Goal: Task Accomplishment & Management: Complete application form

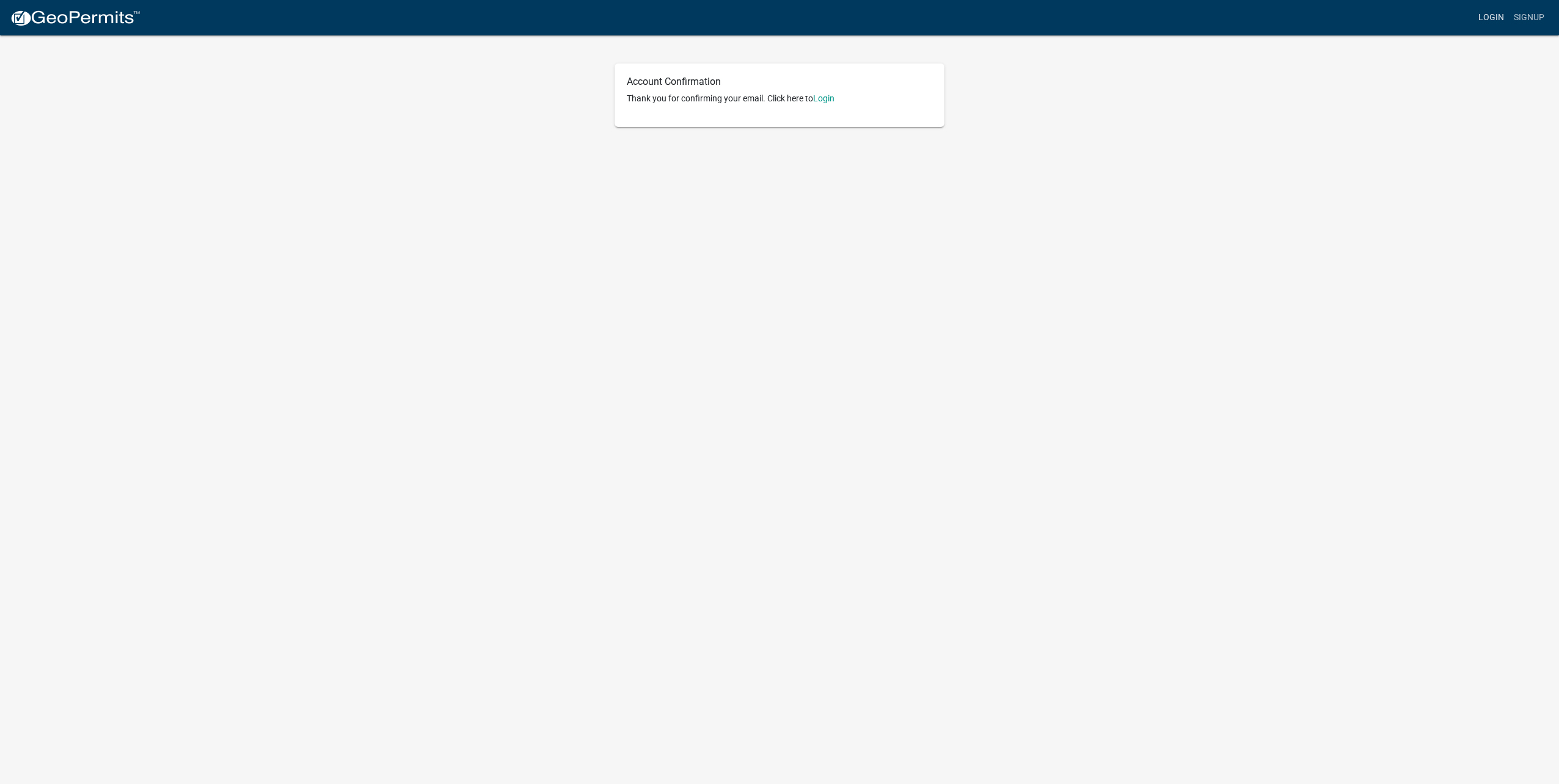
click at [1476, 17] on link "Login" at bounding box center [1491, 17] width 36 height 23
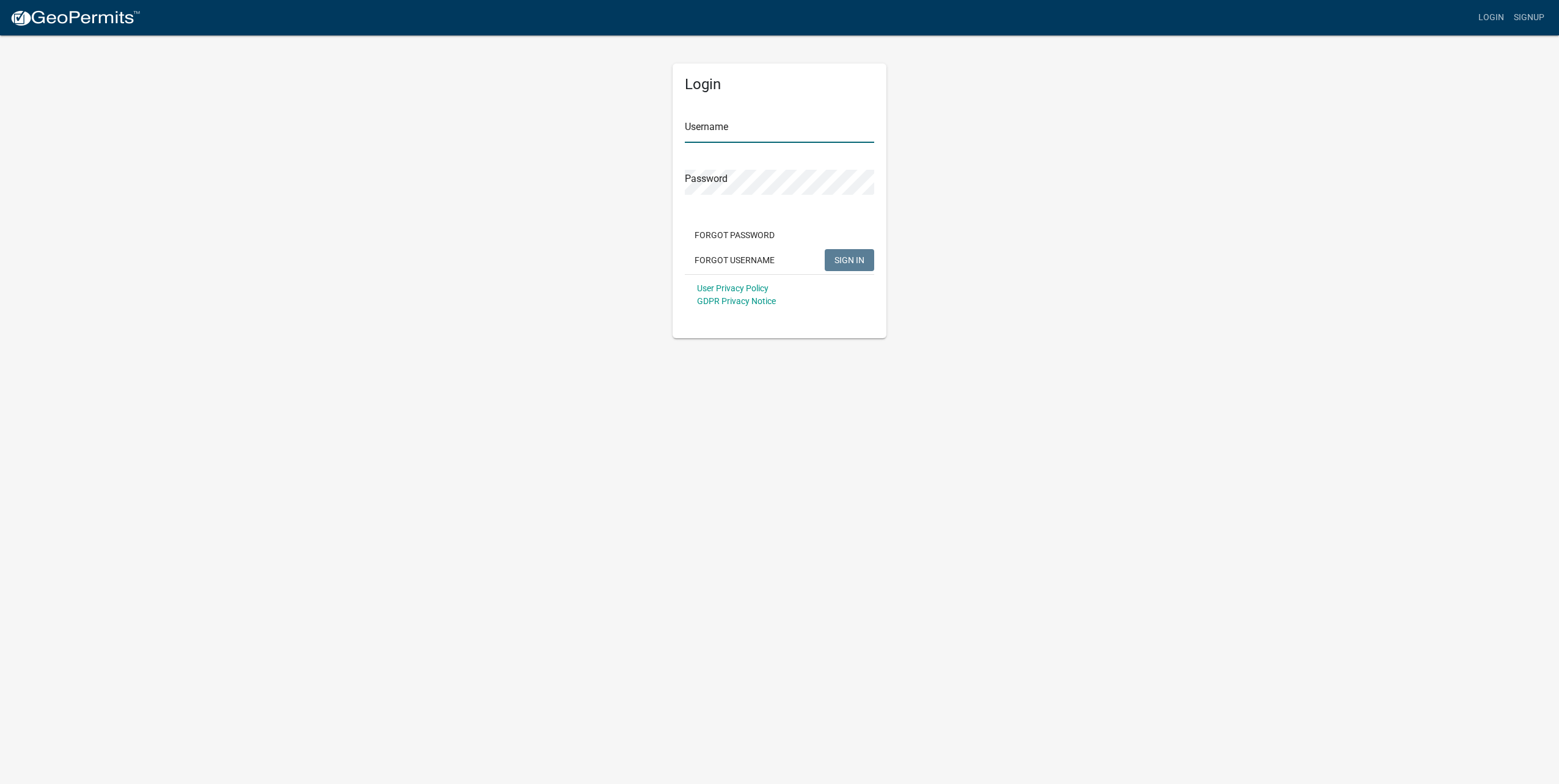
type input "[EMAIL_ADDRESS][DOMAIN_NAME]"
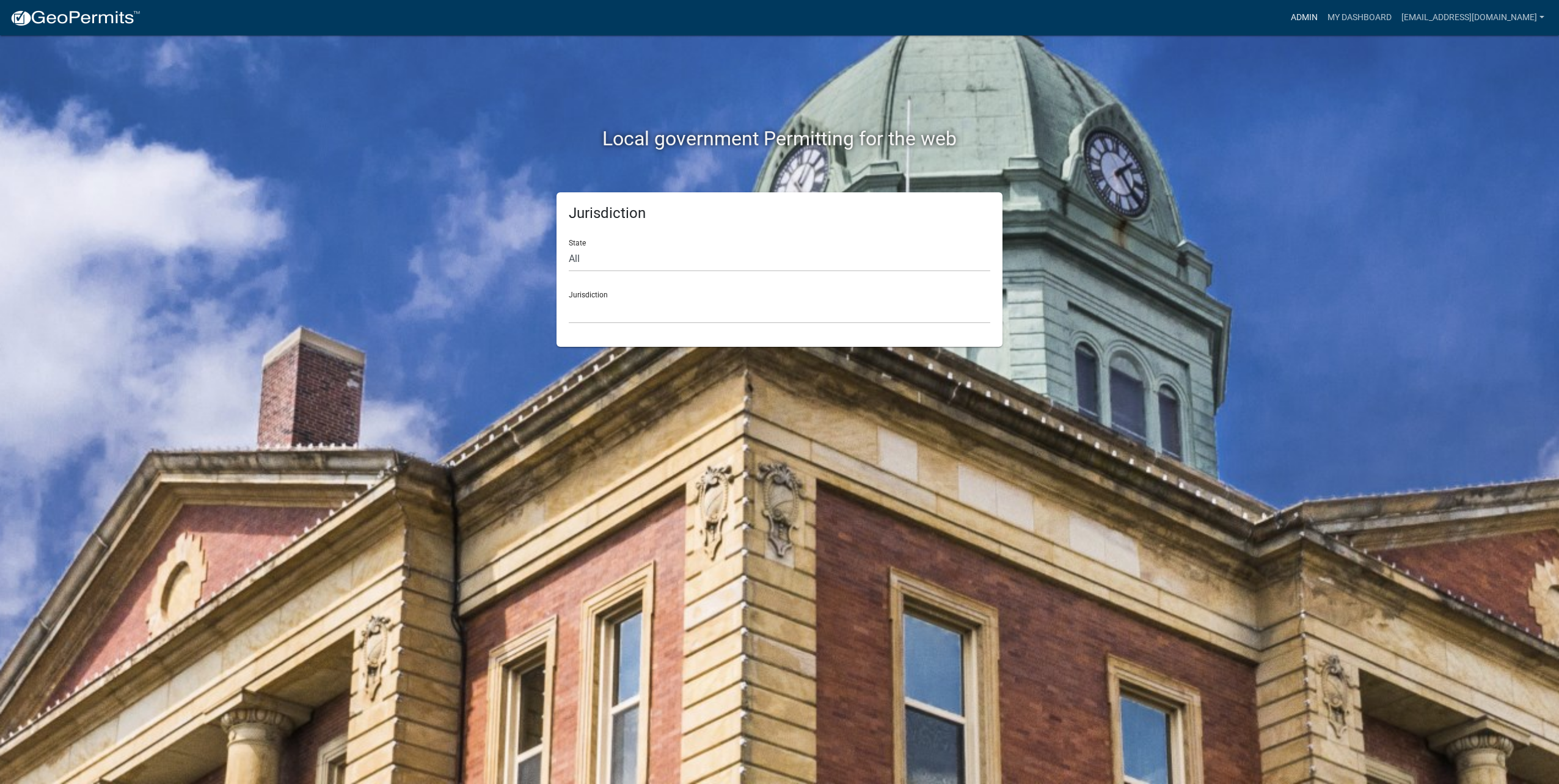
click at [1299, 15] on link "Admin" at bounding box center [1304, 17] width 37 height 23
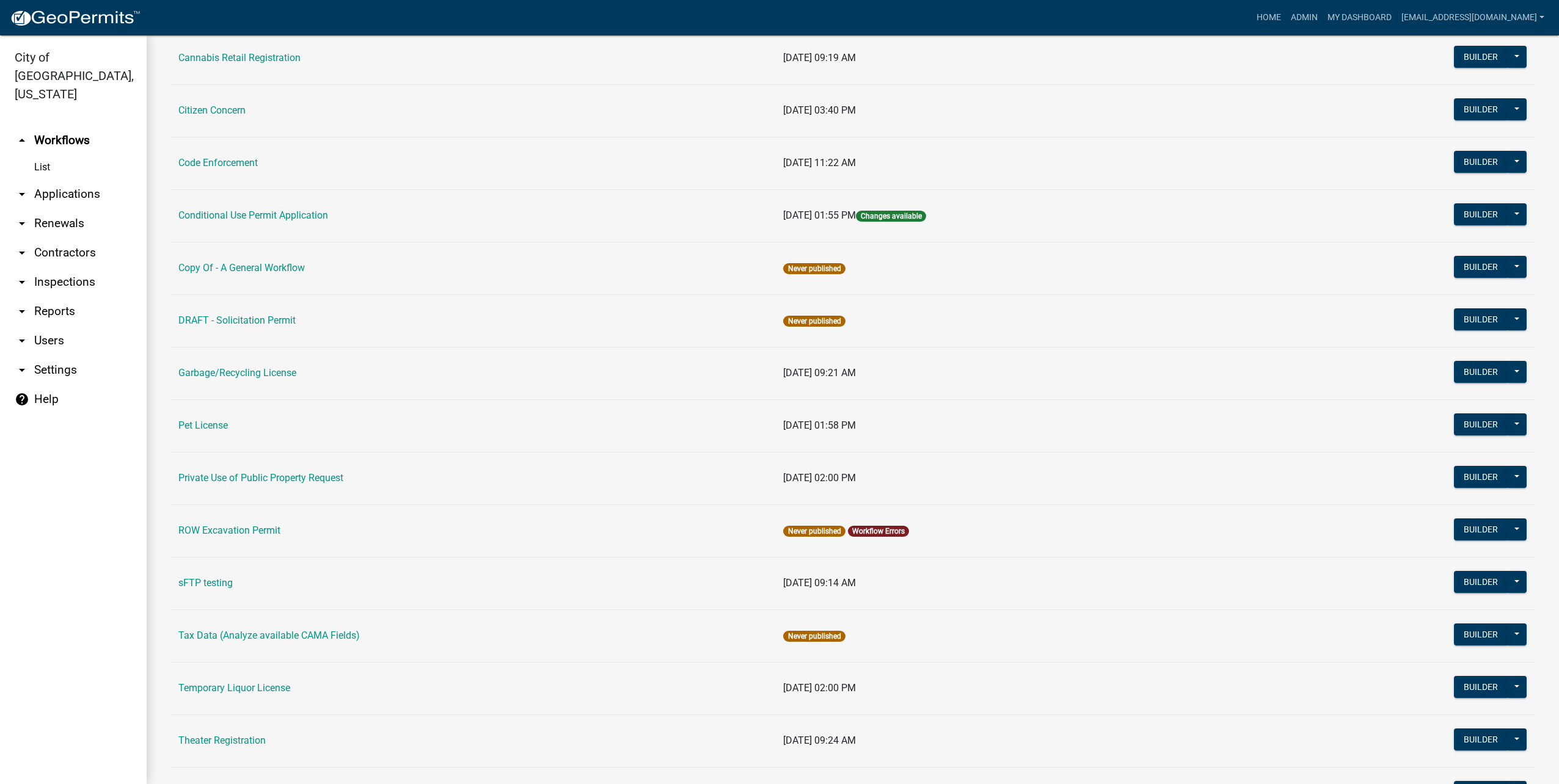
scroll to position [407, 0]
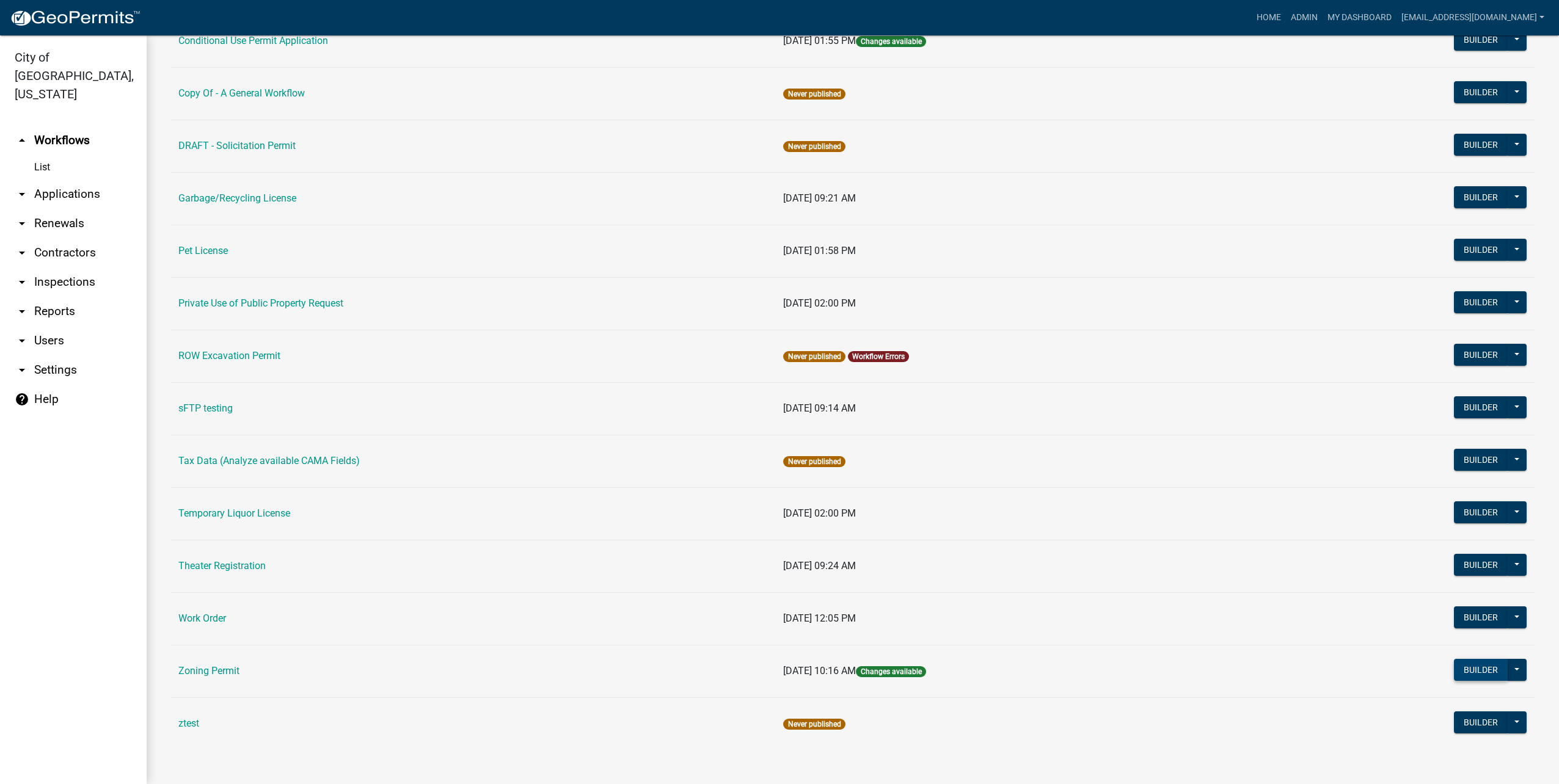
click at [1460, 670] on button "Builder" at bounding box center [1480, 670] width 54 height 22
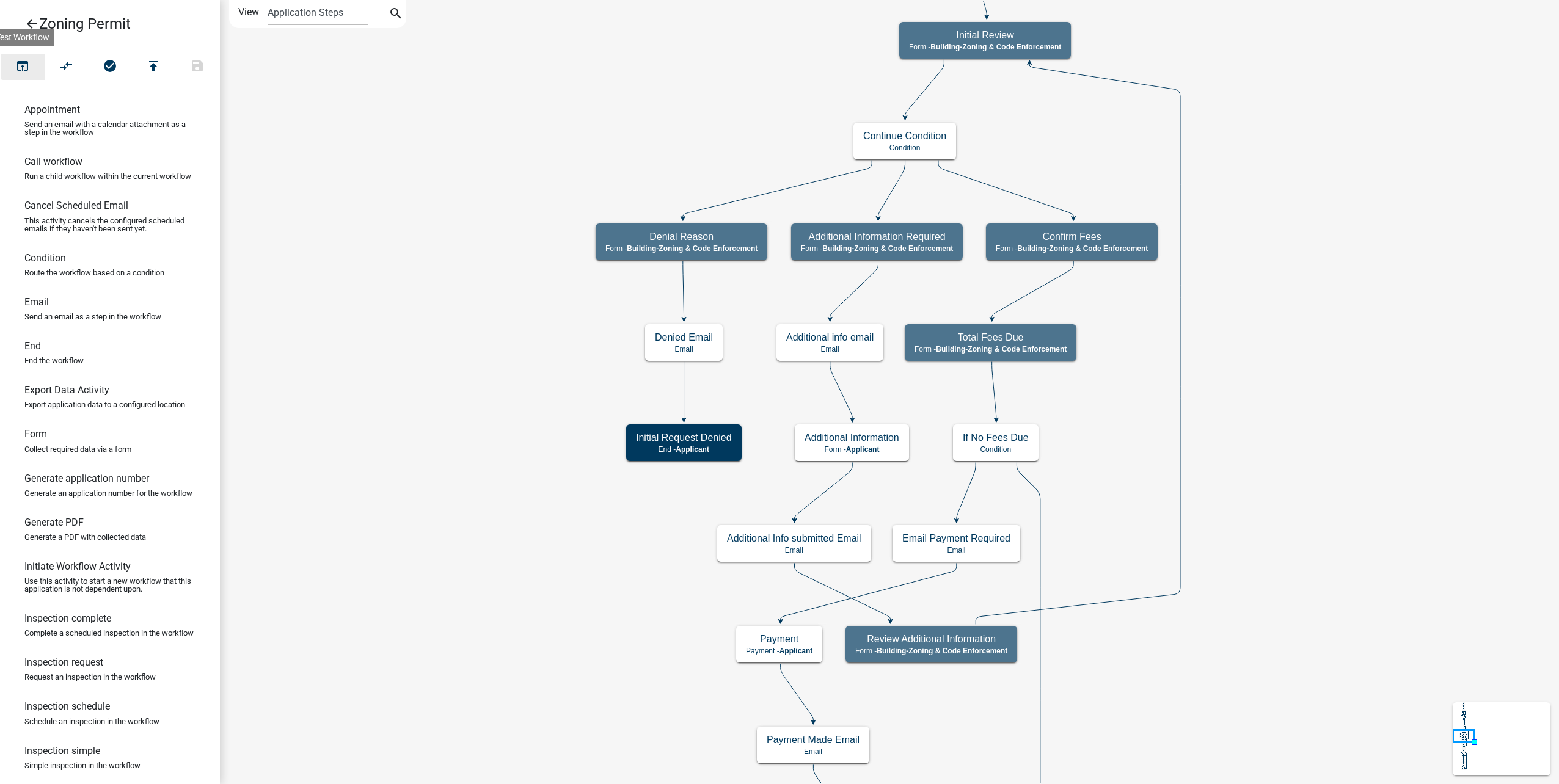
click at [28, 66] on icon "open_in_browser" at bounding box center [22, 67] width 14 height 17
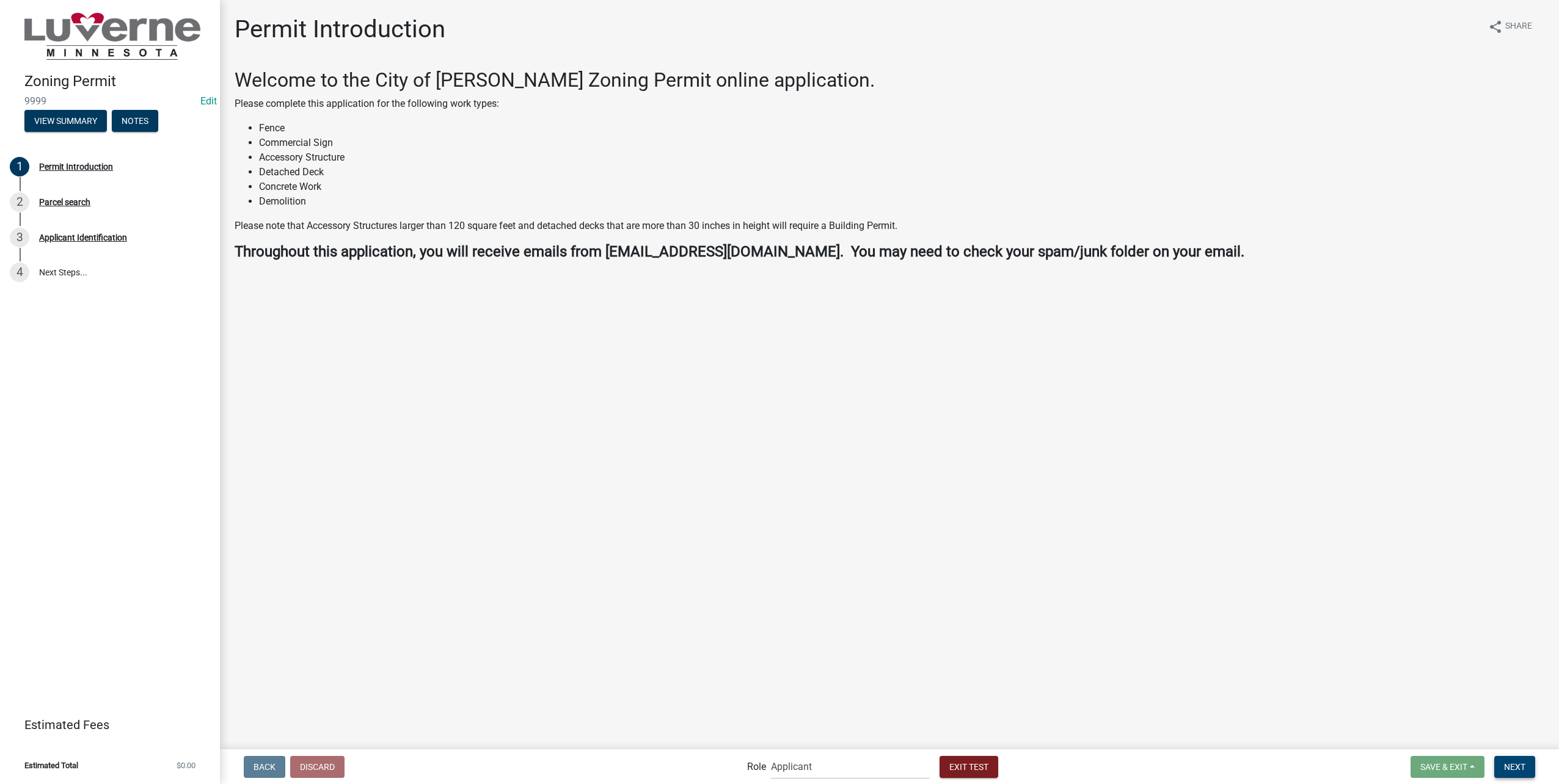
click at [1510, 773] on button "Next" at bounding box center [1515, 767] width 41 height 22
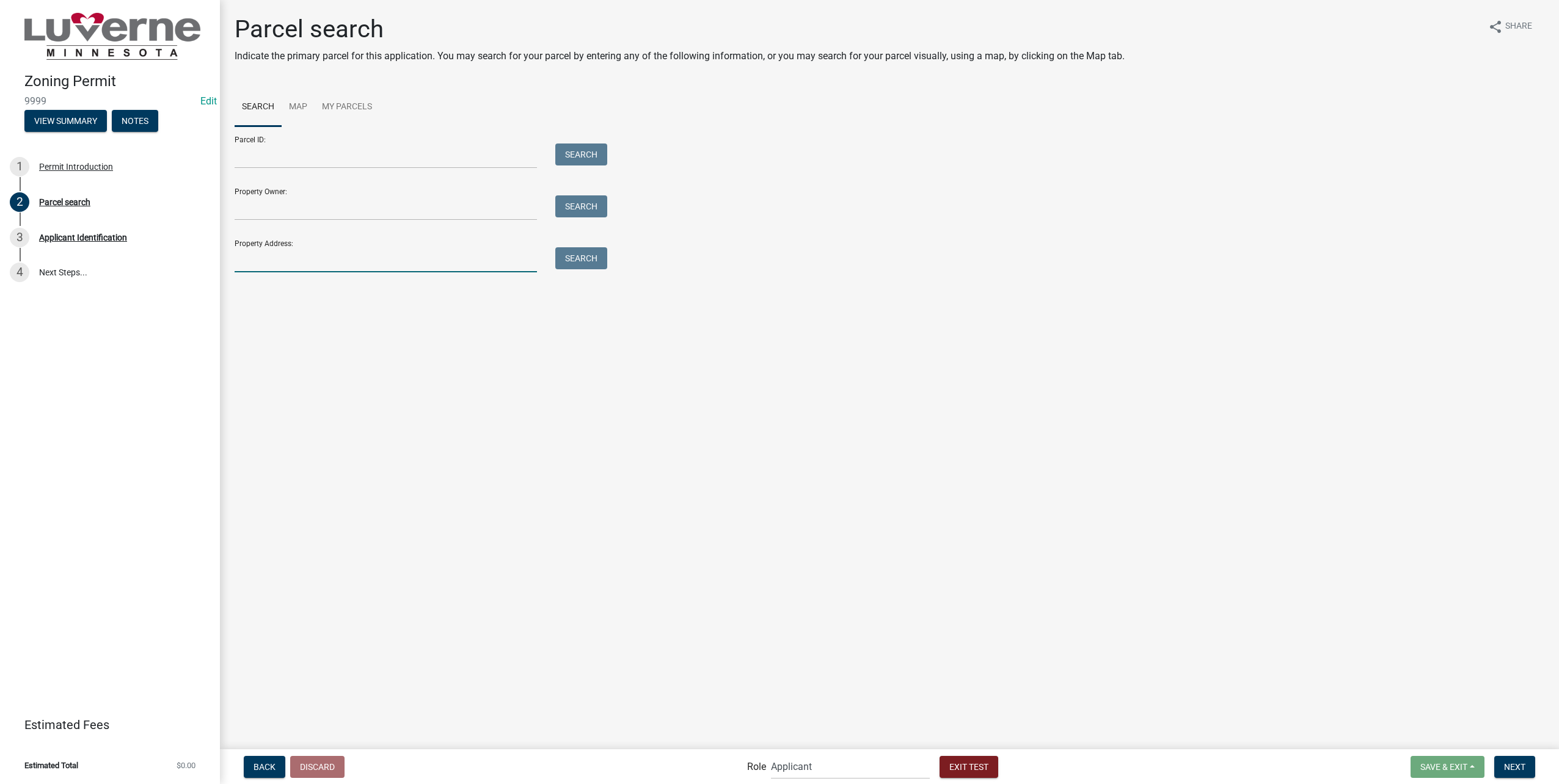
click at [349, 252] on input "Property Address:" at bounding box center [386, 260] width 302 height 25
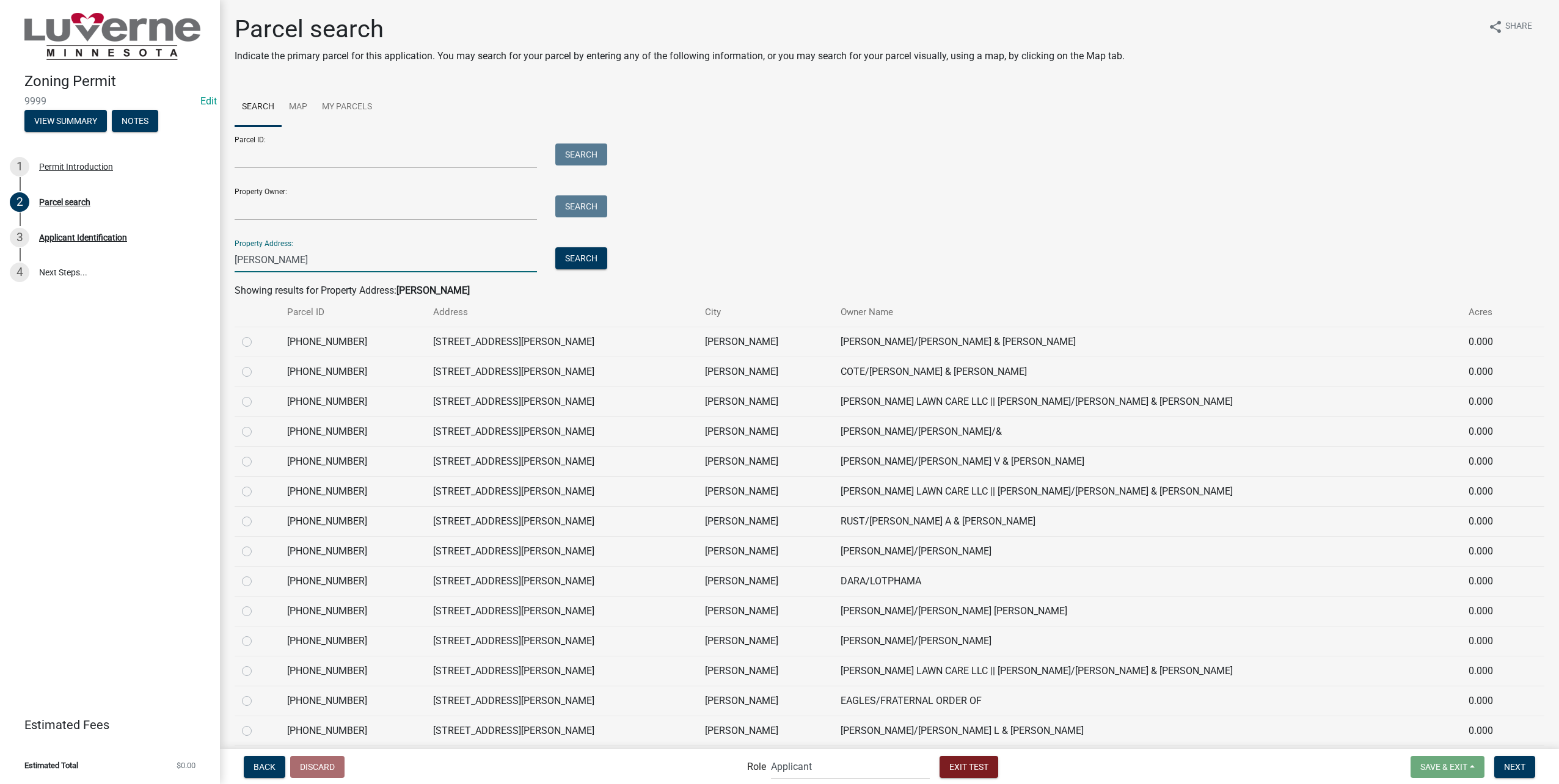
type input "[PERSON_NAME]"
click at [266, 340] on div at bounding box center [257, 341] width 31 height 14
click at [237, 342] on td at bounding box center [257, 341] width 45 height 30
click at [257, 335] on label at bounding box center [257, 335] width 0 height 0
click at [257, 341] on input "radio" at bounding box center [260, 338] width 8 height 8
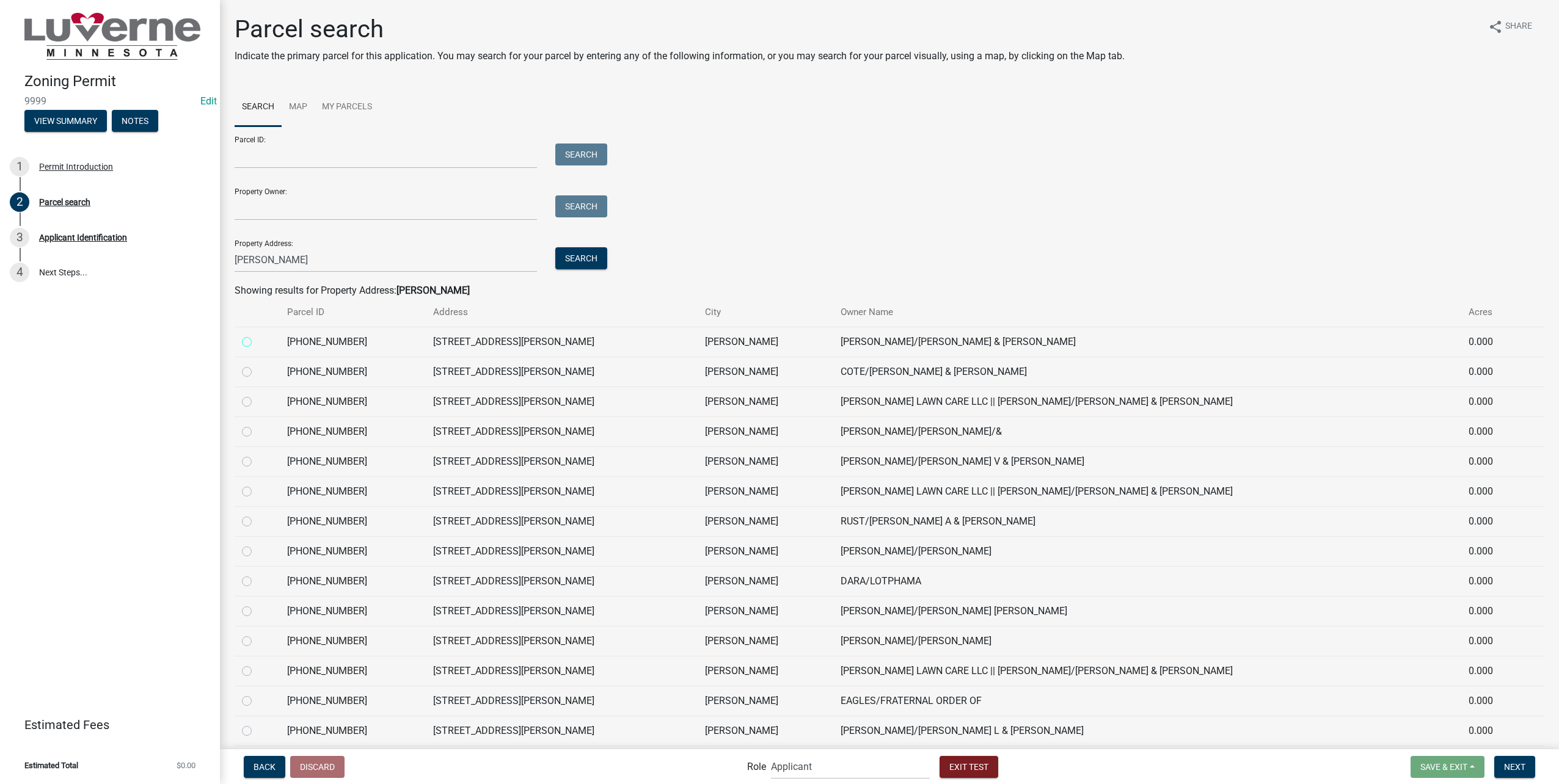
radio input "true"
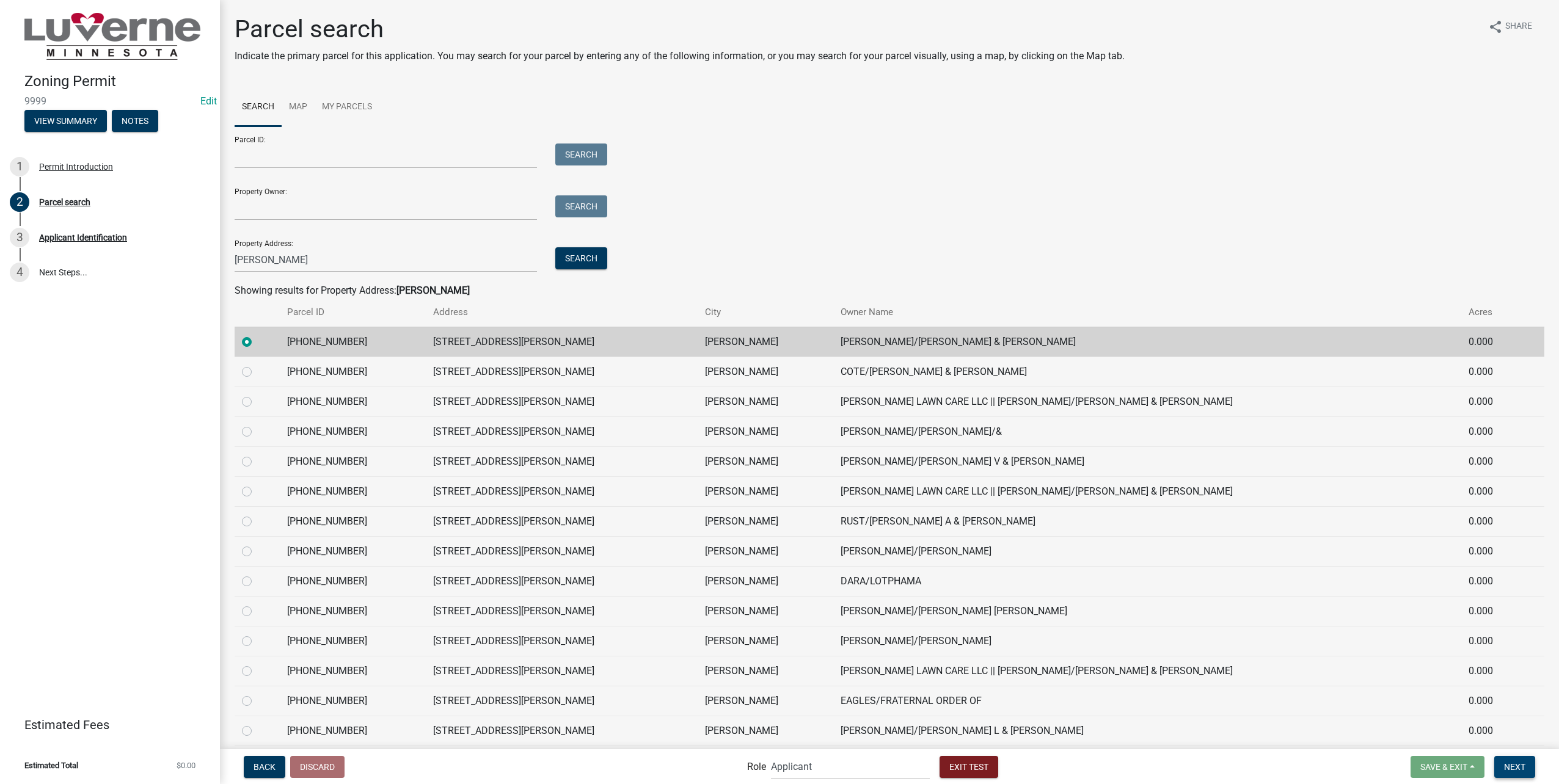
click at [1524, 774] on button "Next" at bounding box center [1515, 767] width 41 height 22
click at [1517, 768] on span "Next" at bounding box center [1515, 767] width 21 height 10
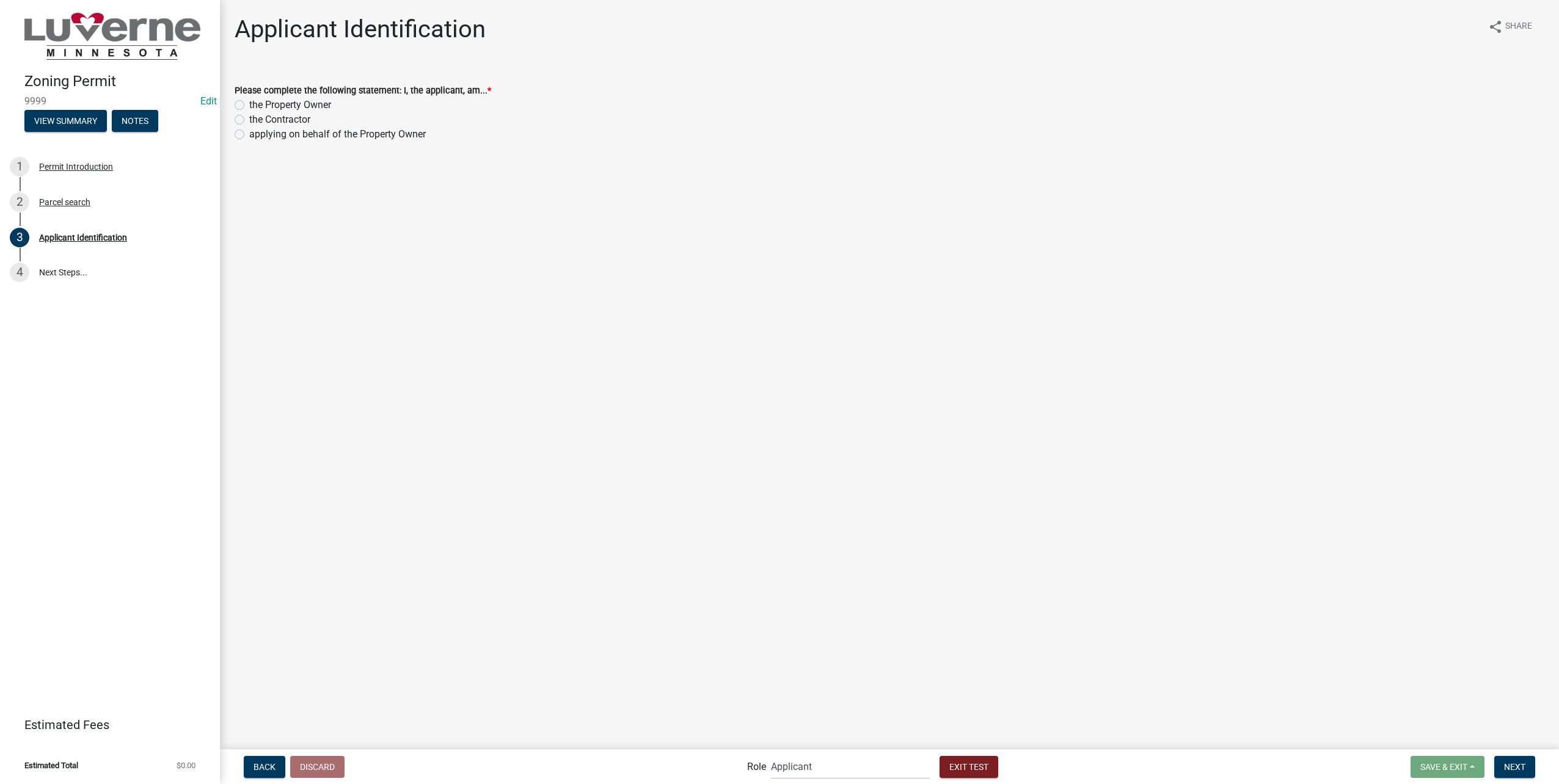
click at [326, 102] on label "the Property Owner" at bounding box center [290, 105] width 82 height 14
click at [257, 102] on input "the Property Owner" at bounding box center [253, 102] width 8 height 8
radio input "true"
click at [1513, 756] on form "Save & Exit Save Save & Exit Next" at bounding box center [1472, 767] width 134 height 22
click at [1510, 766] on span "Next" at bounding box center [1515, 767] width 21 height 10
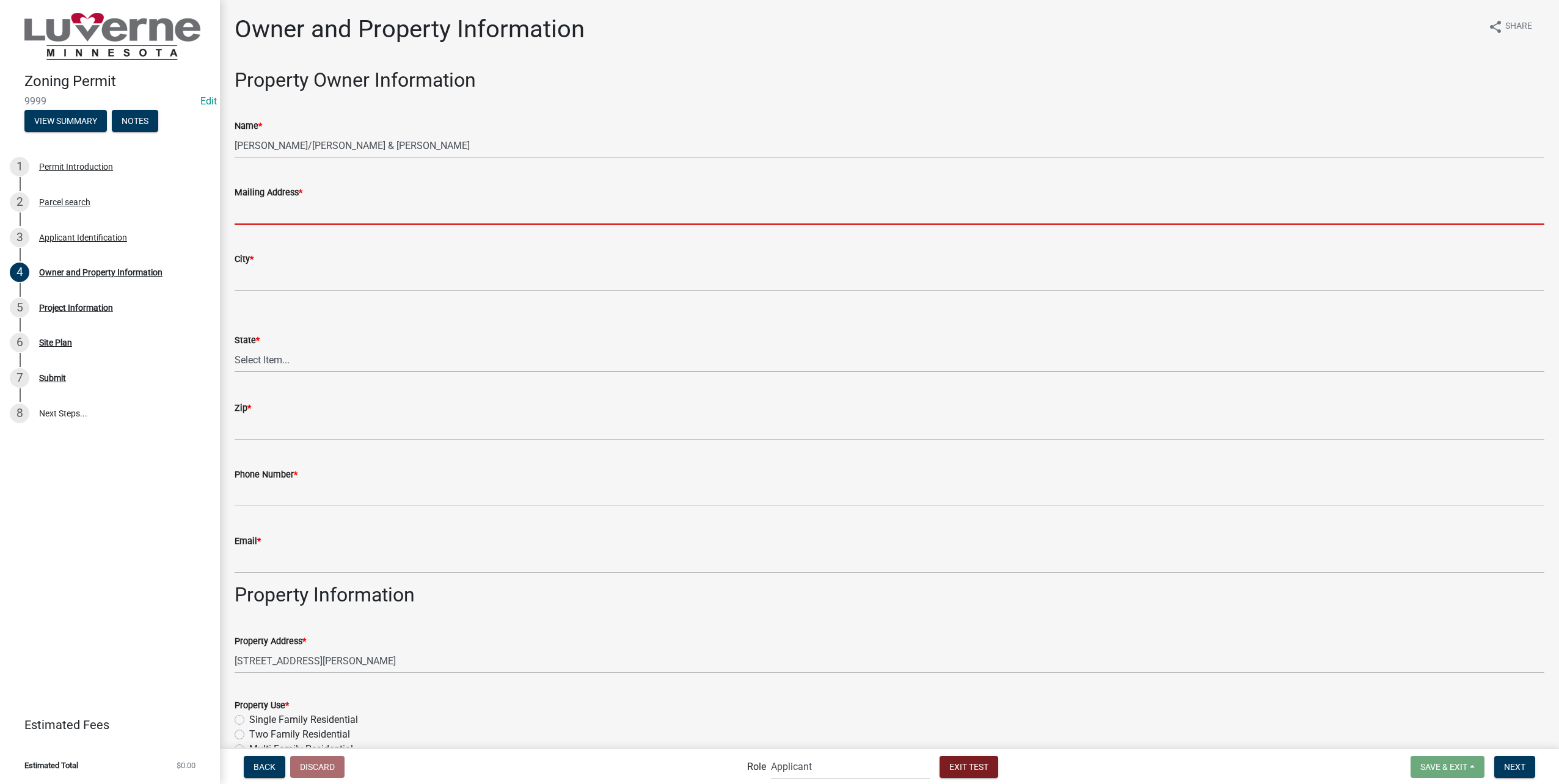
click at [397, 214] on input "Mailing Address *" at bounding box center [890, 212] width 1310 height 25
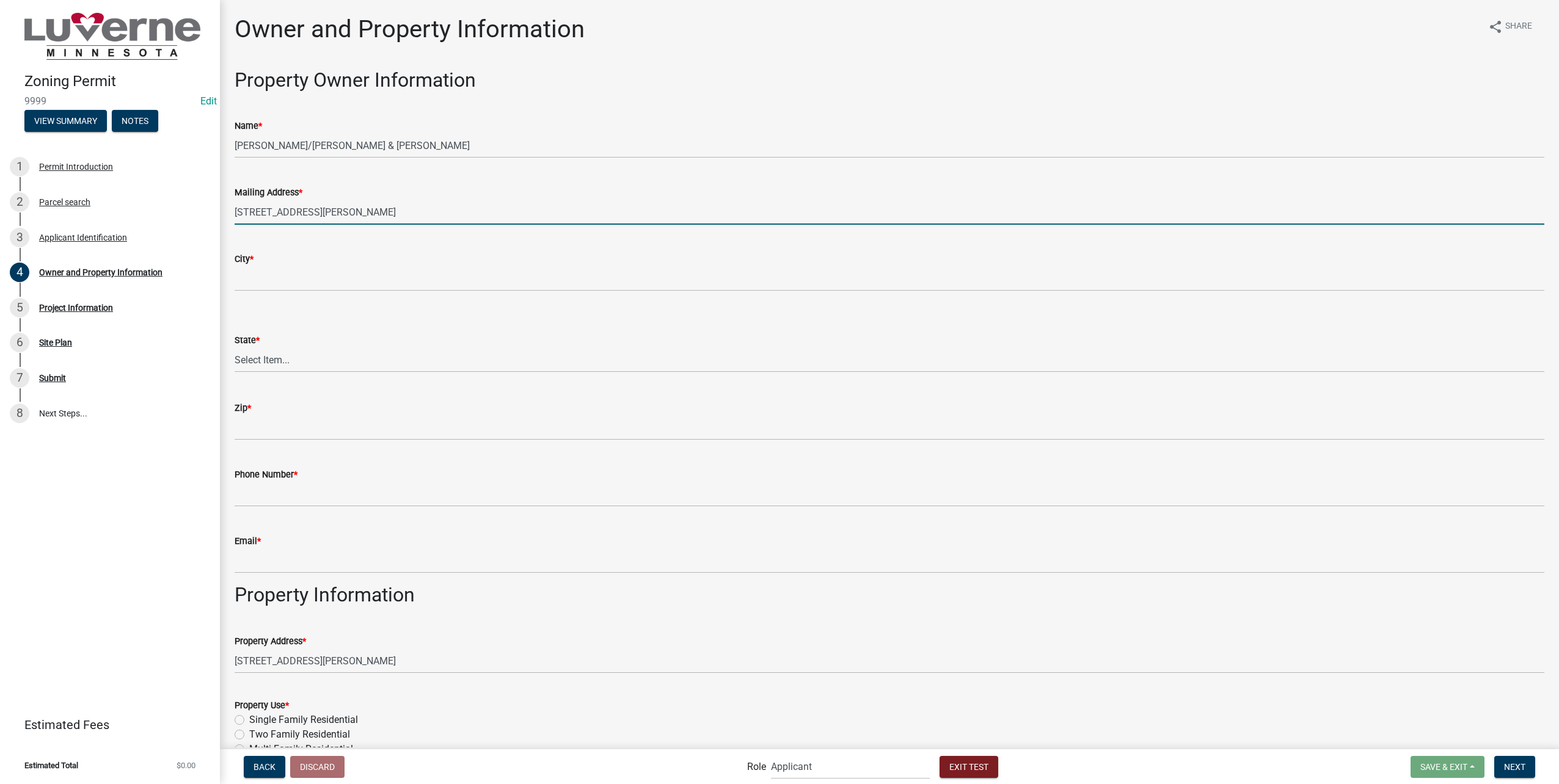
type input "[STREET_ADDRESS][PERSON_NAME]"
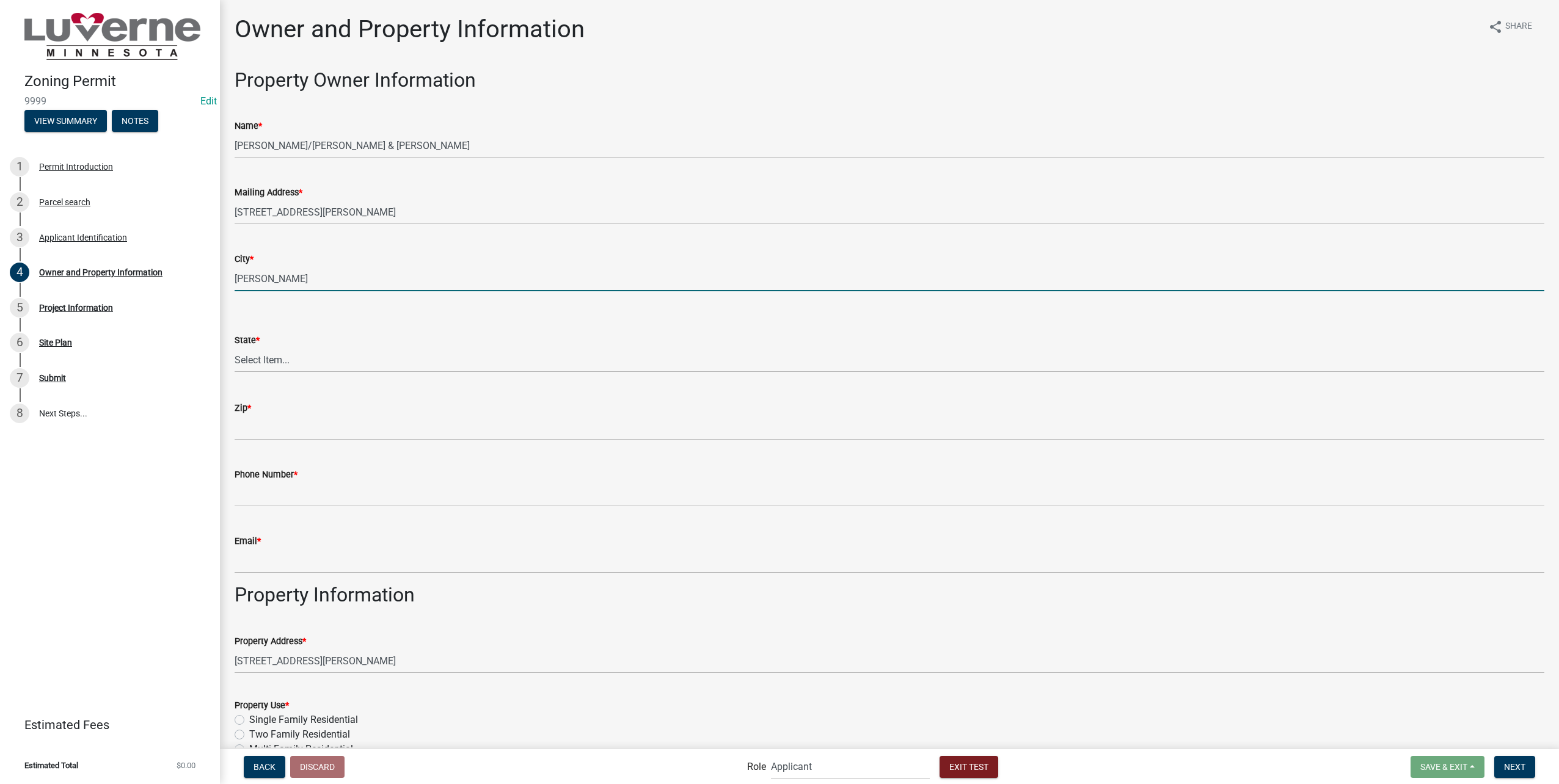
type input "[PERSON_NAME]"
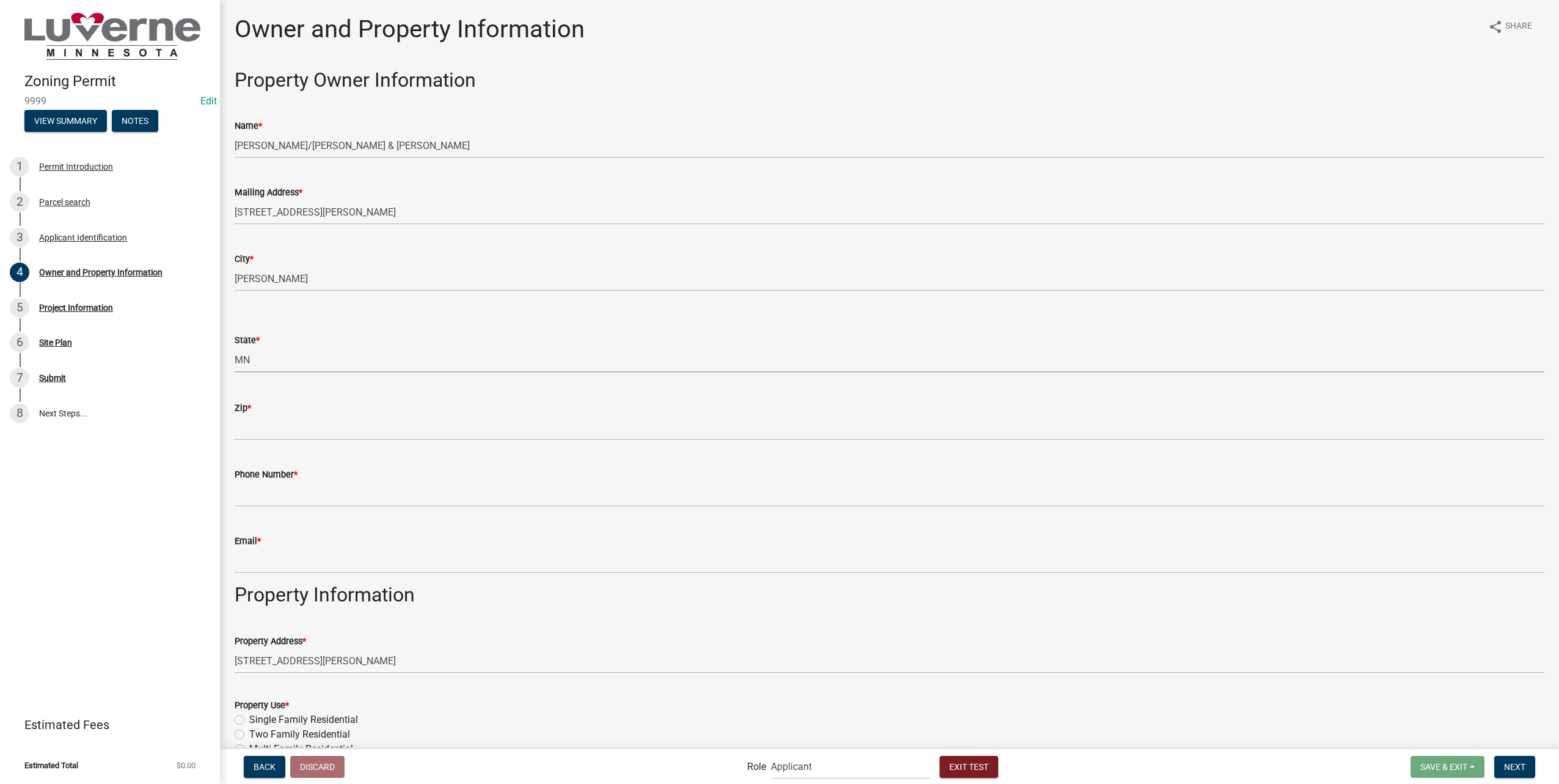
select select "d9561375-1e6f-49ce-b72f-c896f2eaeb68"
type input "56156"
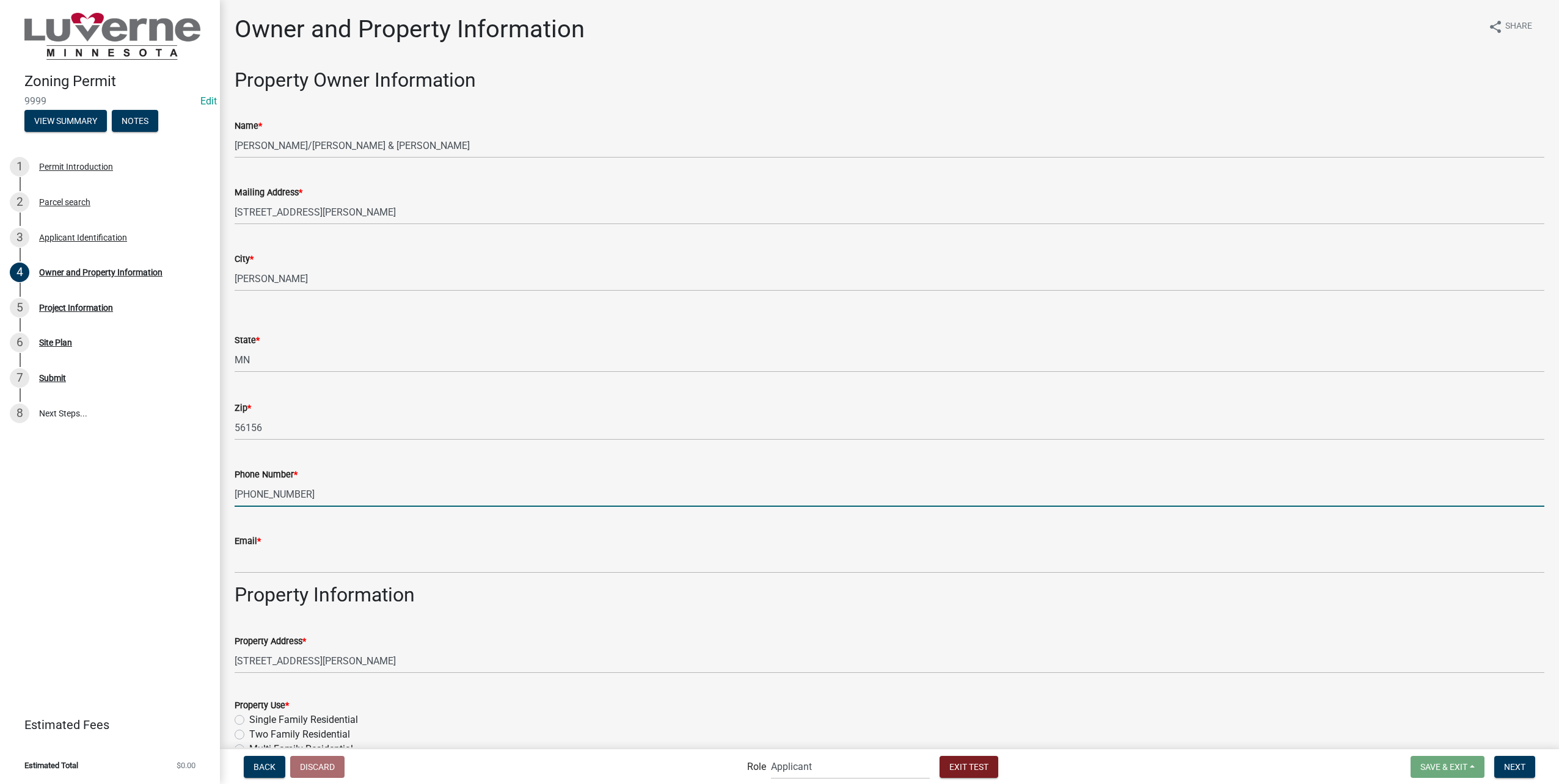
type input "[PHONE_NUMBER]"
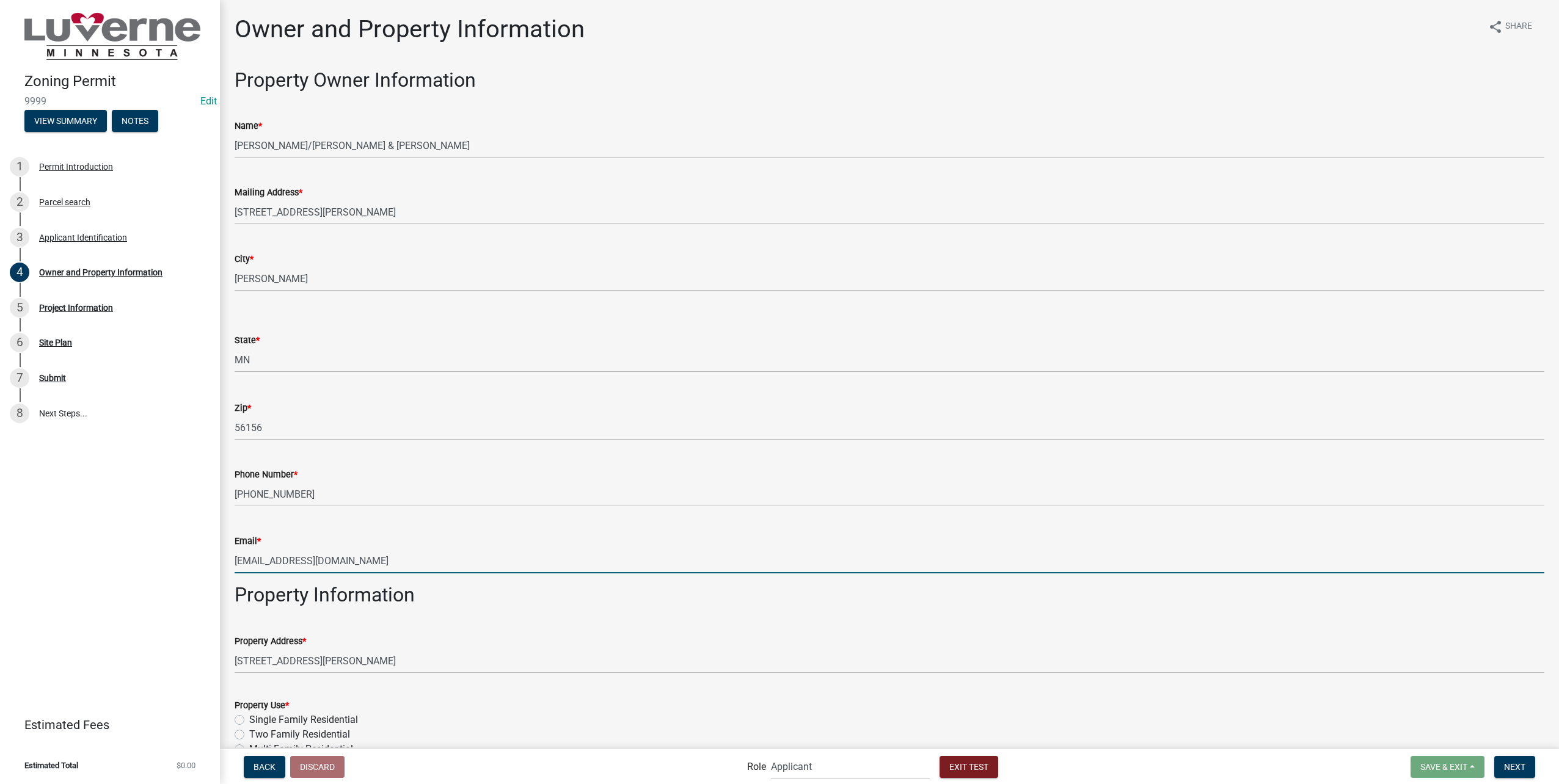
type input "[EMAIL_ADDRESS][DOMAIN_NAME]"
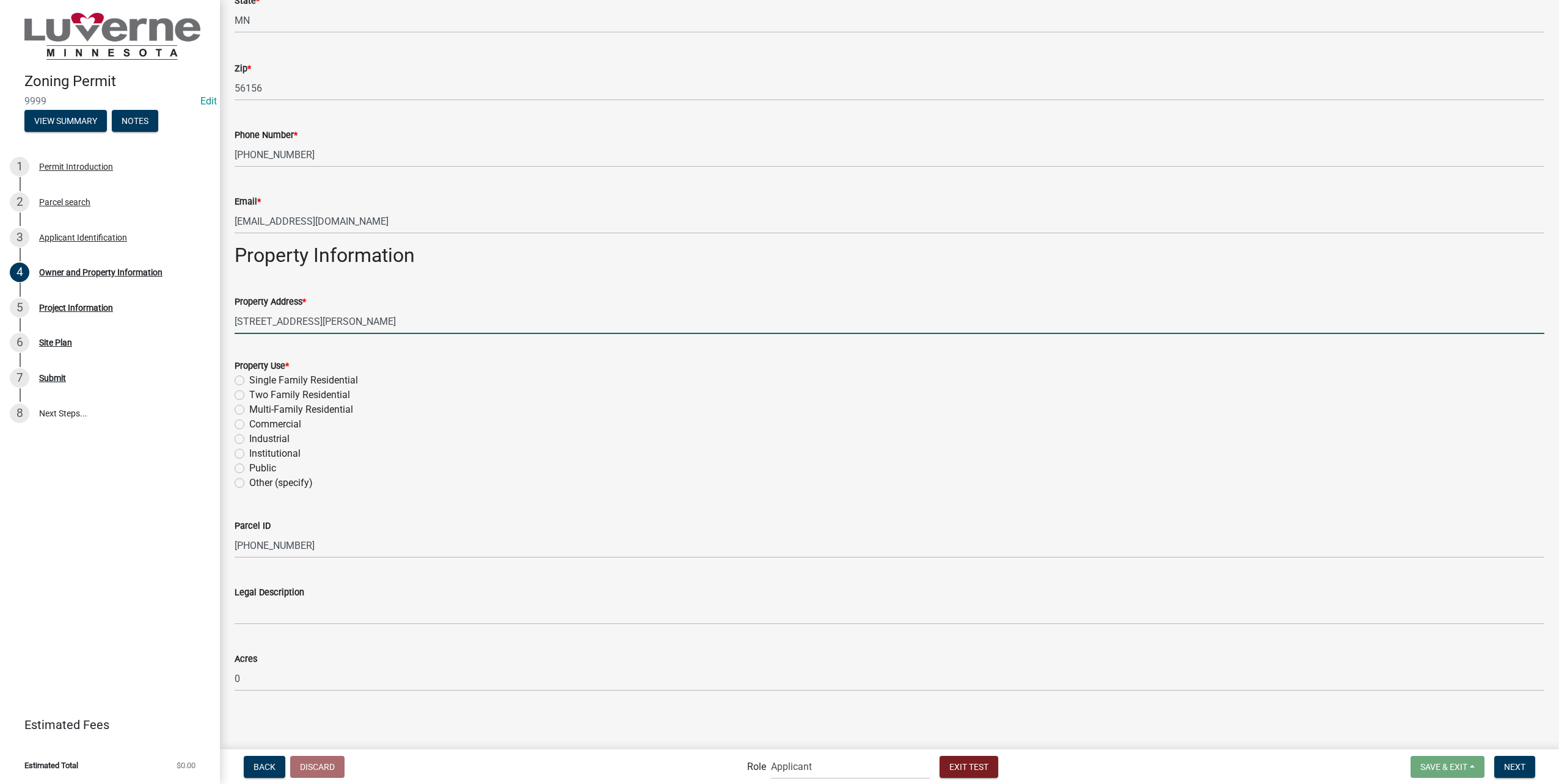
scroll to position [341, 0]
click at [295, 381] on label "Single Family Residential" at bounding box center [303, 379] width 109 height 14
click at [257, 380] on input "Single Family Residential" at bounding box center [253, 376] width 8 height 8
radio input "true"
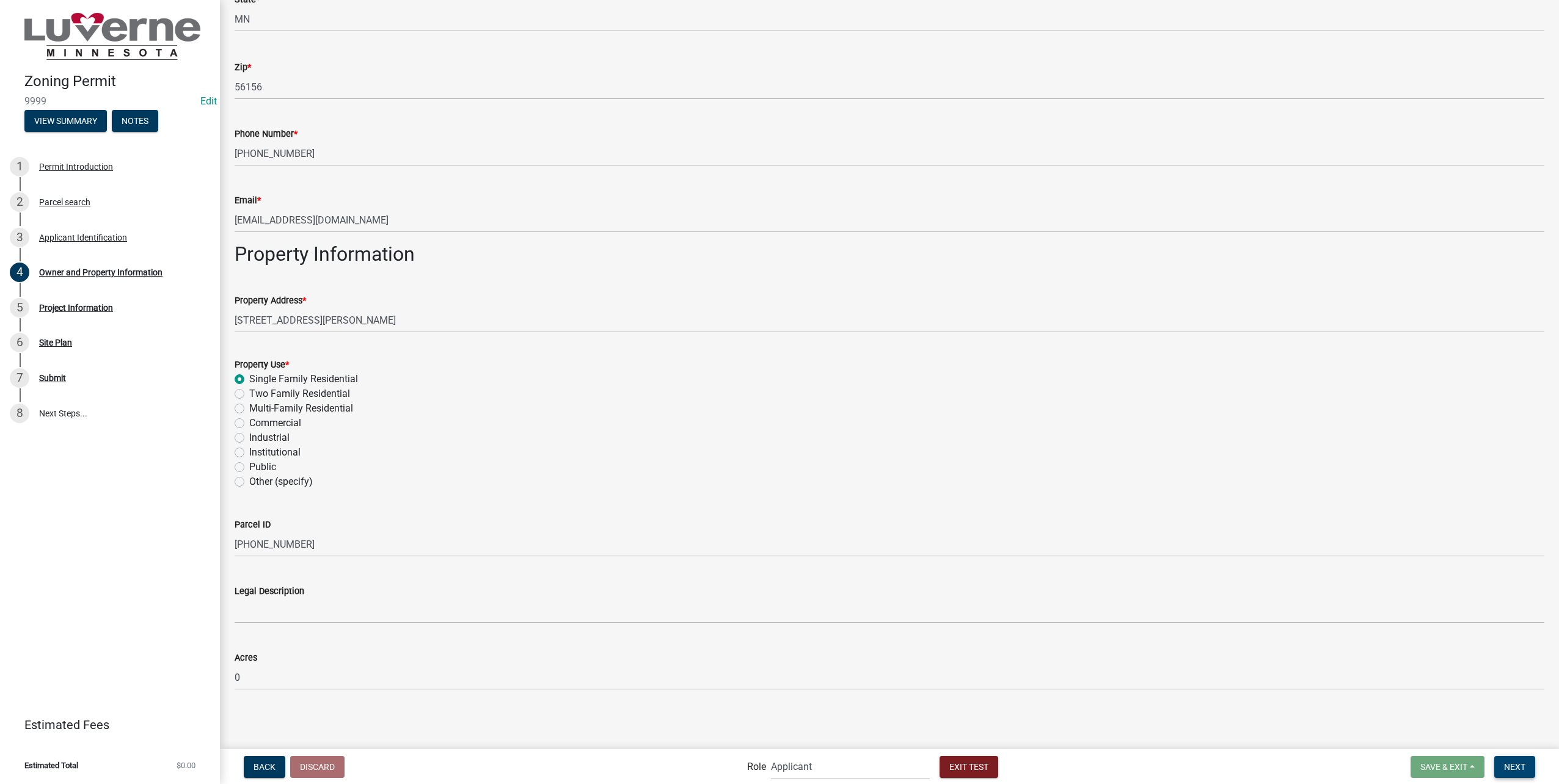
click at [1512, 770] on span "Next" at bounding box center [1515, 767] width 21 height 10
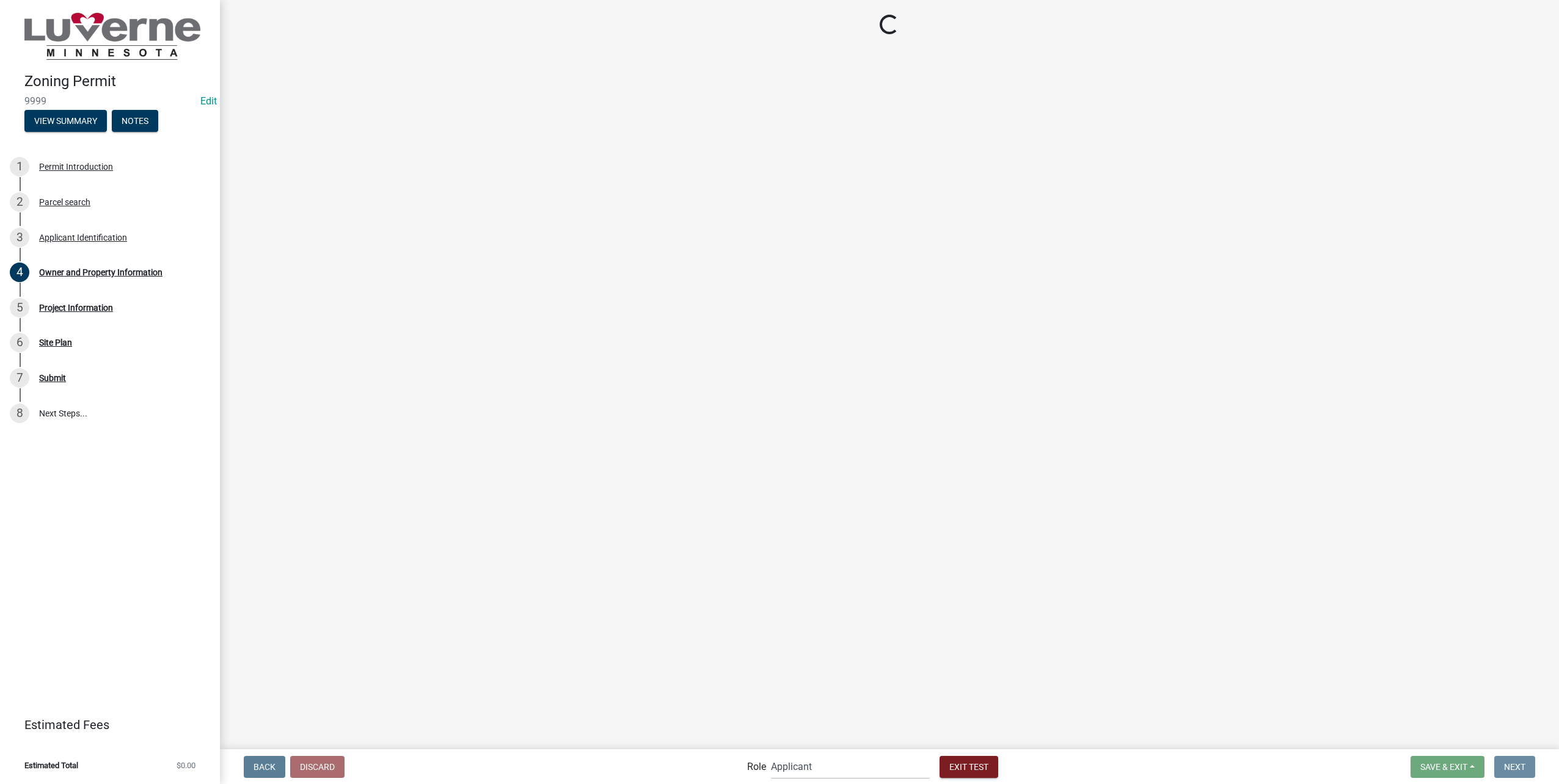
scroll to position [0, 0]
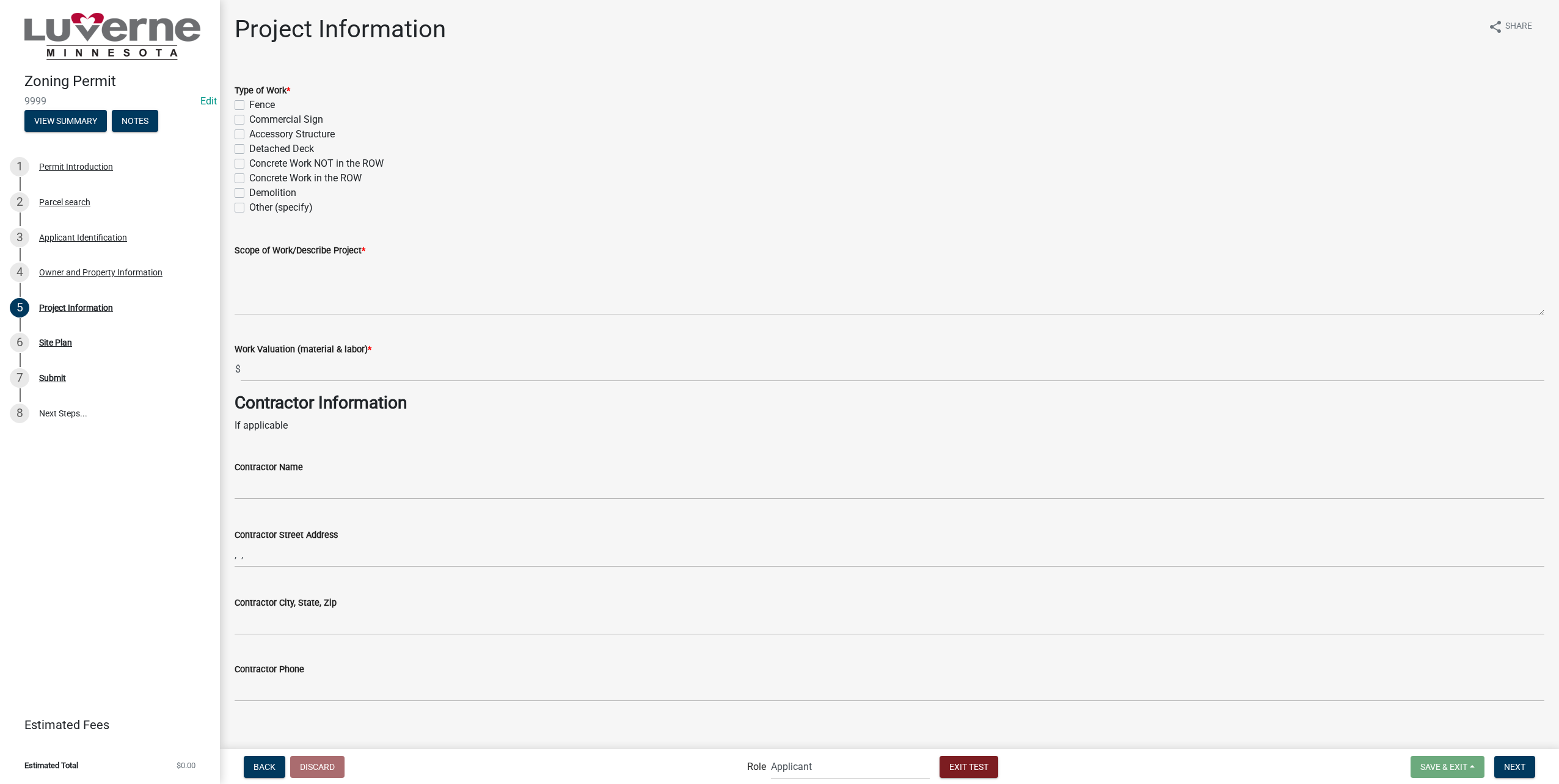
click at [268, 106] on label "Fence" at bounding box center [262, 105] width 26 height 14
click at [257, 105] on input "Fence" at bounding box center [253, 102] width 8 height 8
checkbox input "true"
checkbox input "false"
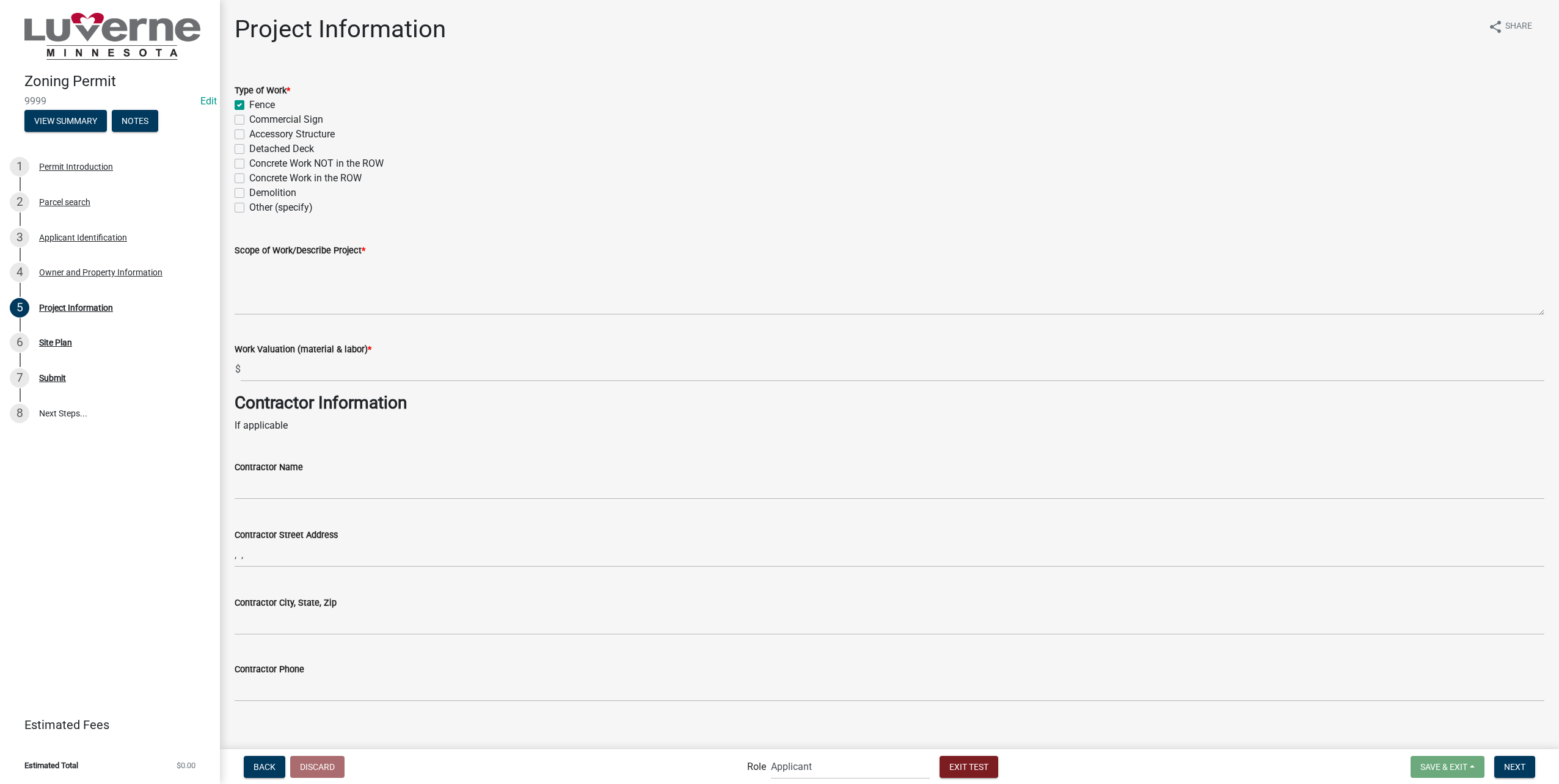
checkbox input "false"
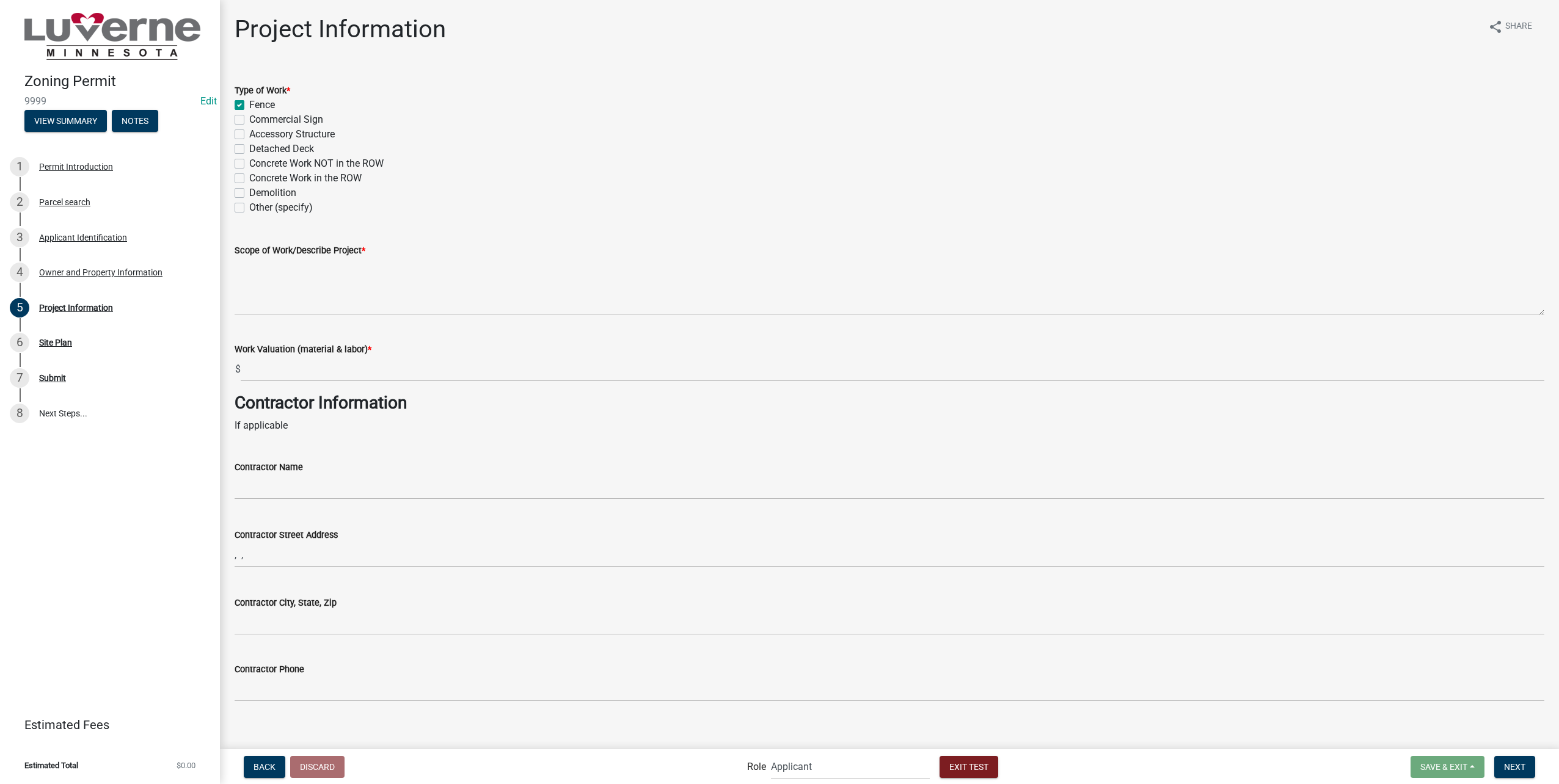
click at [268, 118] on label "Commercial Sign" at bounding box center [286, 119] width 74 height 14
click at [257, 118] on input "Commercial Sign" at bounding box center [253, 116] width 8 height 8
checkbox input "true"
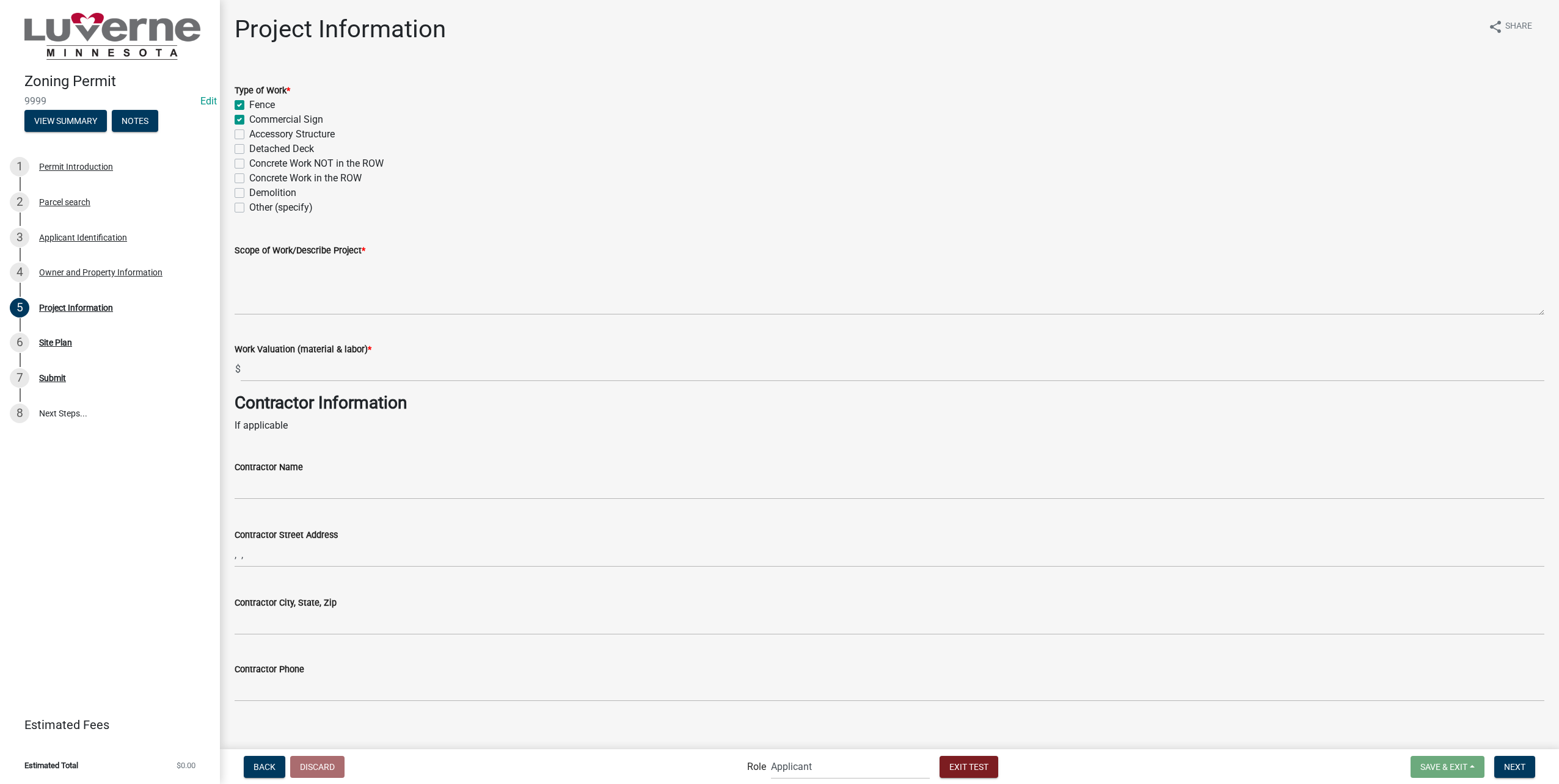
checkbox input "false"
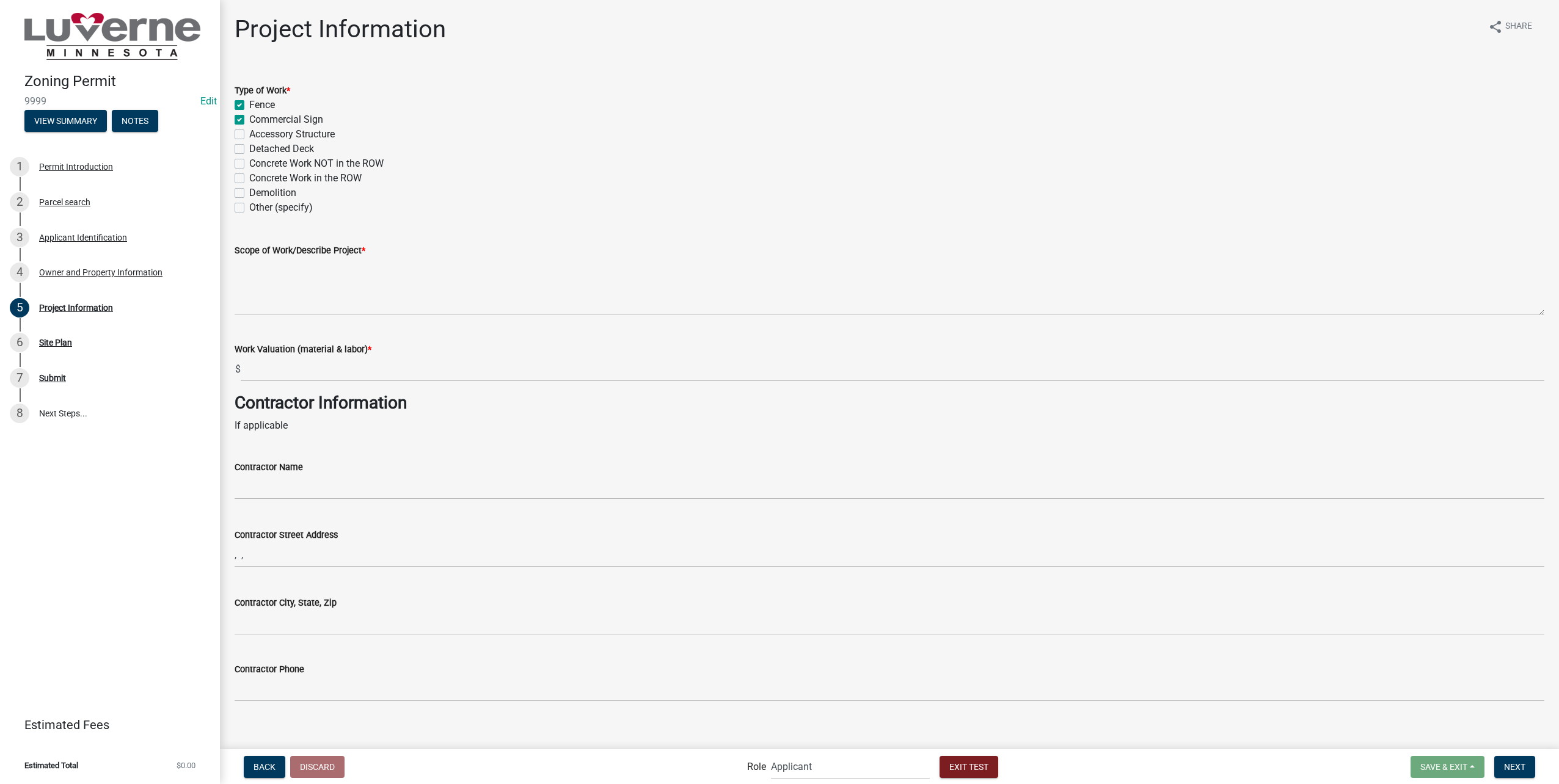
checkbox input "false"
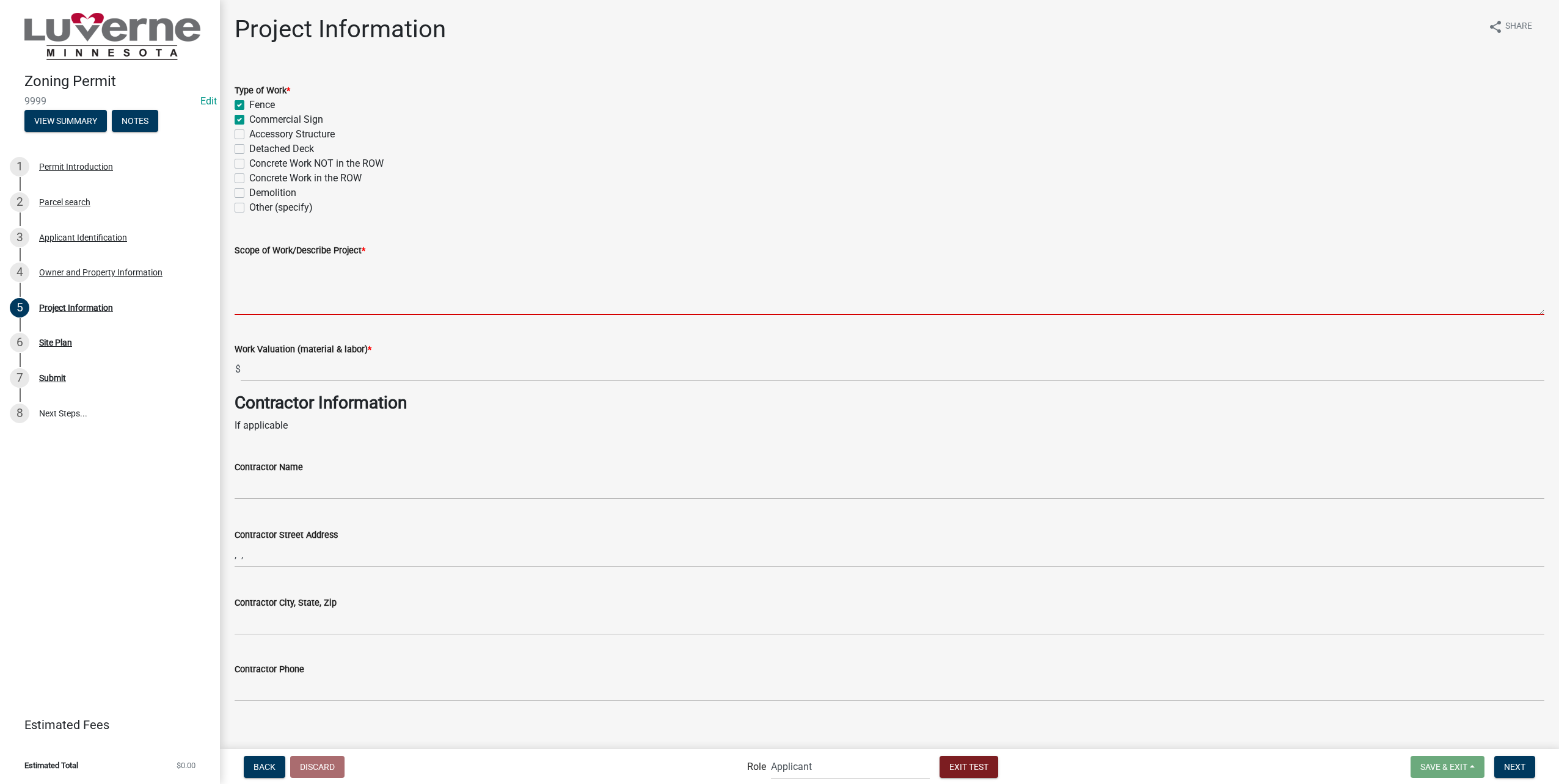
click at [375, 285] on textarea "Scope of Work/Describe Project *" at bounding box center [890, 287] width 1310 height 57
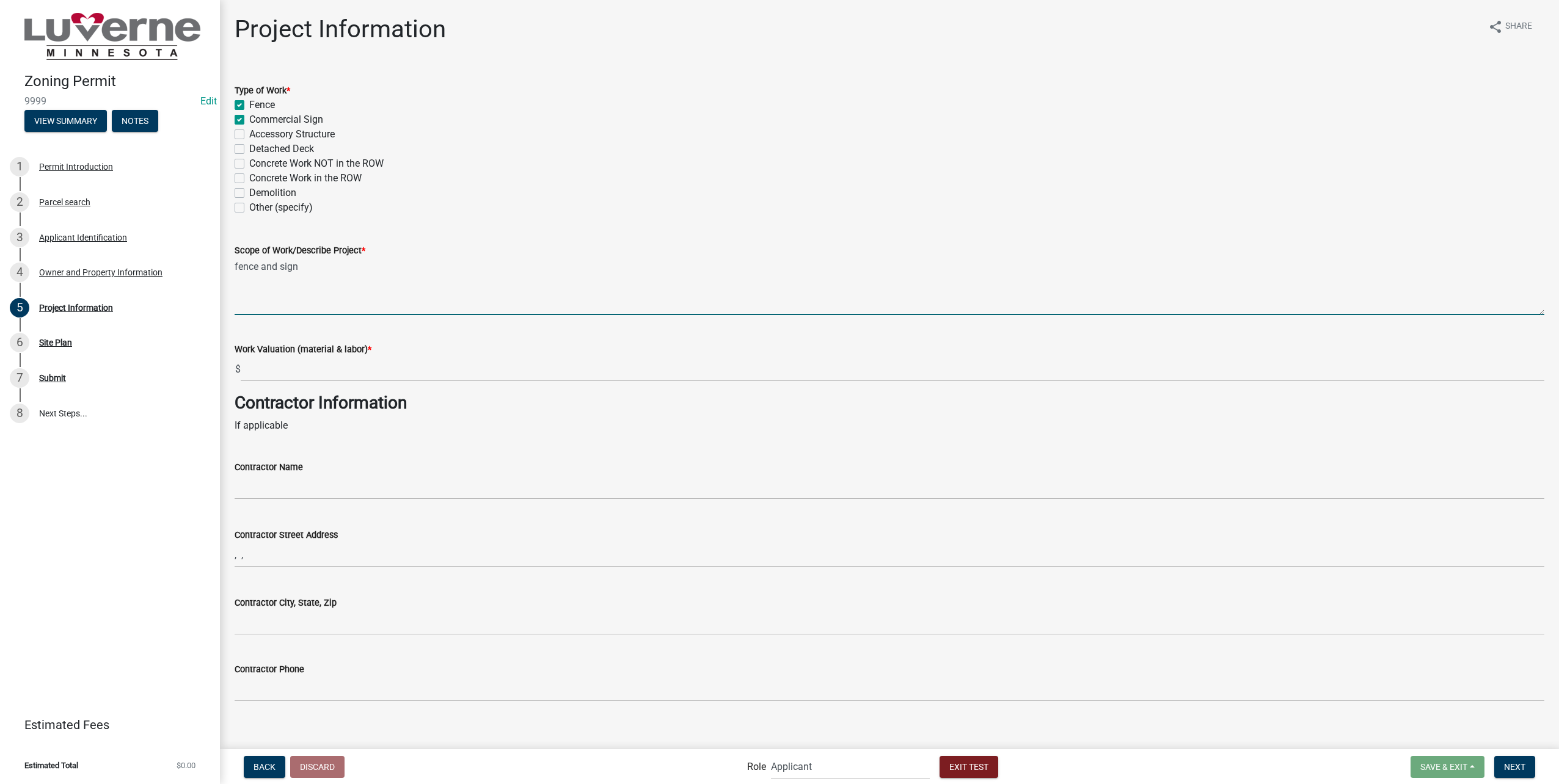
type textarea "fence and sign"
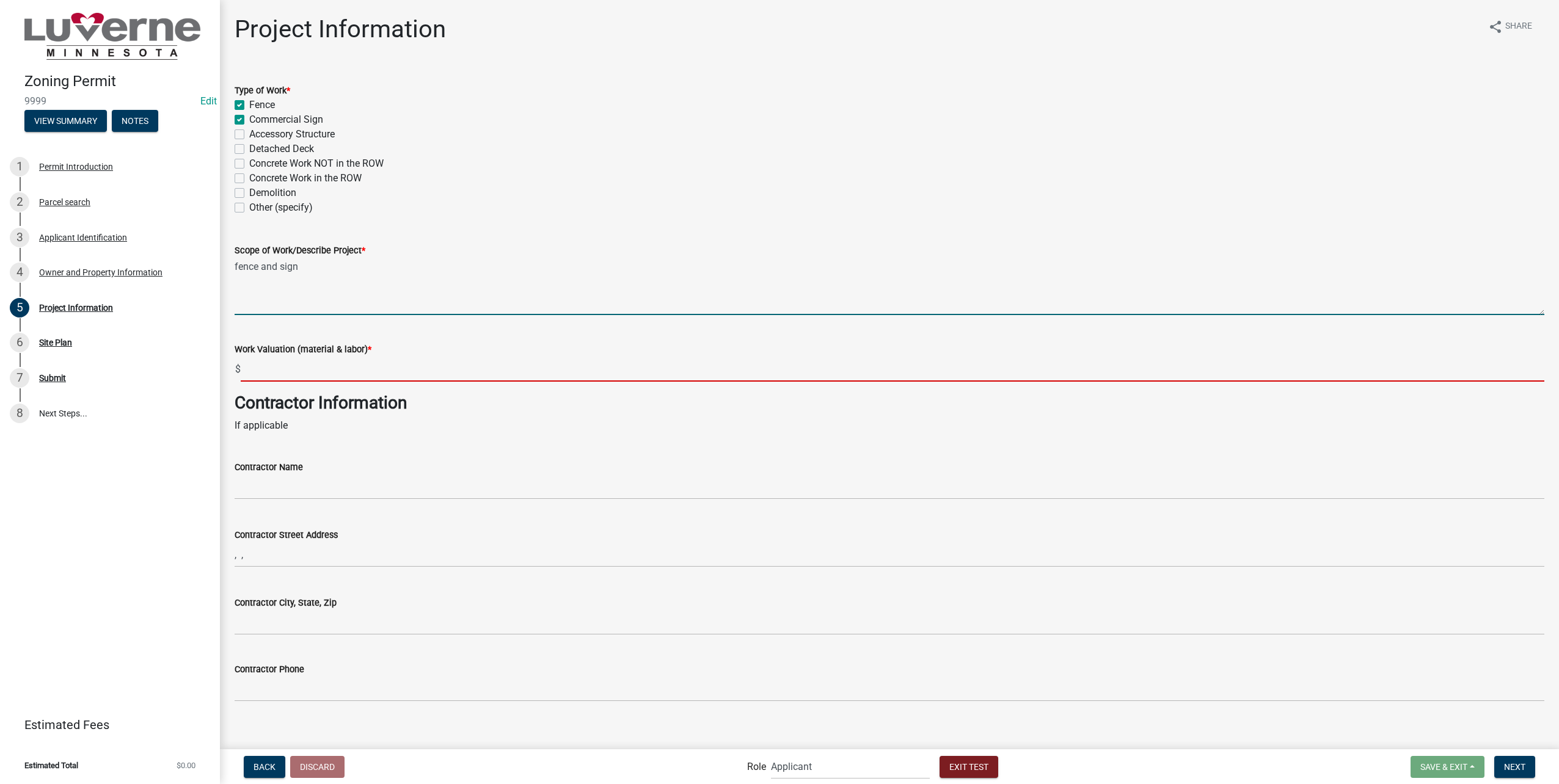
click at [357, 370] on input "text" at bounding box center [892, 369] width 1304 height 25
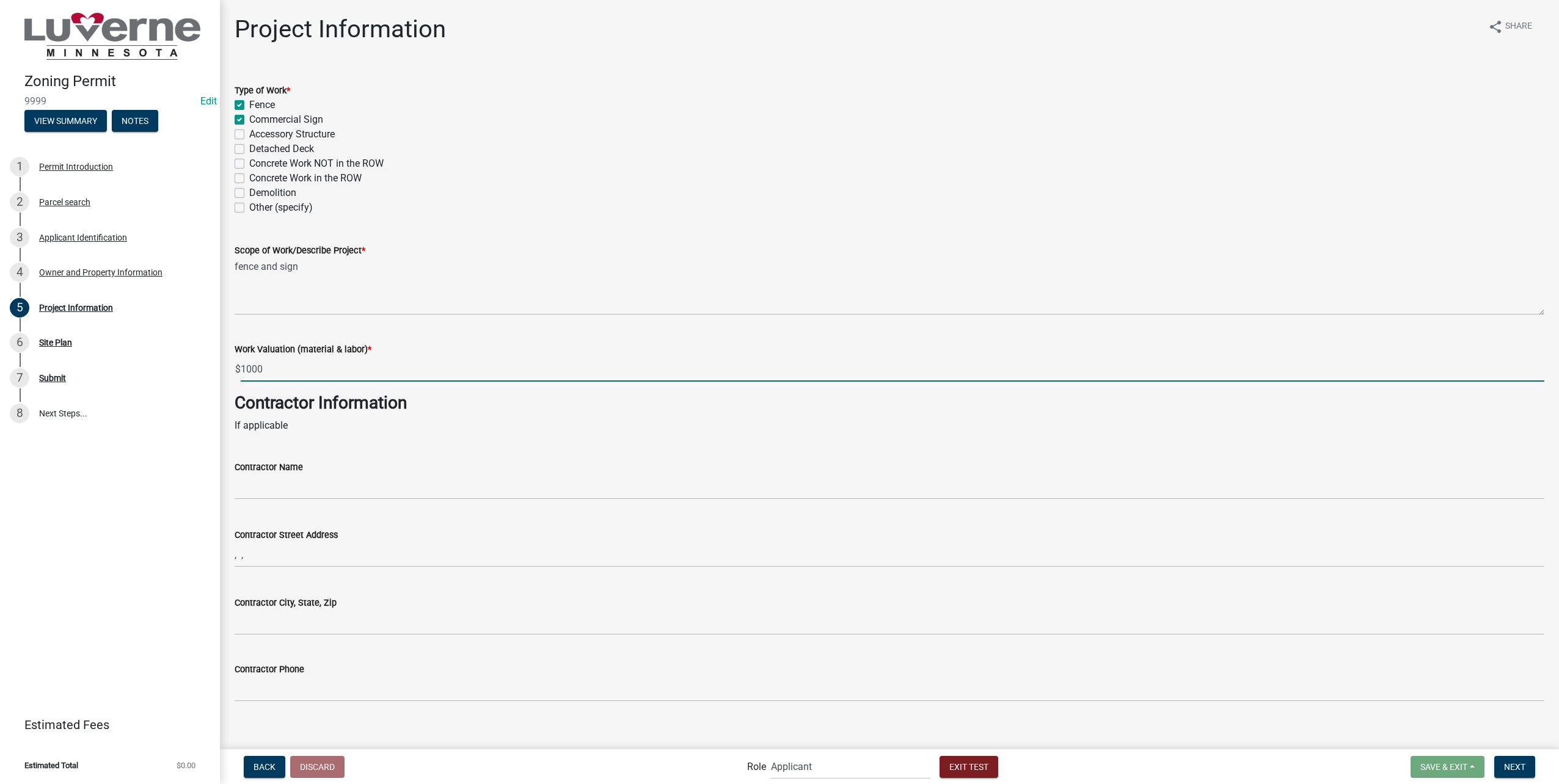
type input "10000"
click at [1514, 769] on span "Next" at bounding box center [1515, 767] width 21 height 10
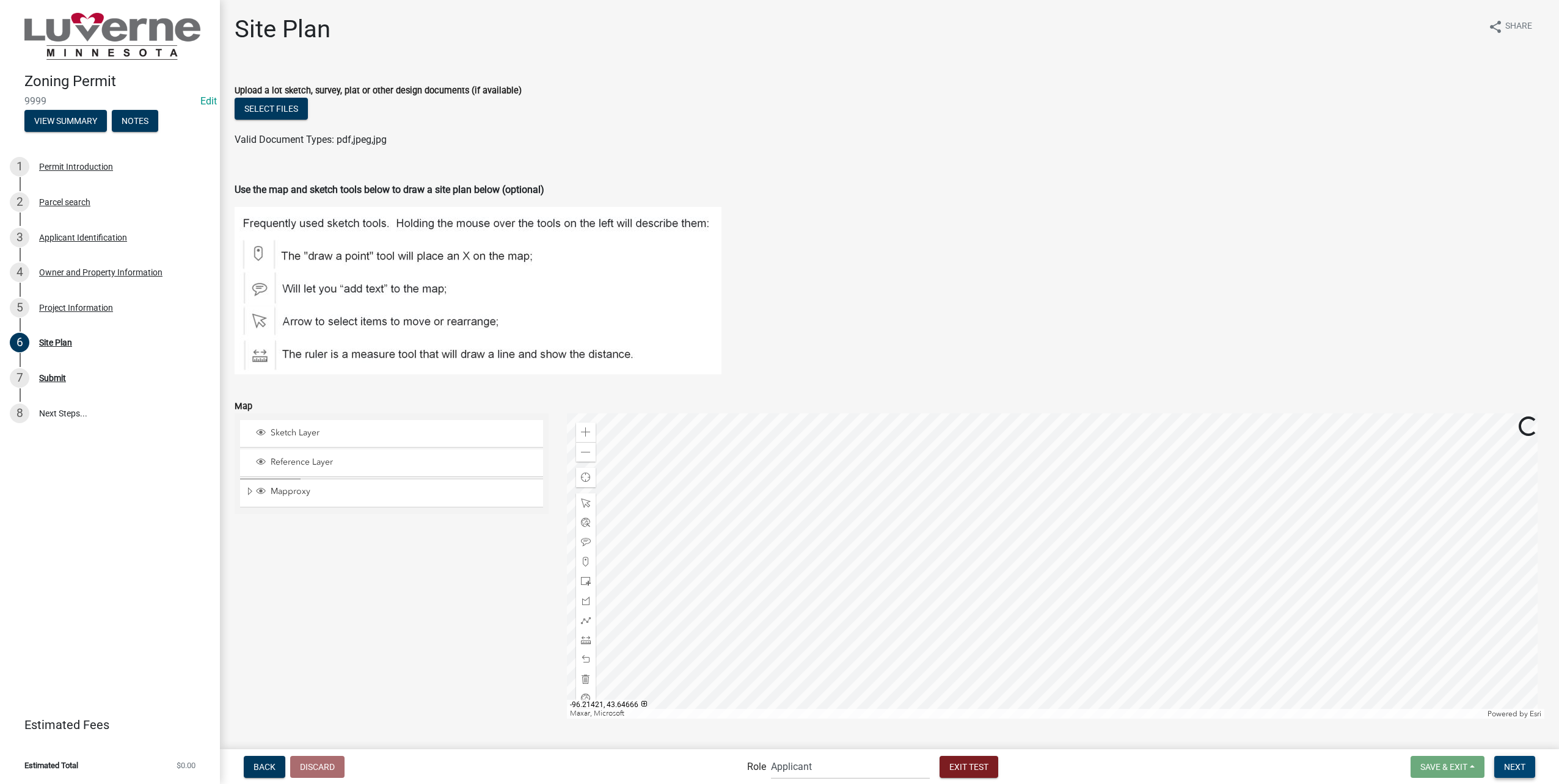
click at [1515, 775] on button "Next" at bounding box center [1515, 767] width 41 height 22
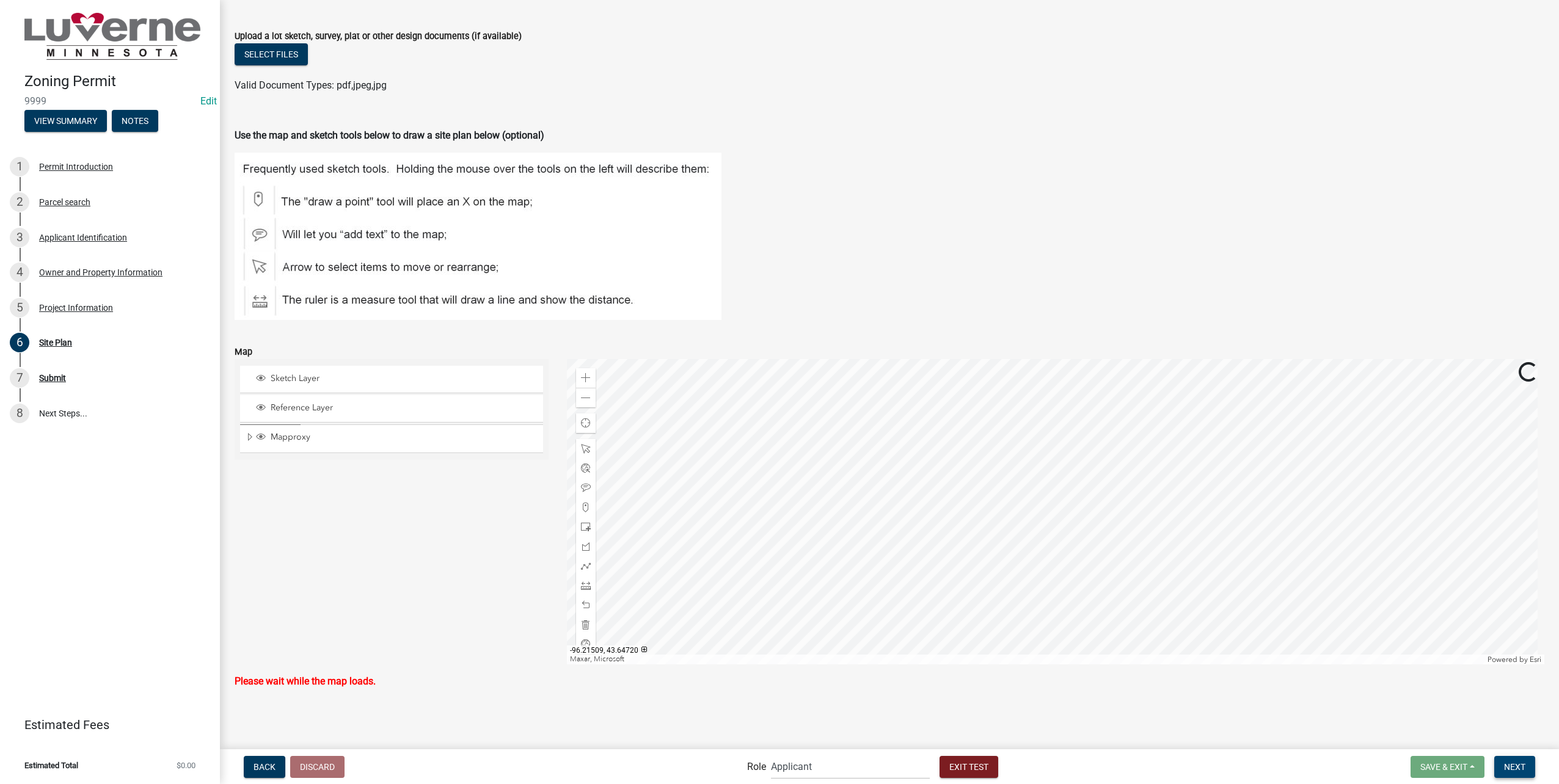
scroll to position [30, 0]
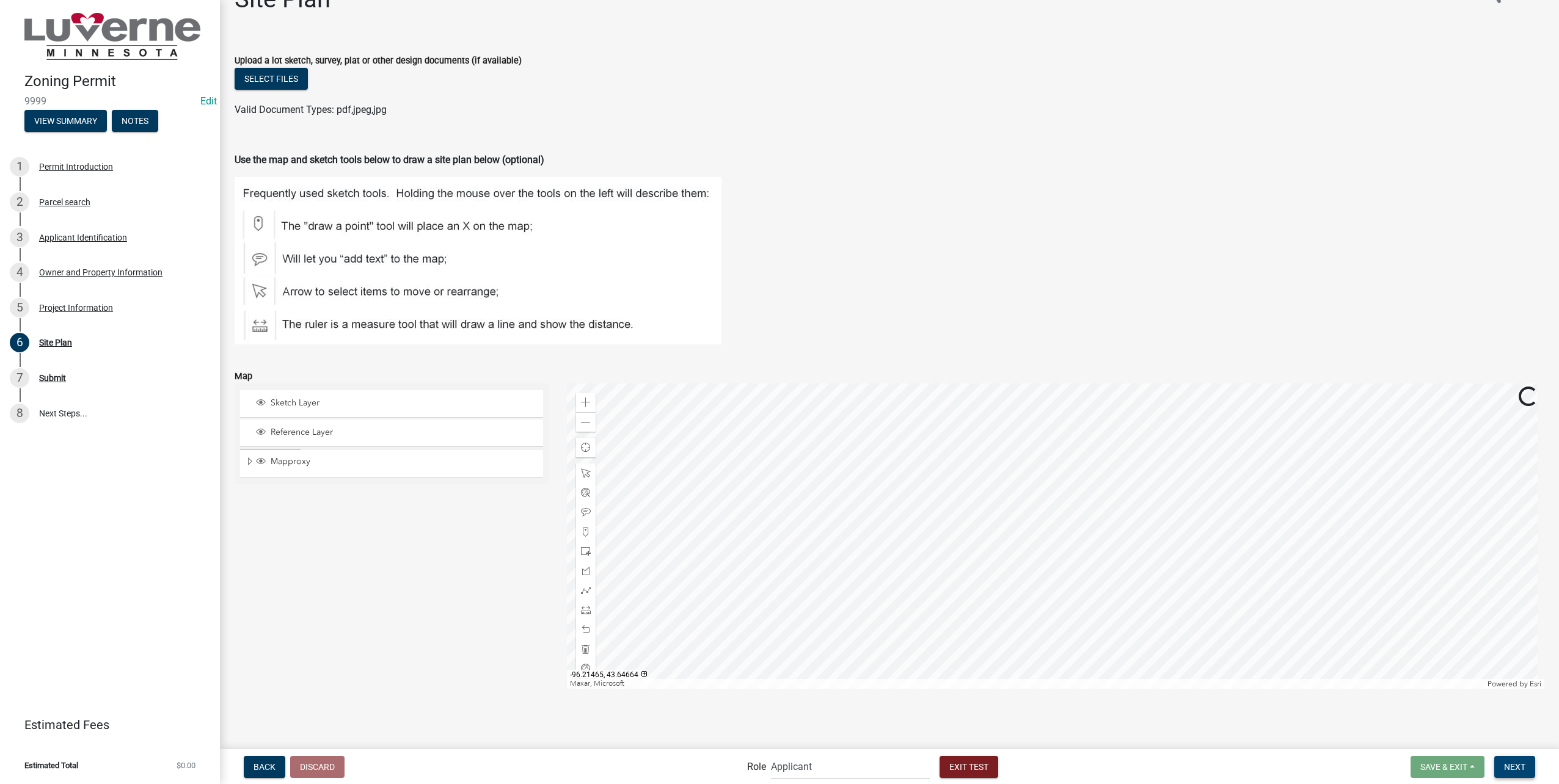
click at [1522, 768] on span "Next" at bounding box center [1515, 767] width 21 height 10
click at [1502, 771] on button "Next" at bounding box center [1515, 767] width 41 height 22
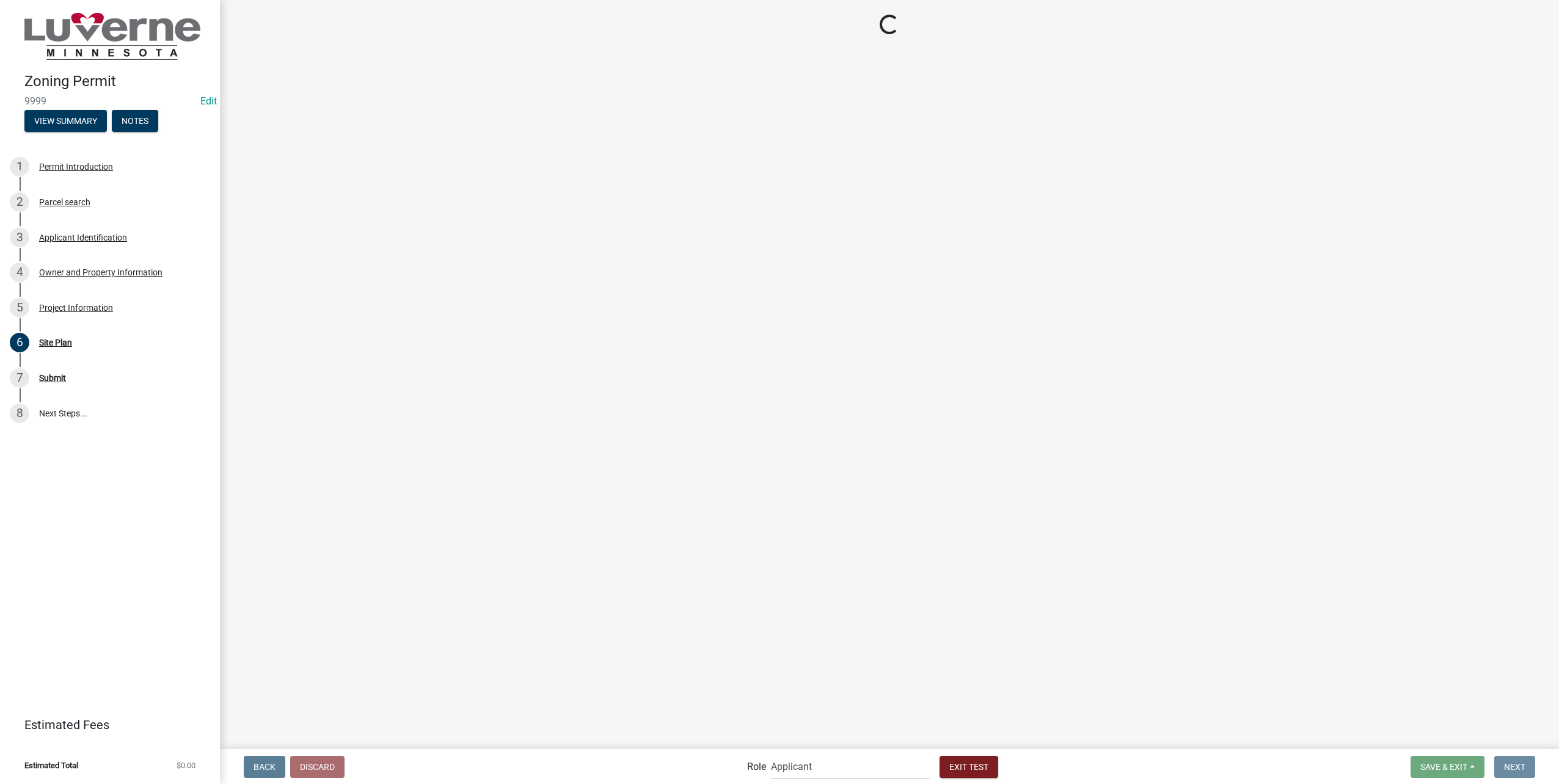
scroll to position [0, 0]
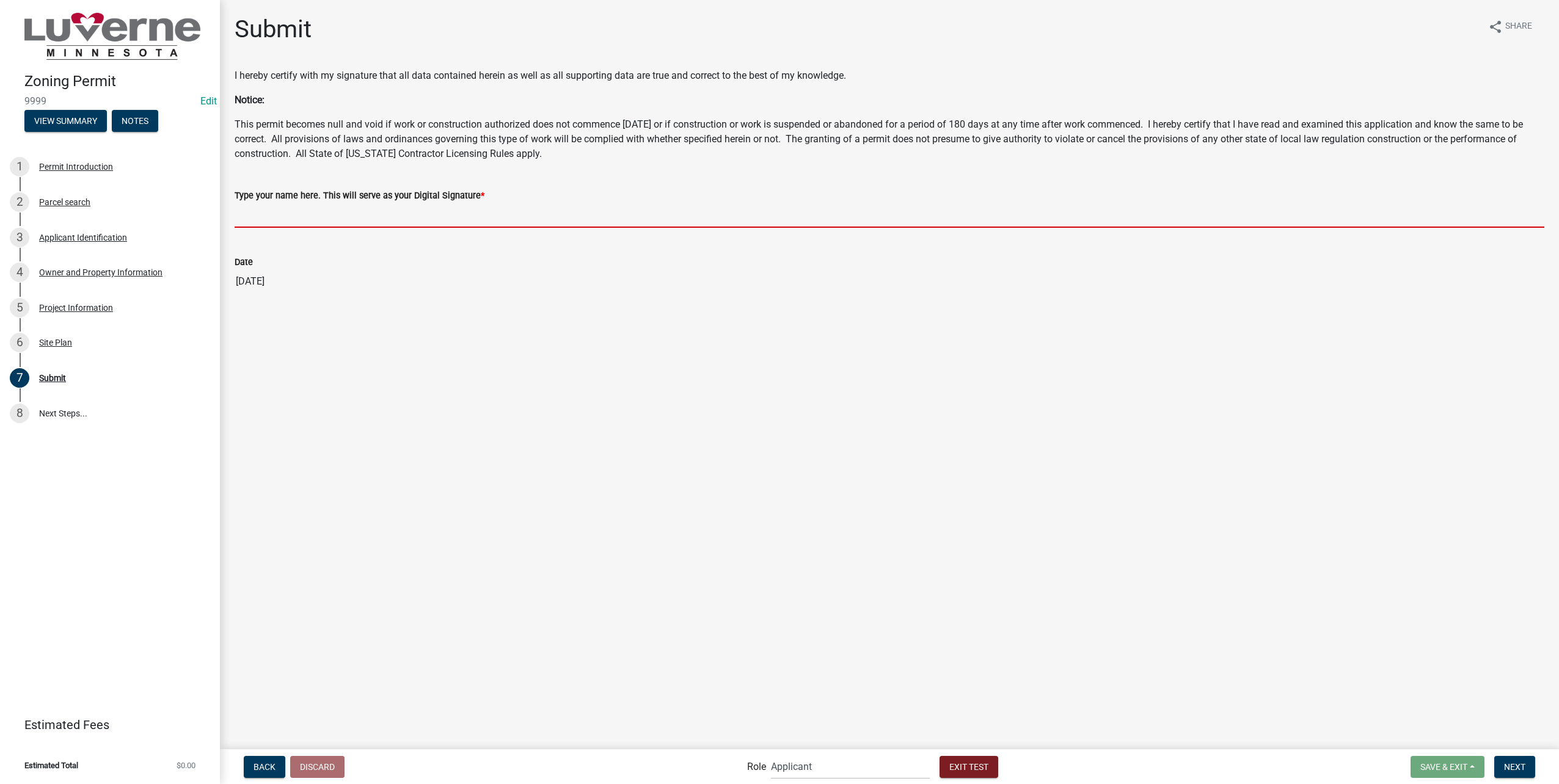
click at [729, 223] on input "Type your name here. This will serve as your Digital Signature *" at bounding box center [890, 215] width 1310 height 25
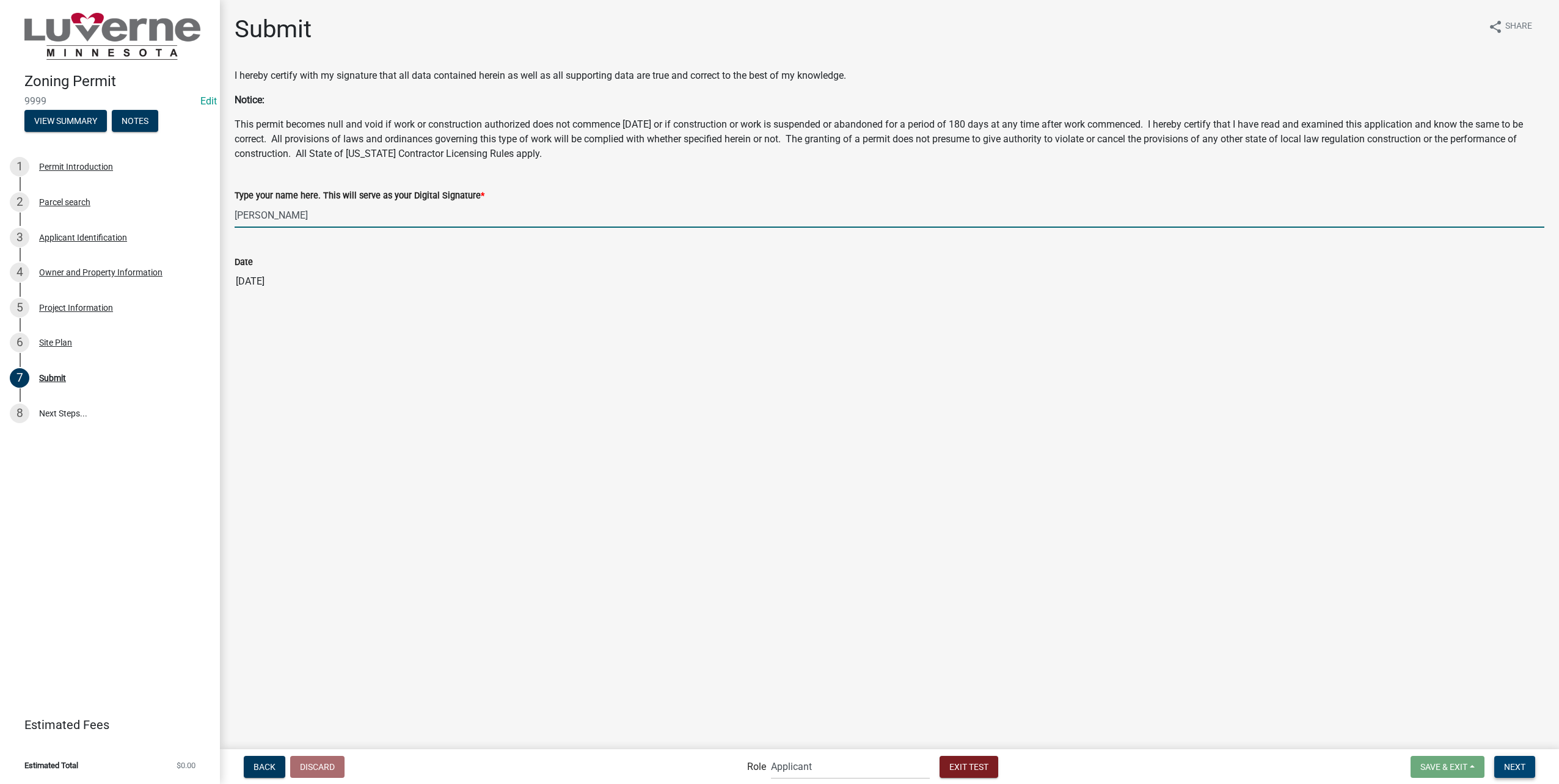
type input "[PERSON_NAME]"
click at [1520, 761] on button "Next" at bounding box center [1515, 767] width 41 height 22
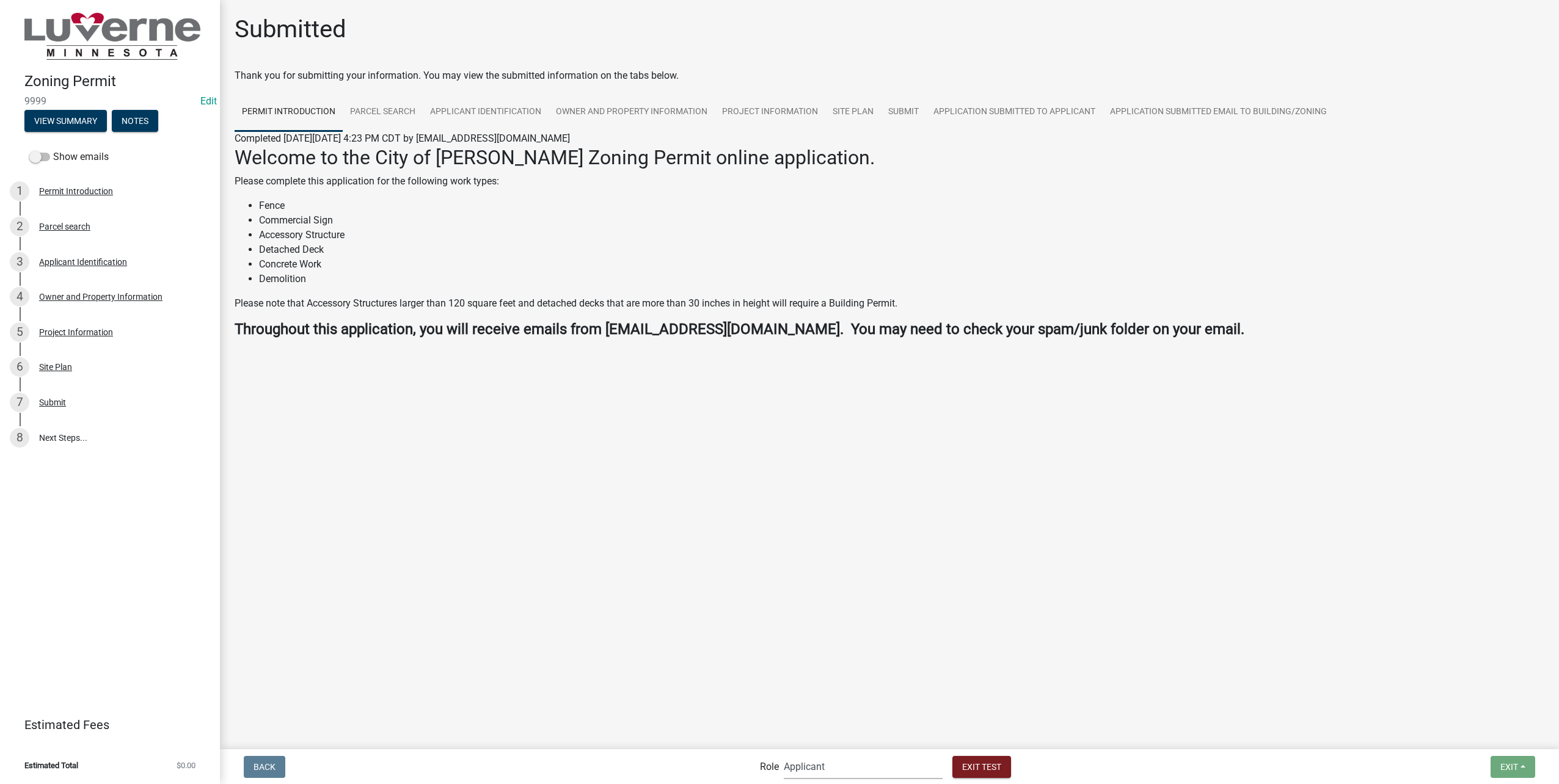
click at [871, 756] on select "Applicant Admin Building-Zoning & Code Enforcement" at bounding box center [863, 767] width 159 height 25
select select "aa0f0e89-27ad-4056-a8df-c2d0f55e2258"
click at [784, 754] on select "Applicant Admin Building-Zoning & Code Enforcement" at bounding box center [863, 767] width 159 height 25
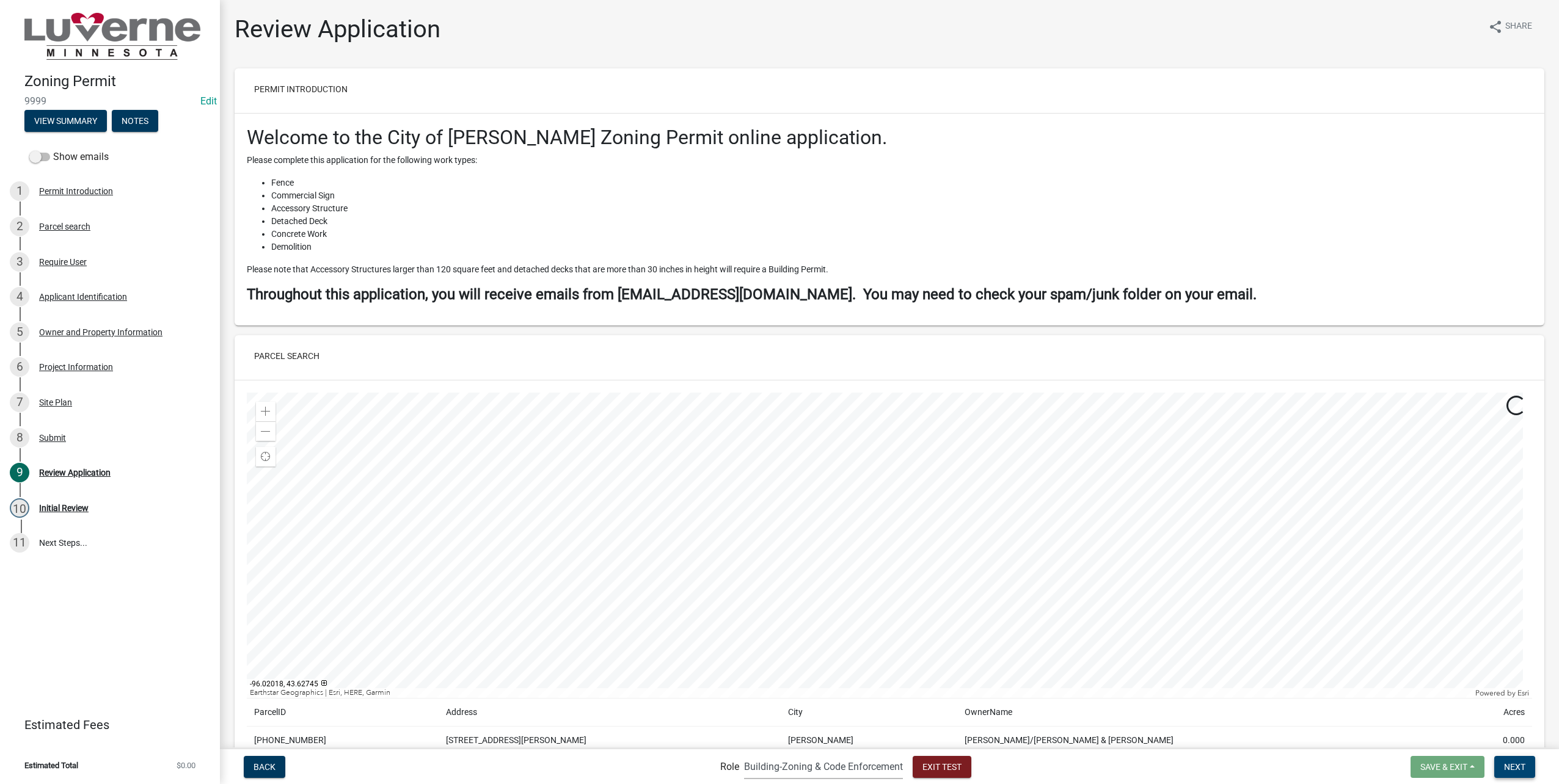
click at [1513, 770] on span "Next" at bounding box center [1515, 767] width 21 height 10
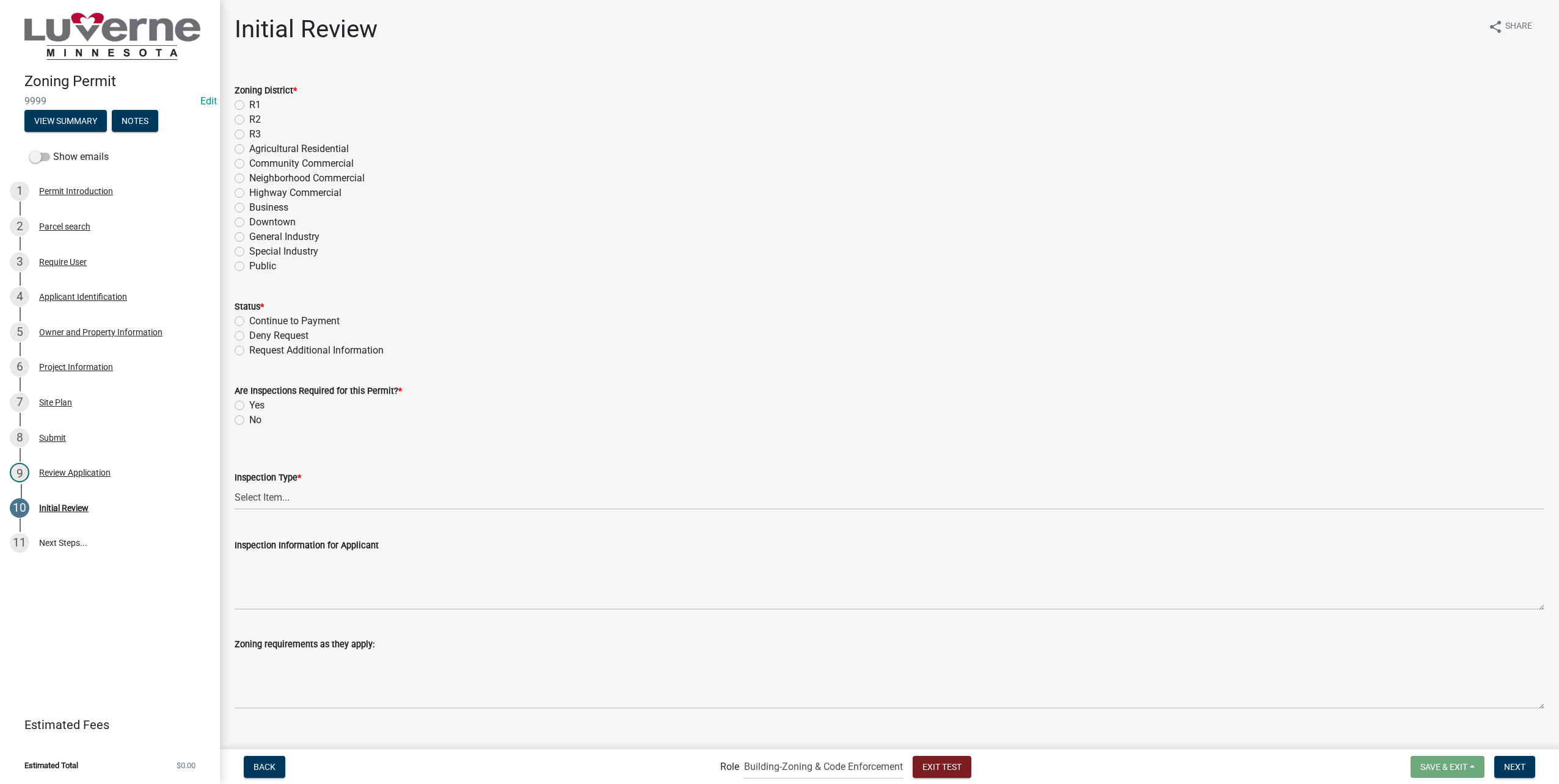
click at [249, 104] on label "R1" at bounding box center [255, 105] width 12 height 14
click at [249, 104] on input "R1" at bounding box center [253, 102] width 8 height 8
radio input "true"
click at [280, 320] on label "Continue to Payment" at bounding box center [294, 321] width 91 height 14
click at [257, 320] on input "Continue to Payment" at bounding box center [253, 318] width 8 height 8
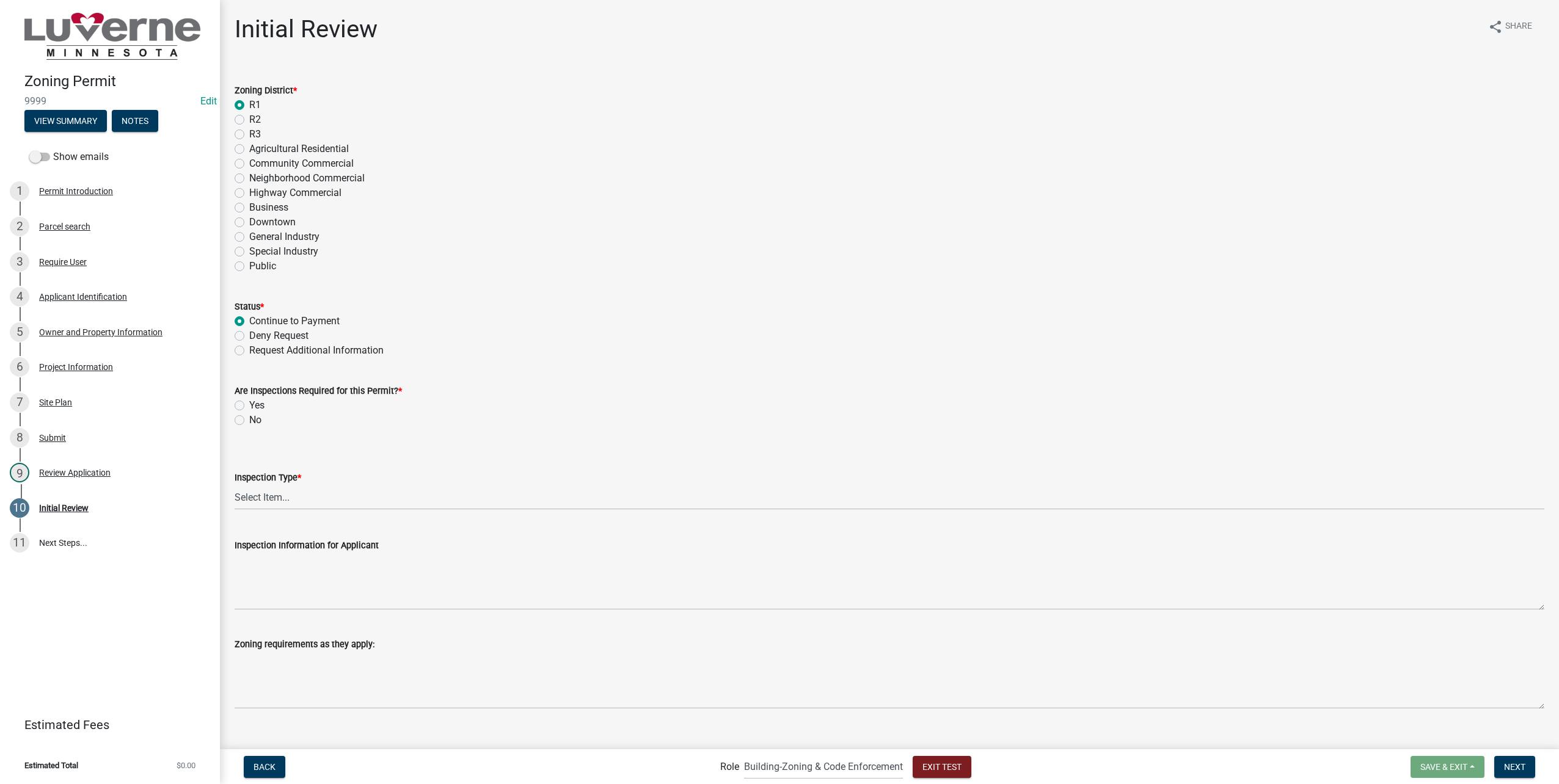
radio input "true"
click at [249, 421] on label "No" at bounding box center [255, 419] width 12 height 14
click at [249, 421] on input "No" at bounding box center [253, 416] width 8 height 8
radio input "true"
click at [1511, 770] on span "Next" at bounding box center [1515, 767] width 21 height 10
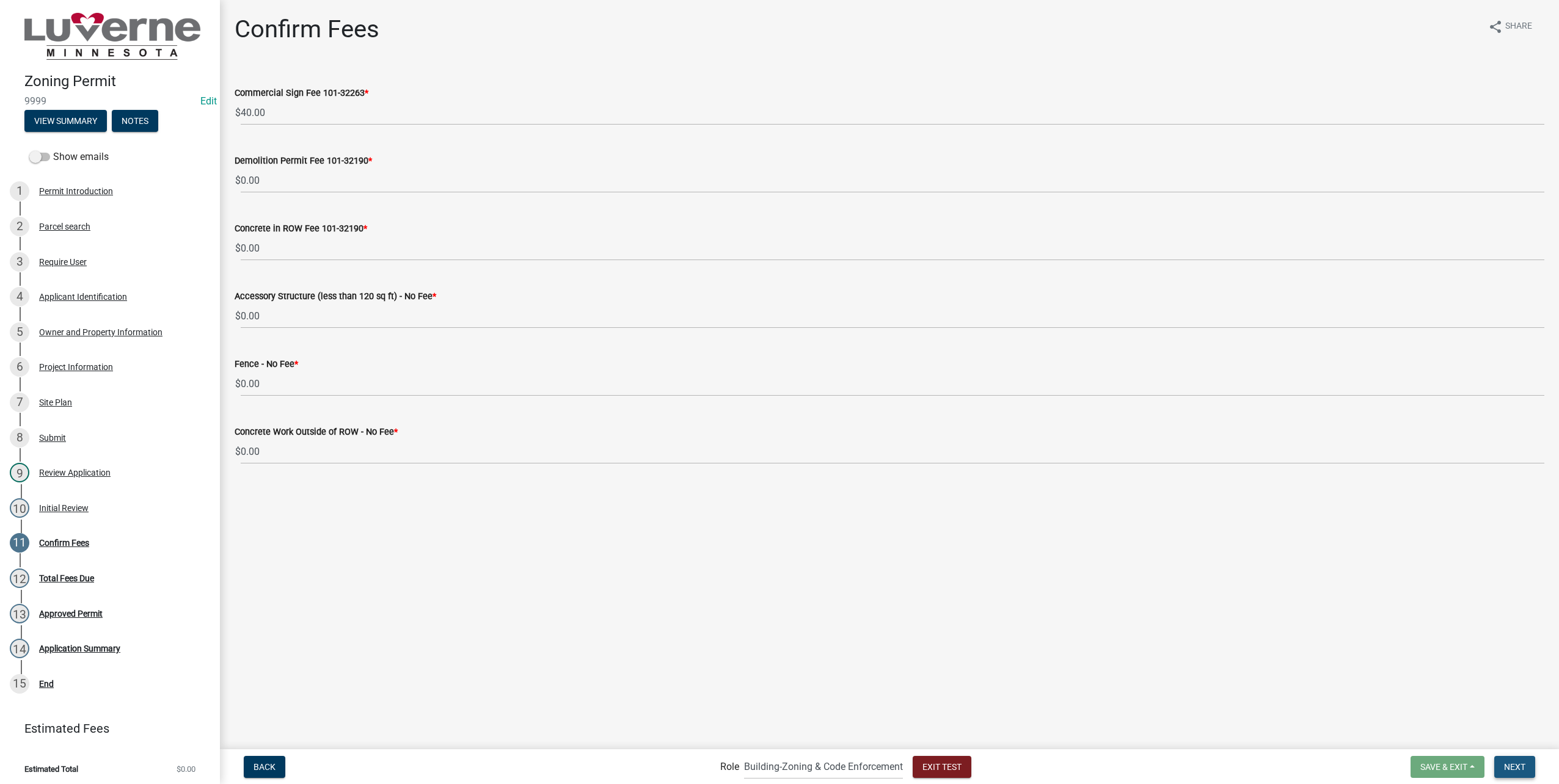
click at [1525, 777] on button "Next" at bounding box center [1515, 767] width 41 height 22
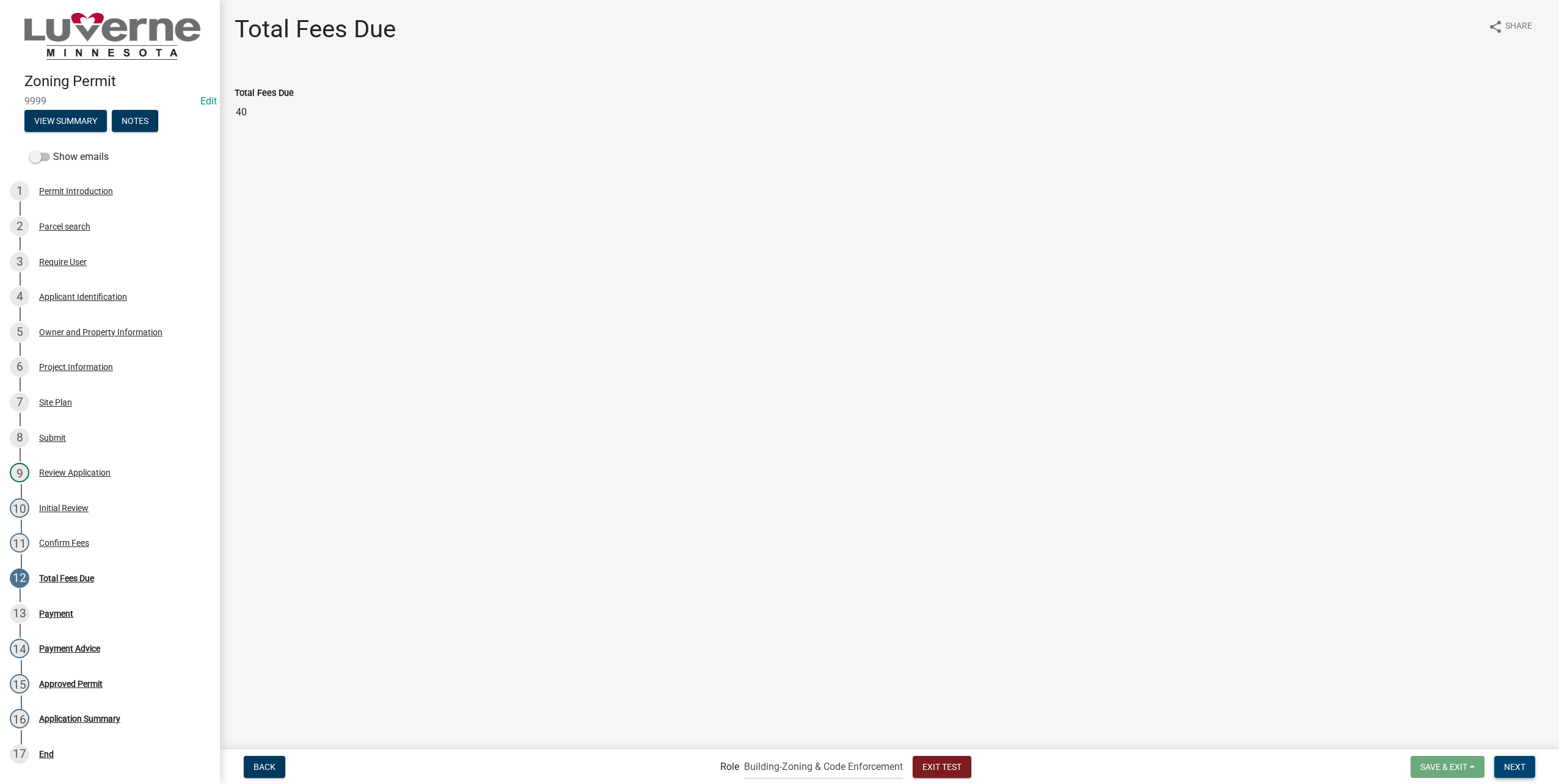
click at [1514, 764] on span "Next" at bounding box center [1515, 767] width 21 height 10
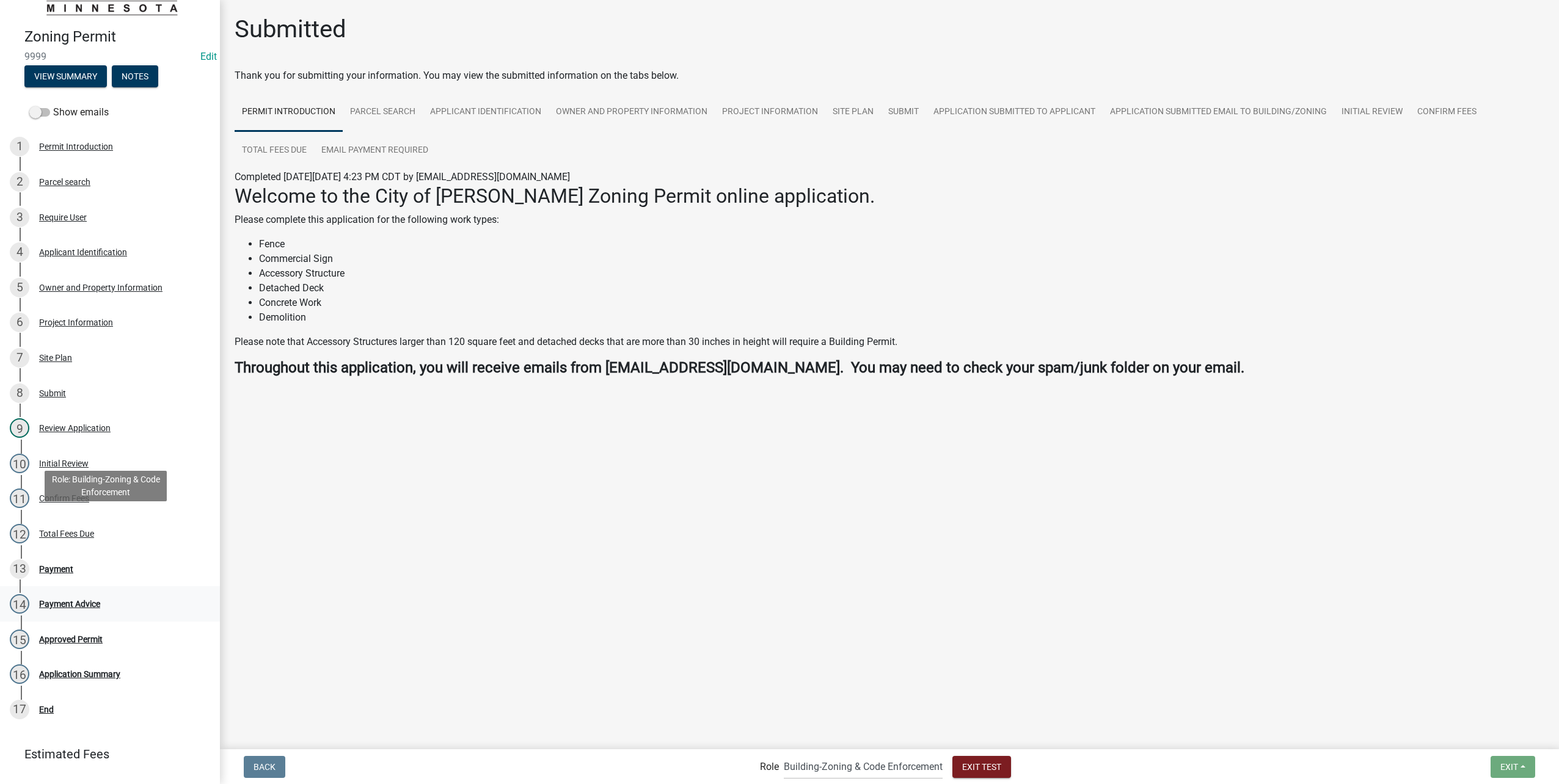
scroll to position [99, 0]
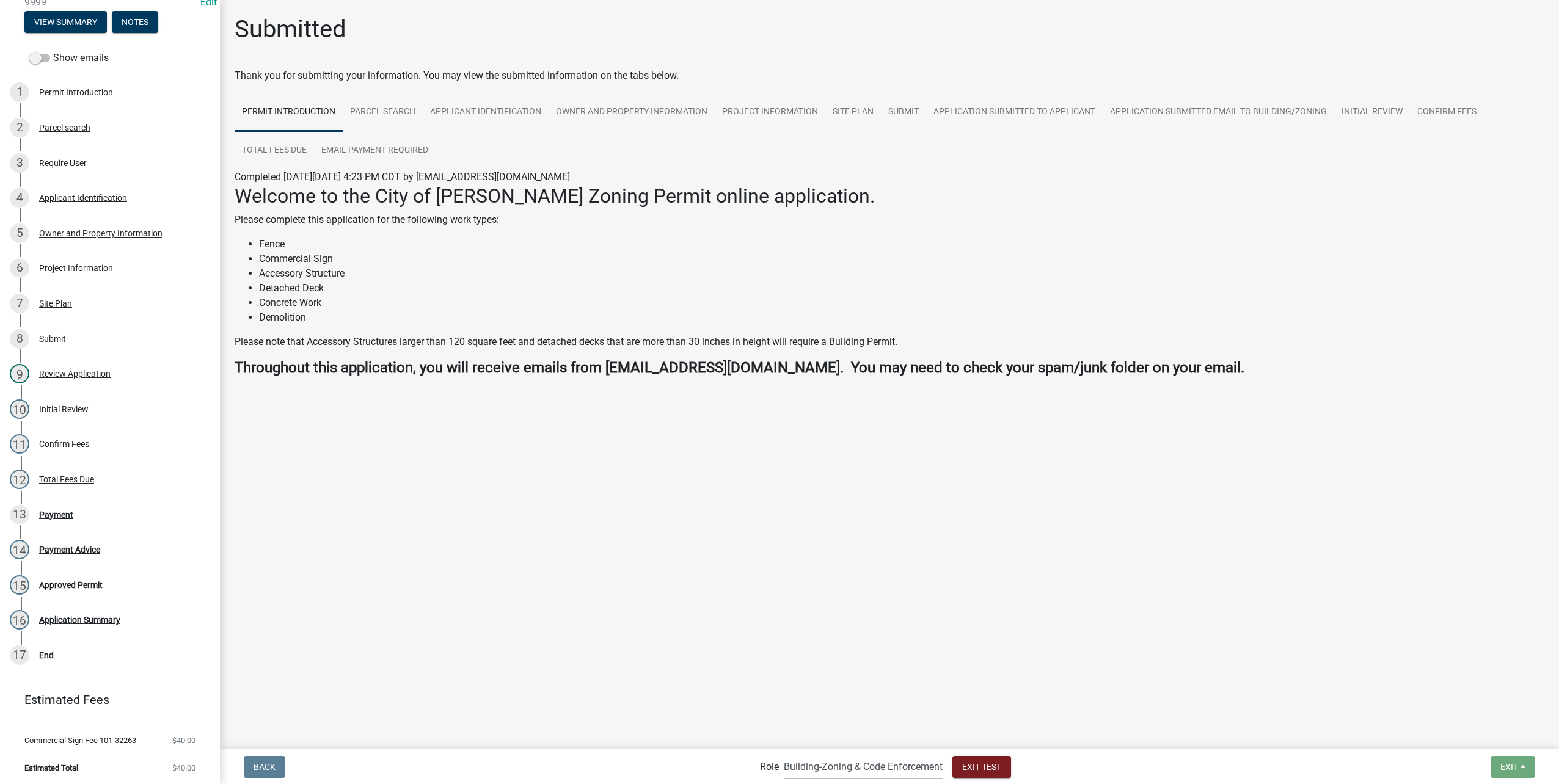
click at [115, 506] on div "13 Payment" at bounding box center [105, 514] width 190 height 19
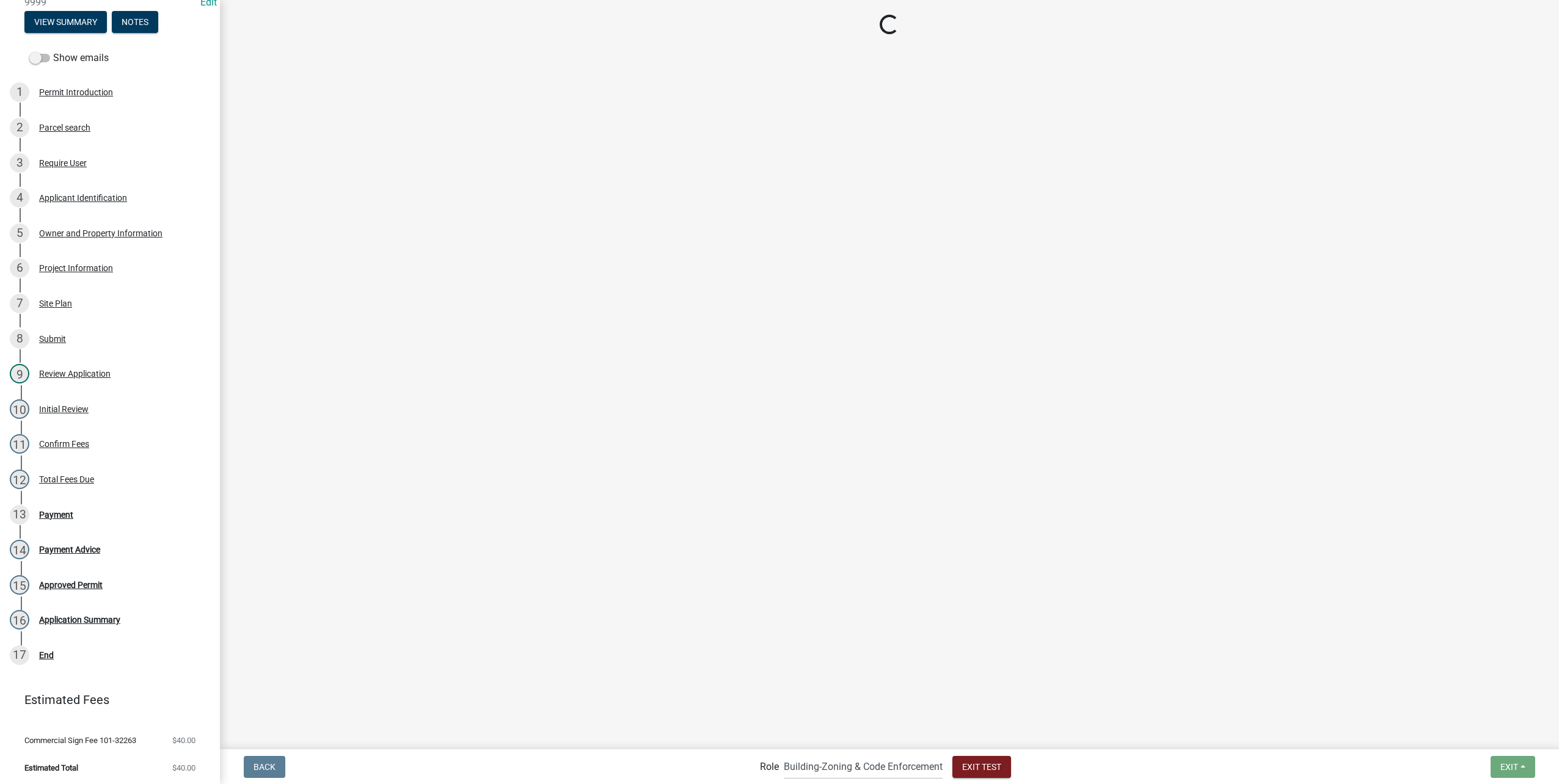
select select "2: 1"
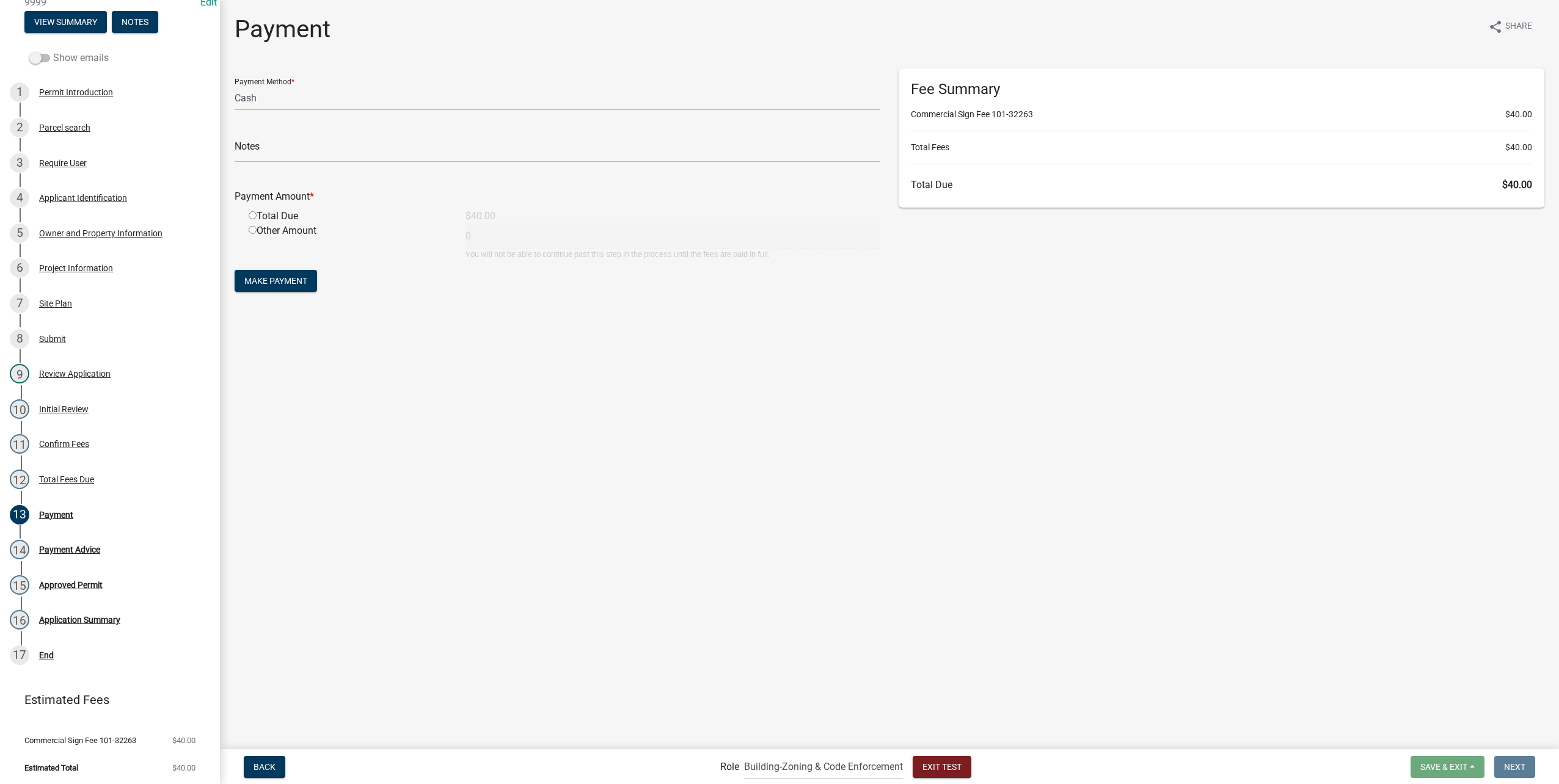
click at [36, 55] on span at bounding box center [39, 58] width 21 height 9
click at [53, 51] on input "Show emails" at bounding box center [53, 51] width 0 height 0
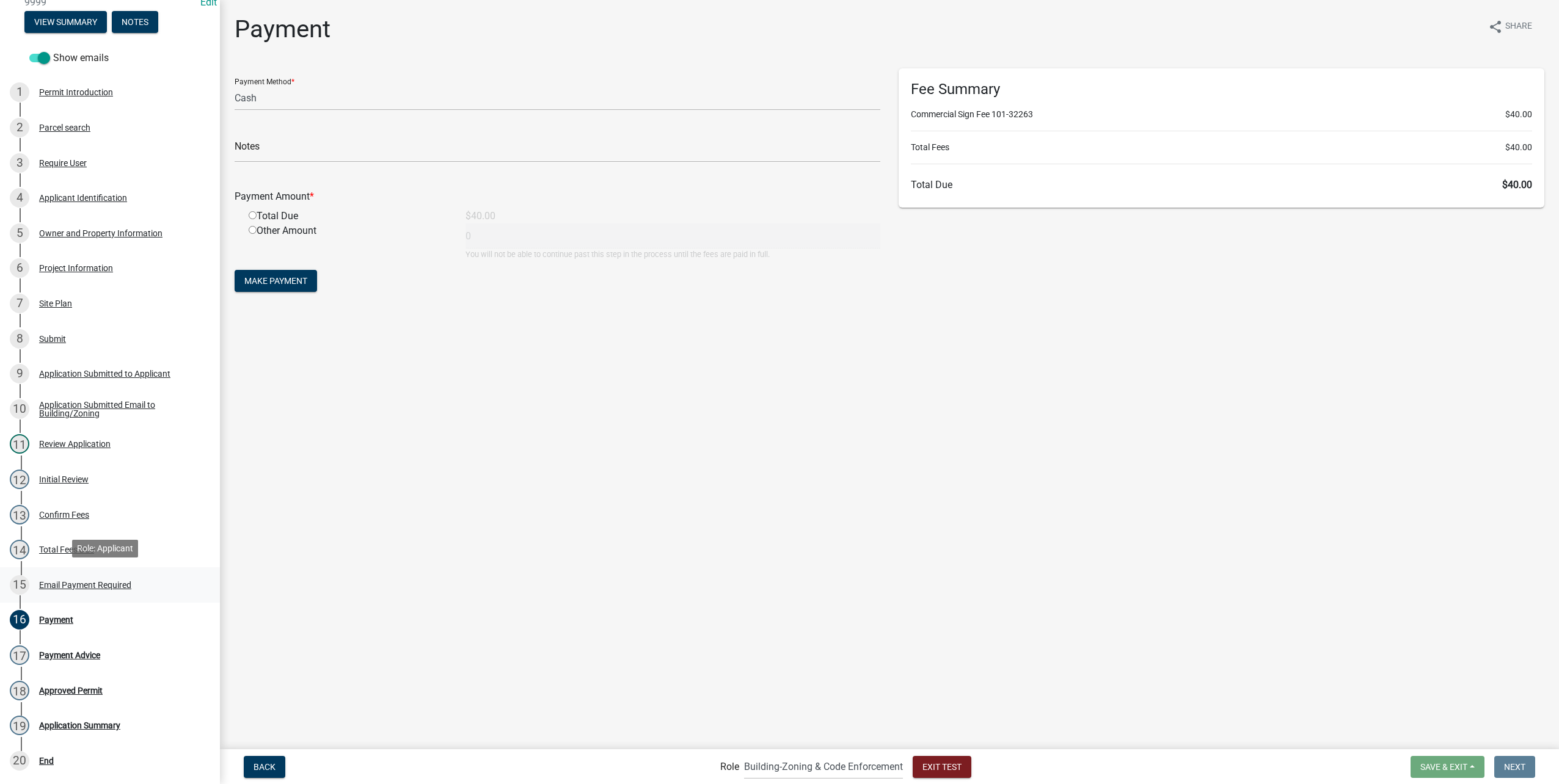
click at [117, 581] on div "Email Payment Required" at bounding box center [86, 585] width 92 height 9
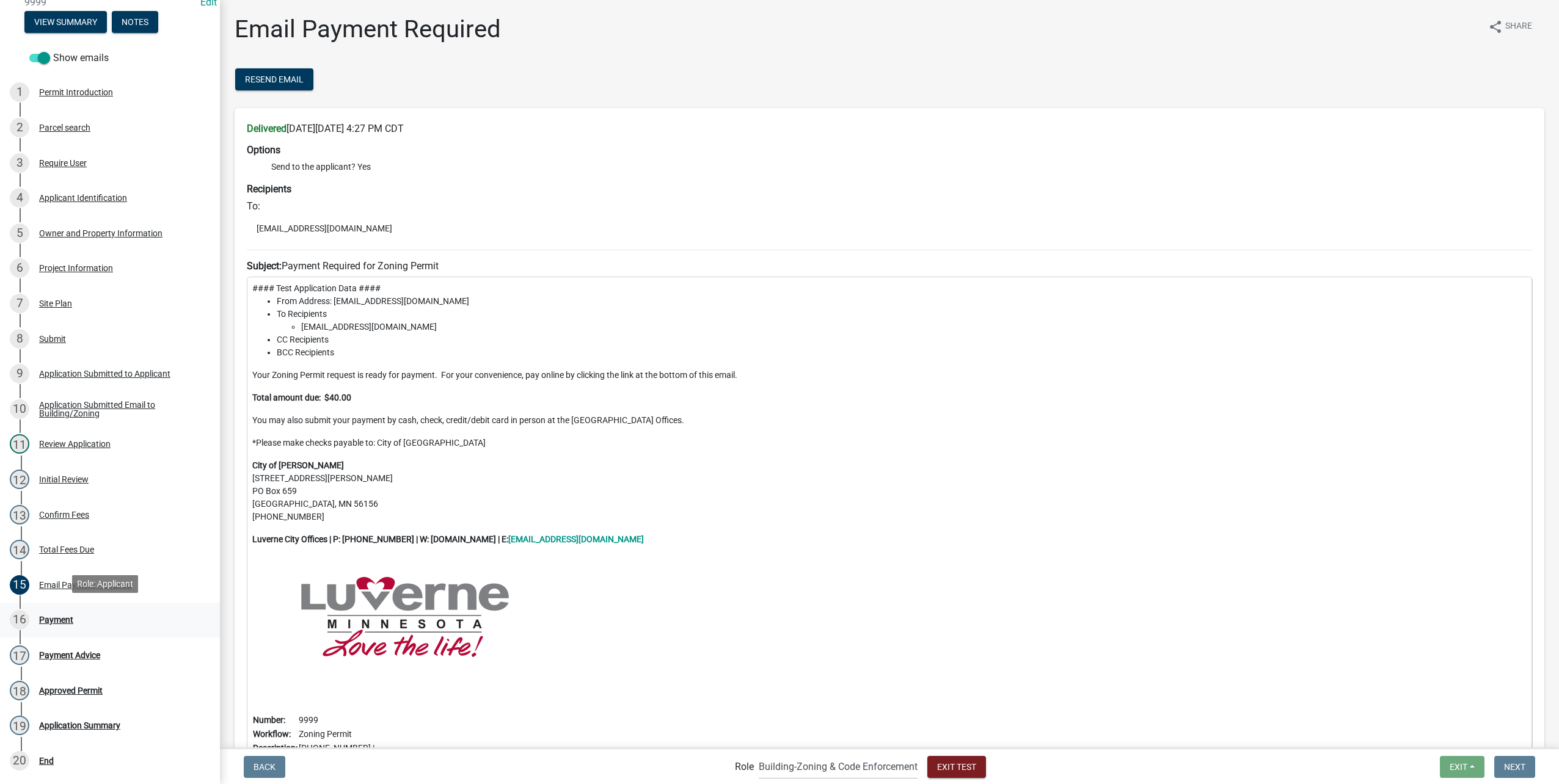
click at [93, 606] on link "16 Payment" at bounding box center [110, 620] width 220 height 36
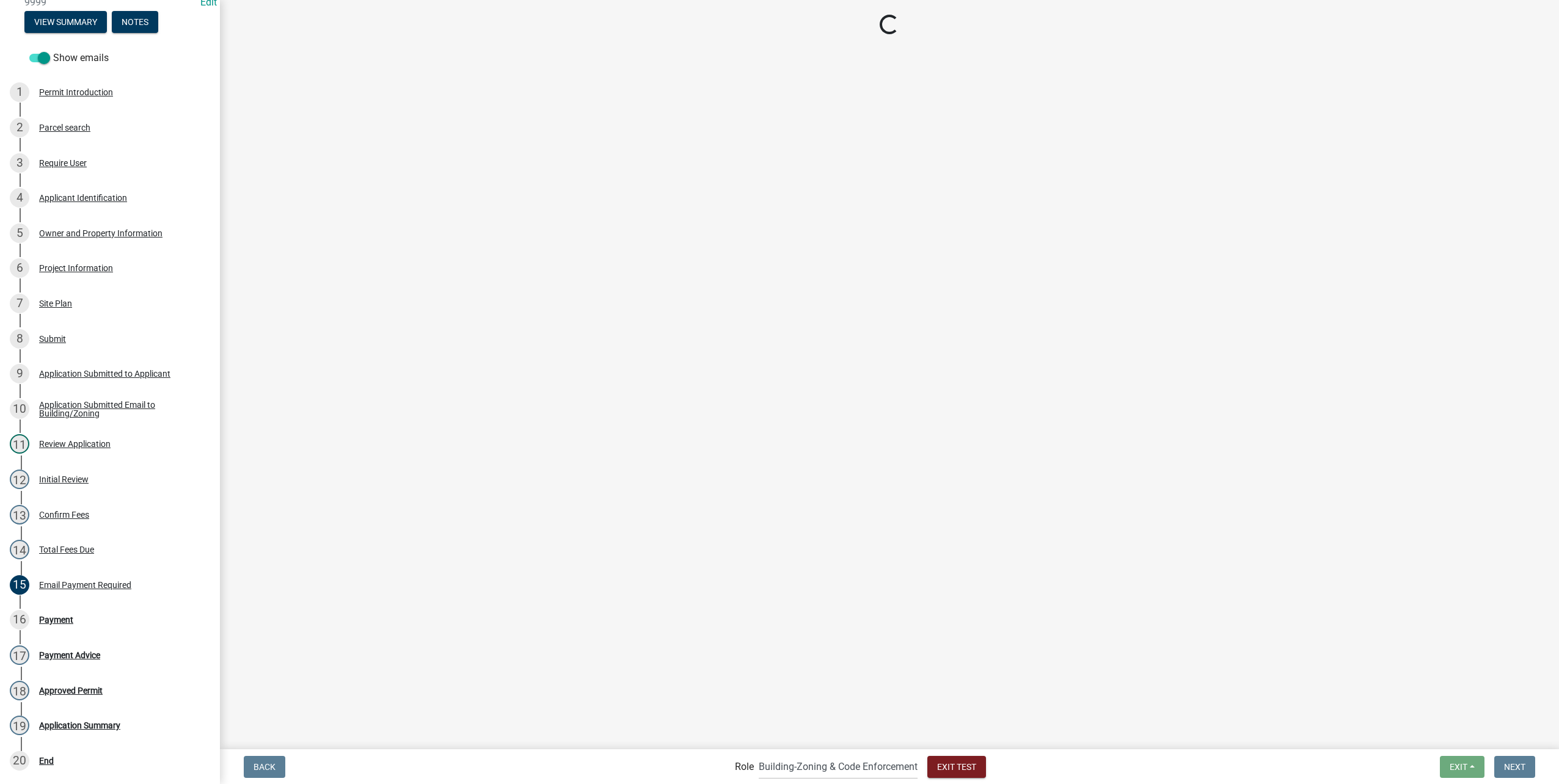
select select "2: 1"
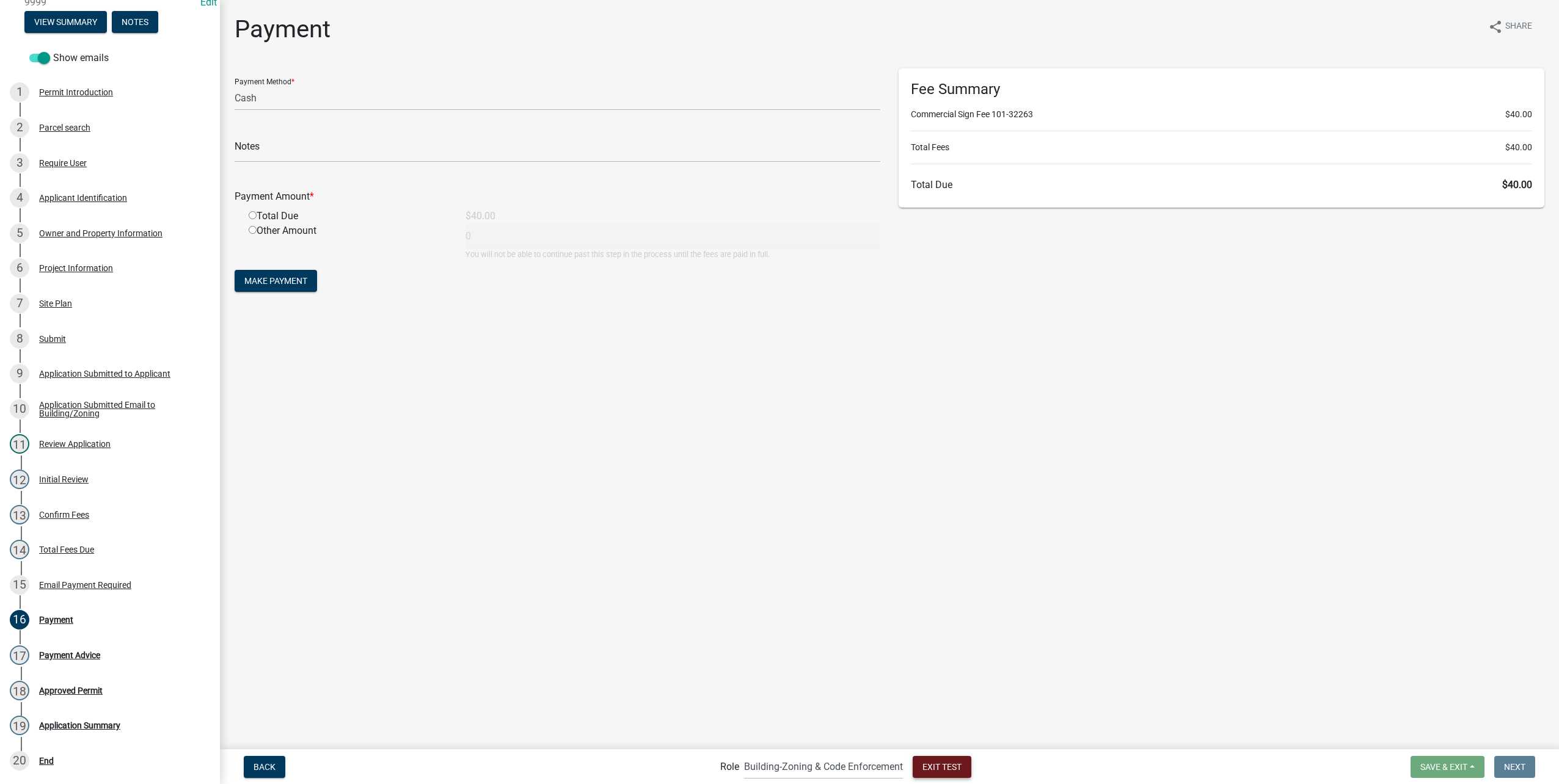
click at [944, 763] on span "Exit Test" at bounding box center [942, 767] width 39 height 10
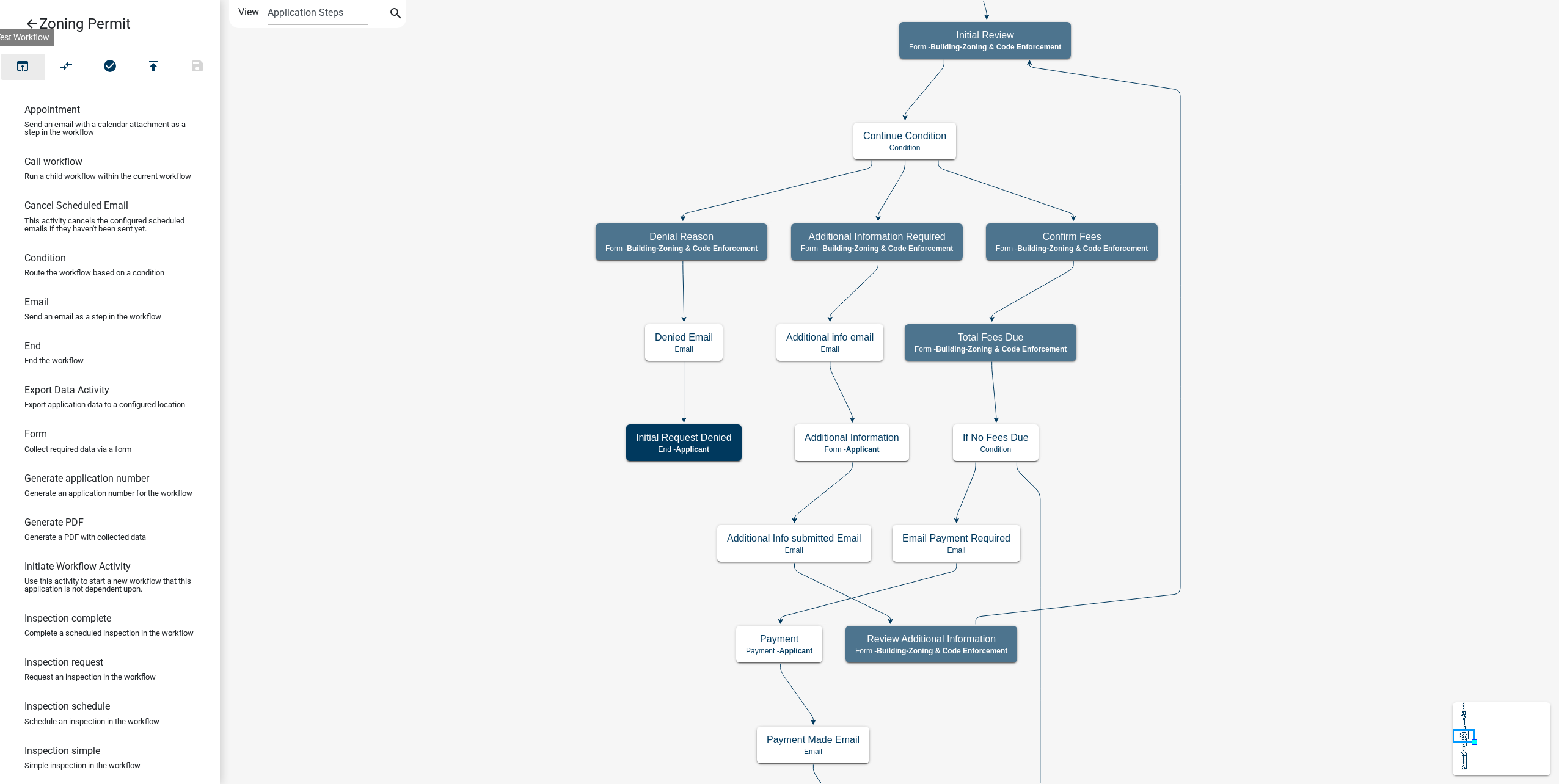
click at [29, 71] on icon "open_in_browser" at bounding box center [22, 67] width 14 height 17
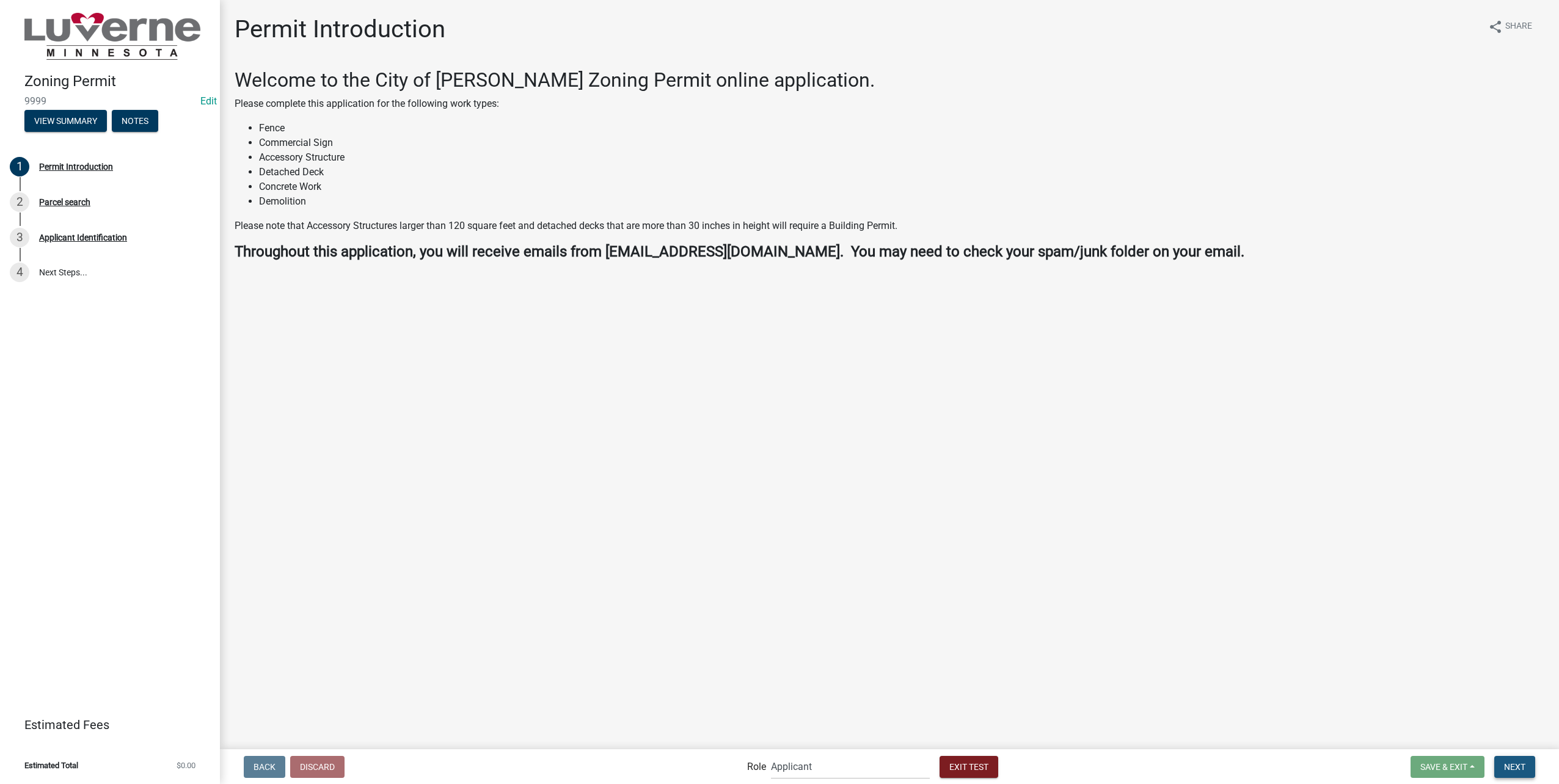
click at [1512, 767] on span "Next" at bounding box center [1515, 767] width 21 height 10
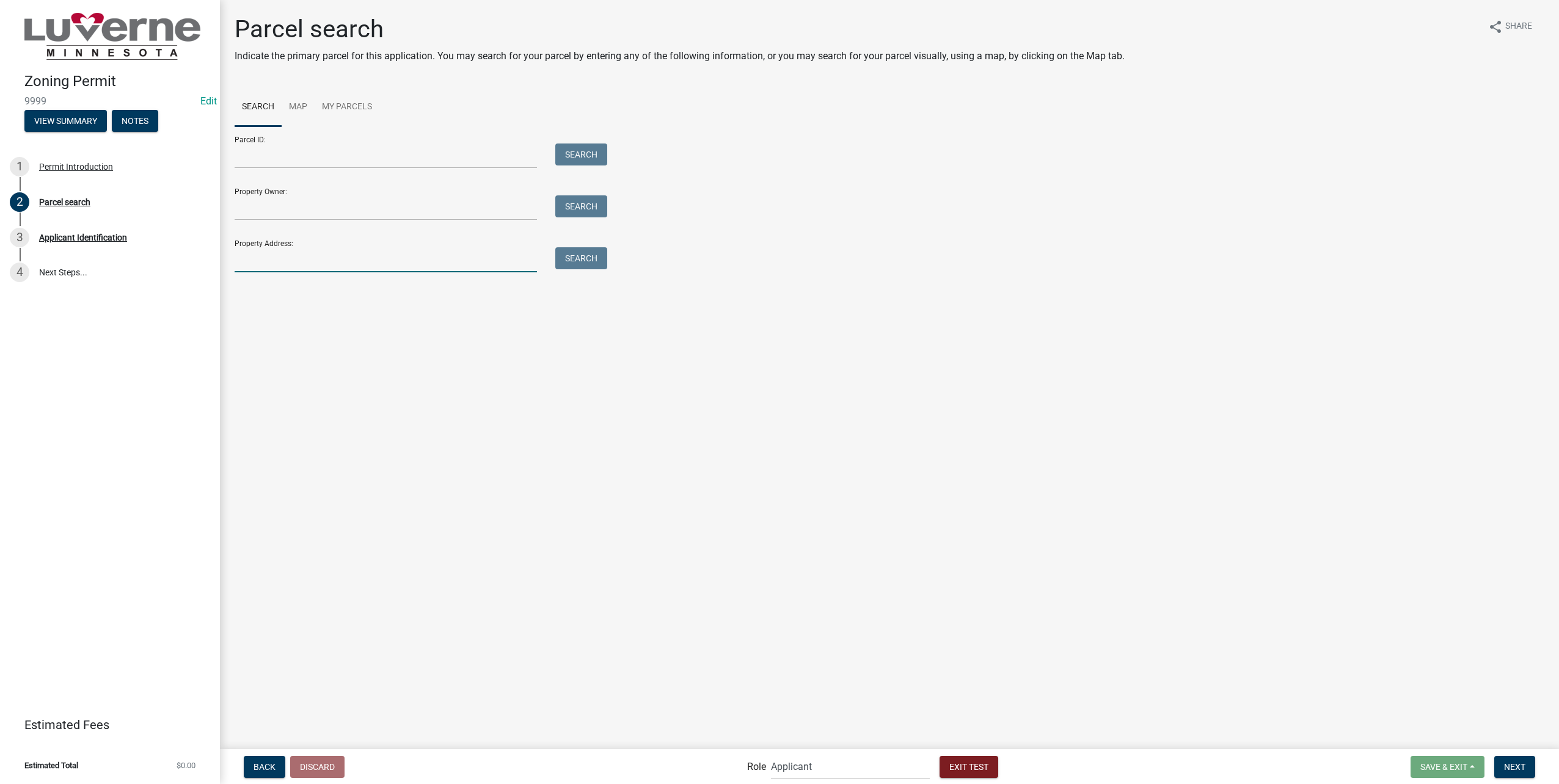
click at [401, 270] on input "Property Address:" at bounding box center [386, 260] width 302 height 25
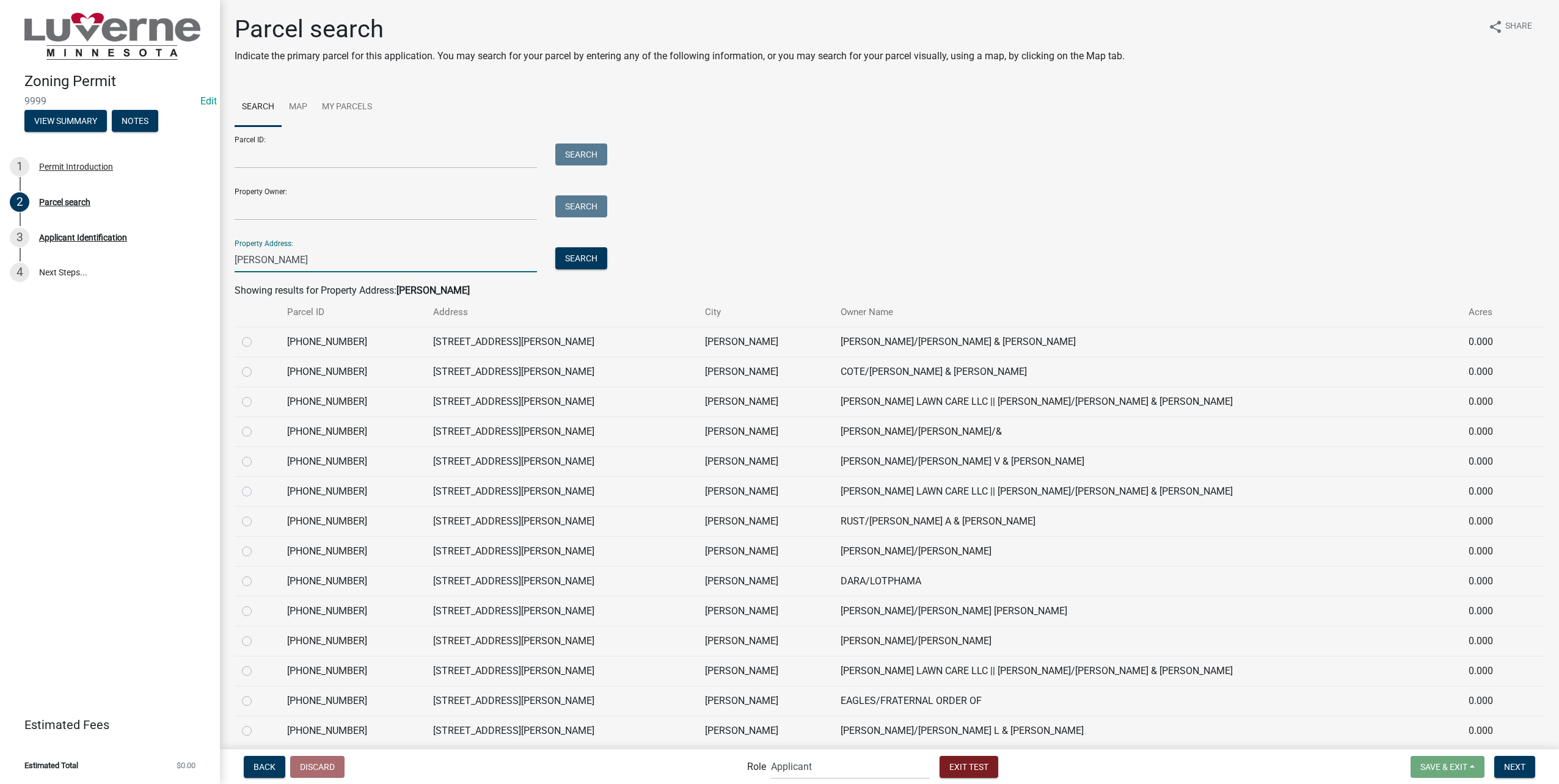
type input "[PERSON_NAME]"
click at [258, 338] on div at bounding box center [257, 341] width 31 height 14
click at [257, 335] on label at bounding box center [257, 335] width 0 height 0
click at [257, 339] on input "radio" at bounding box center [260, 338] width 8 height 8
radio input "true"
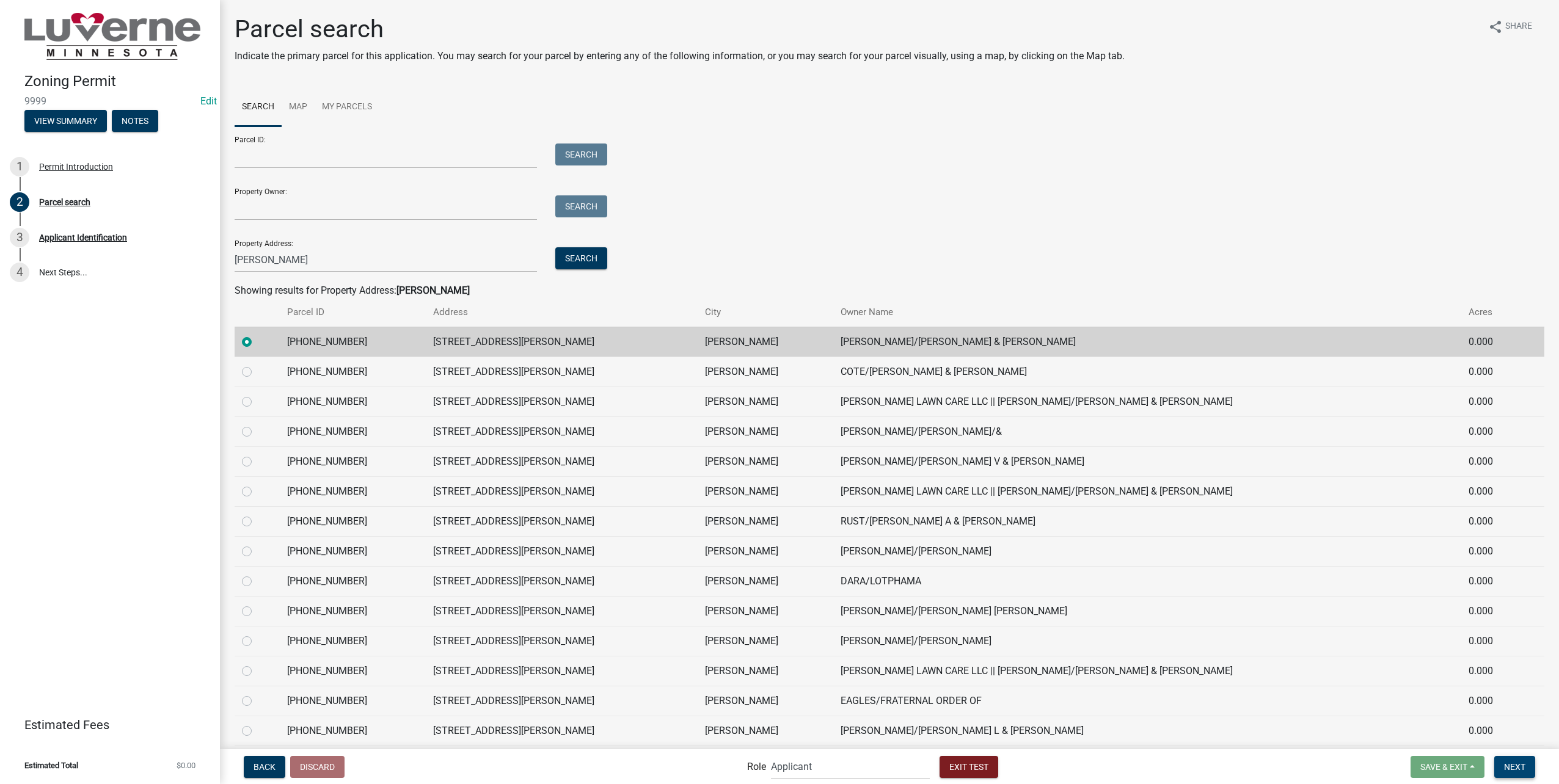
drag, startPoint x: 1303, startPoint y: 632, endPoint x: 1512, endPoint y: 757, distance: 243.5
click at [1512, 757] on button "Next" at bounding box center [1515, 767] width 41 height 22
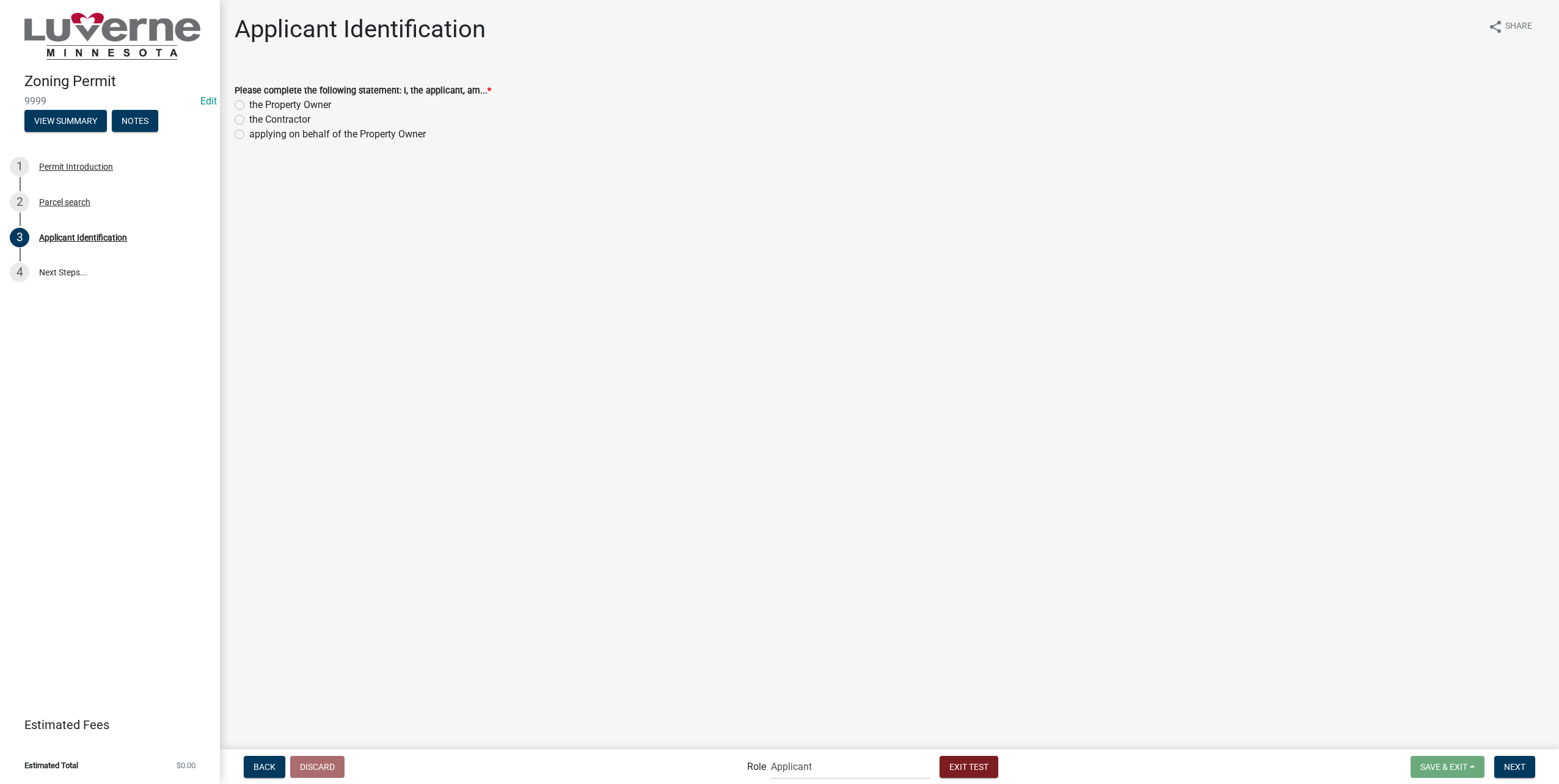
click at [252, 100] on label "the Property Owner" at bounding box center [290, 105] width 82 height 14
click at [252, 100] on input "the Property Owner" at bounding box center [253, 102] width 8 height 8
radio input "true"
click at [1516, 761] on button "Next" at bounding box center [1515, 767] width 41 height 22
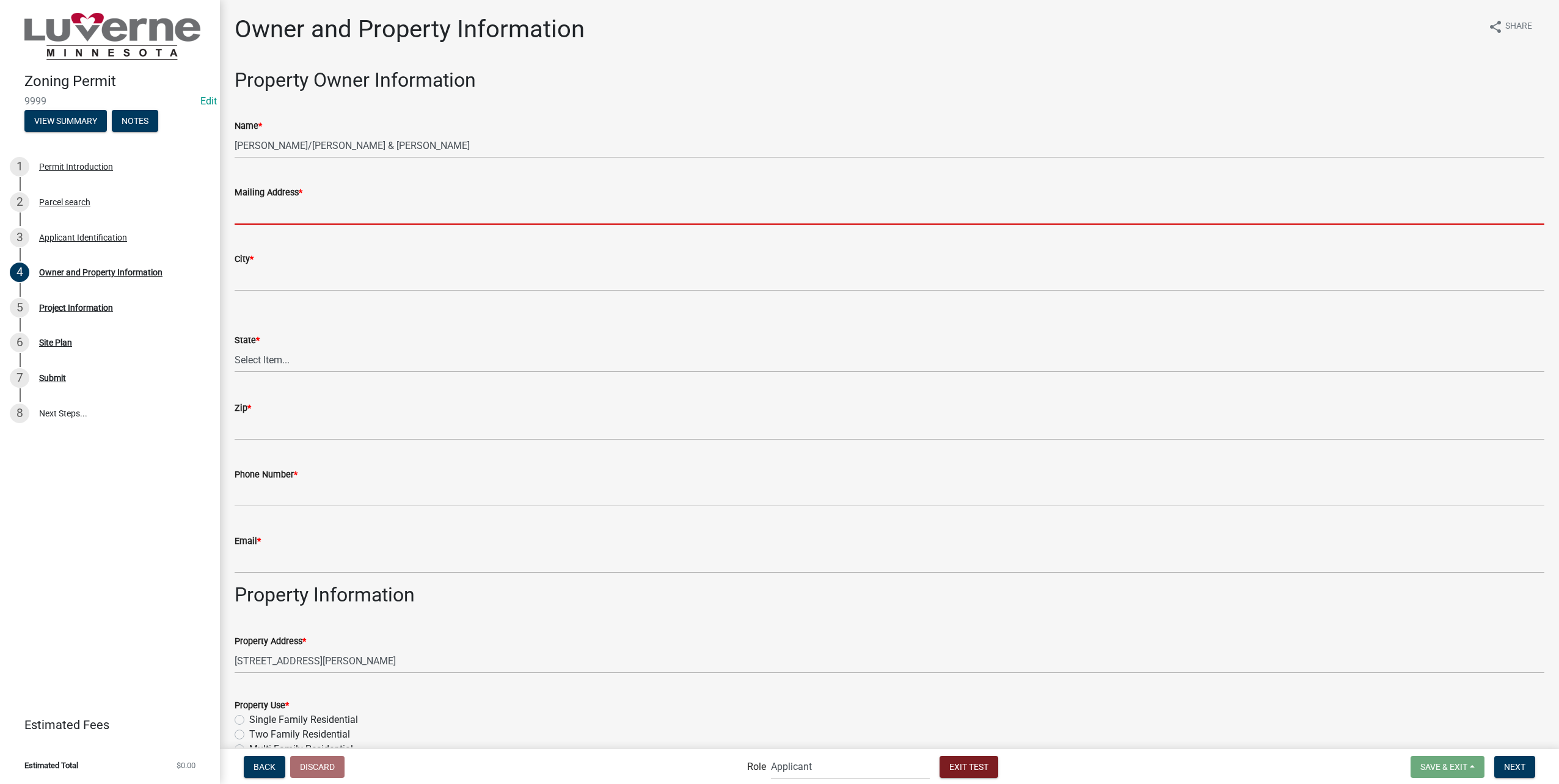
click at [414, 212] on input "Mailing Address *" at bounding box center [890, 212] width 1310 height 25
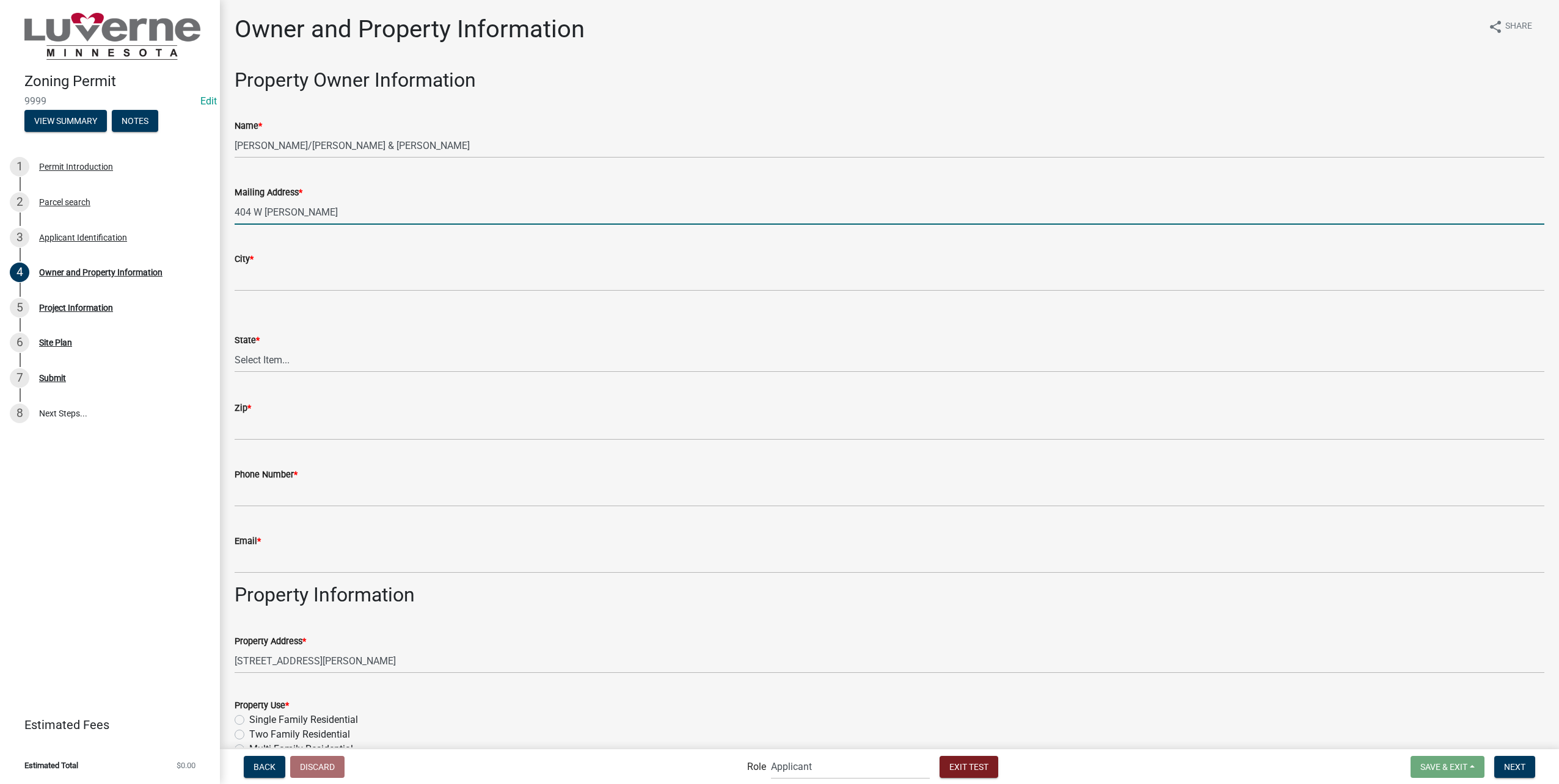
type input "404 W [PERSON_NAME]"
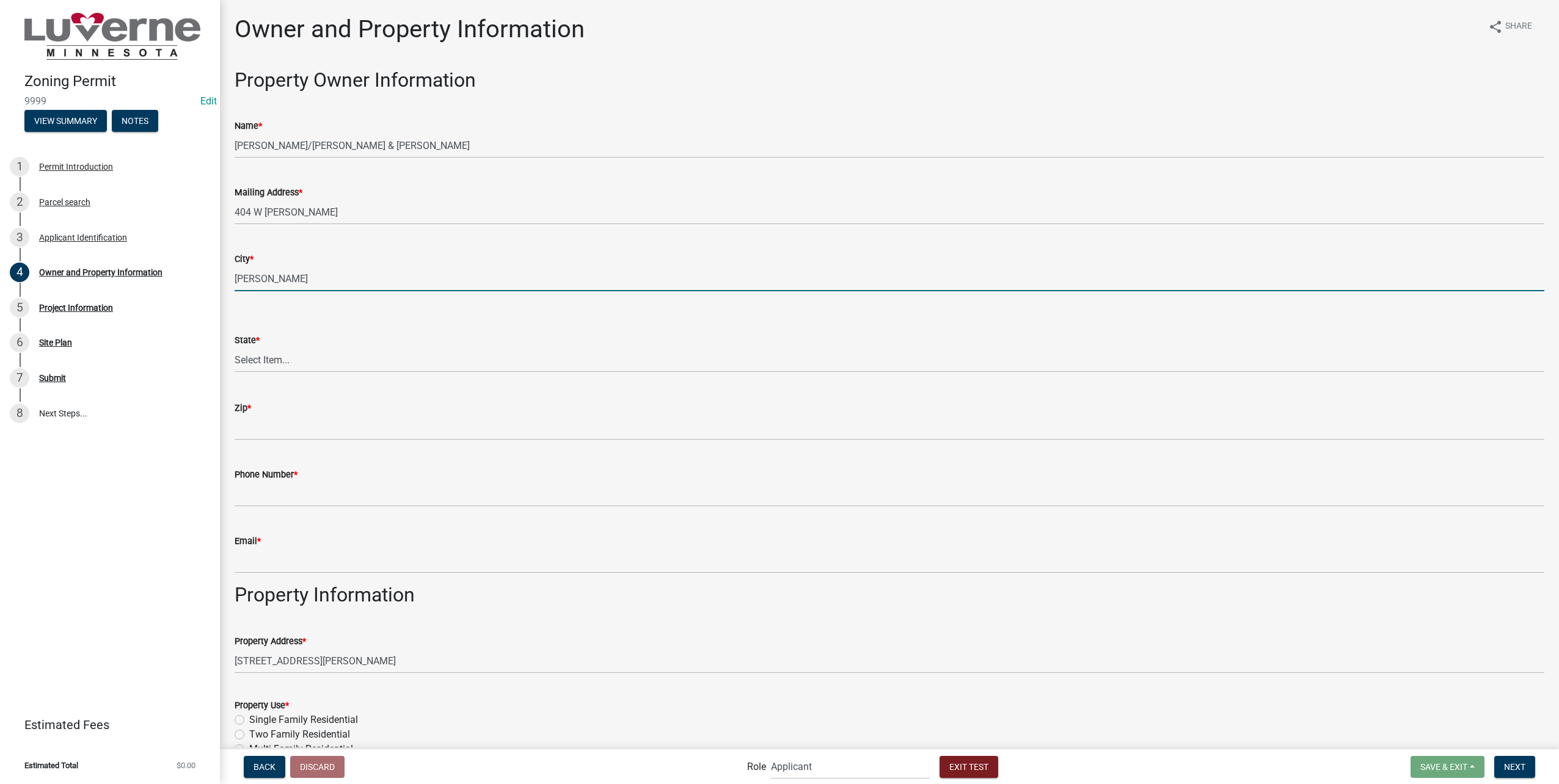
type input "[PERSON_NAME]"
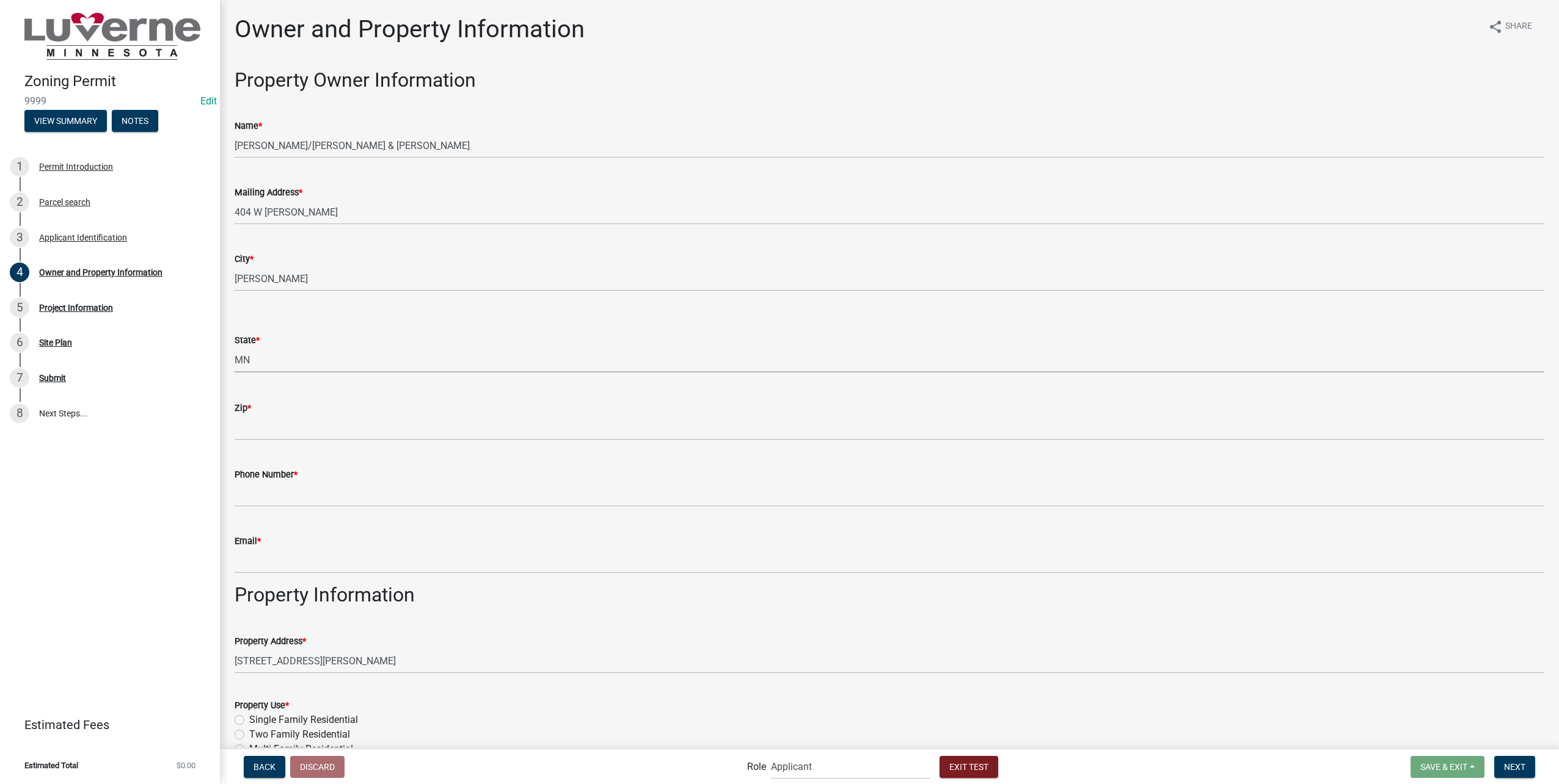
select select "d9561375-1e6f-49ce-b72f-c896f2eaeb68"
type input "56156"
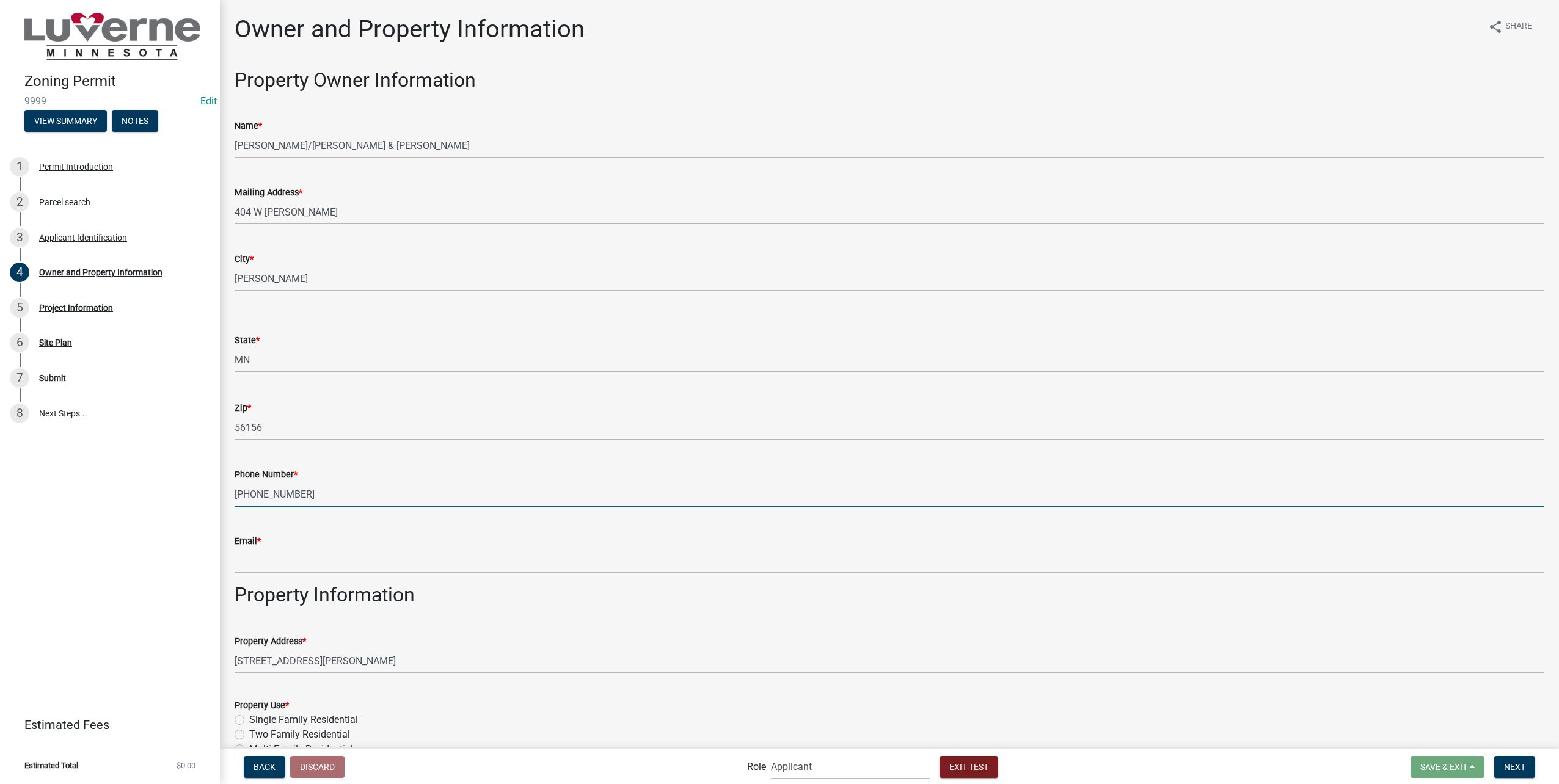
type input "[PHONE_NUMBER]"
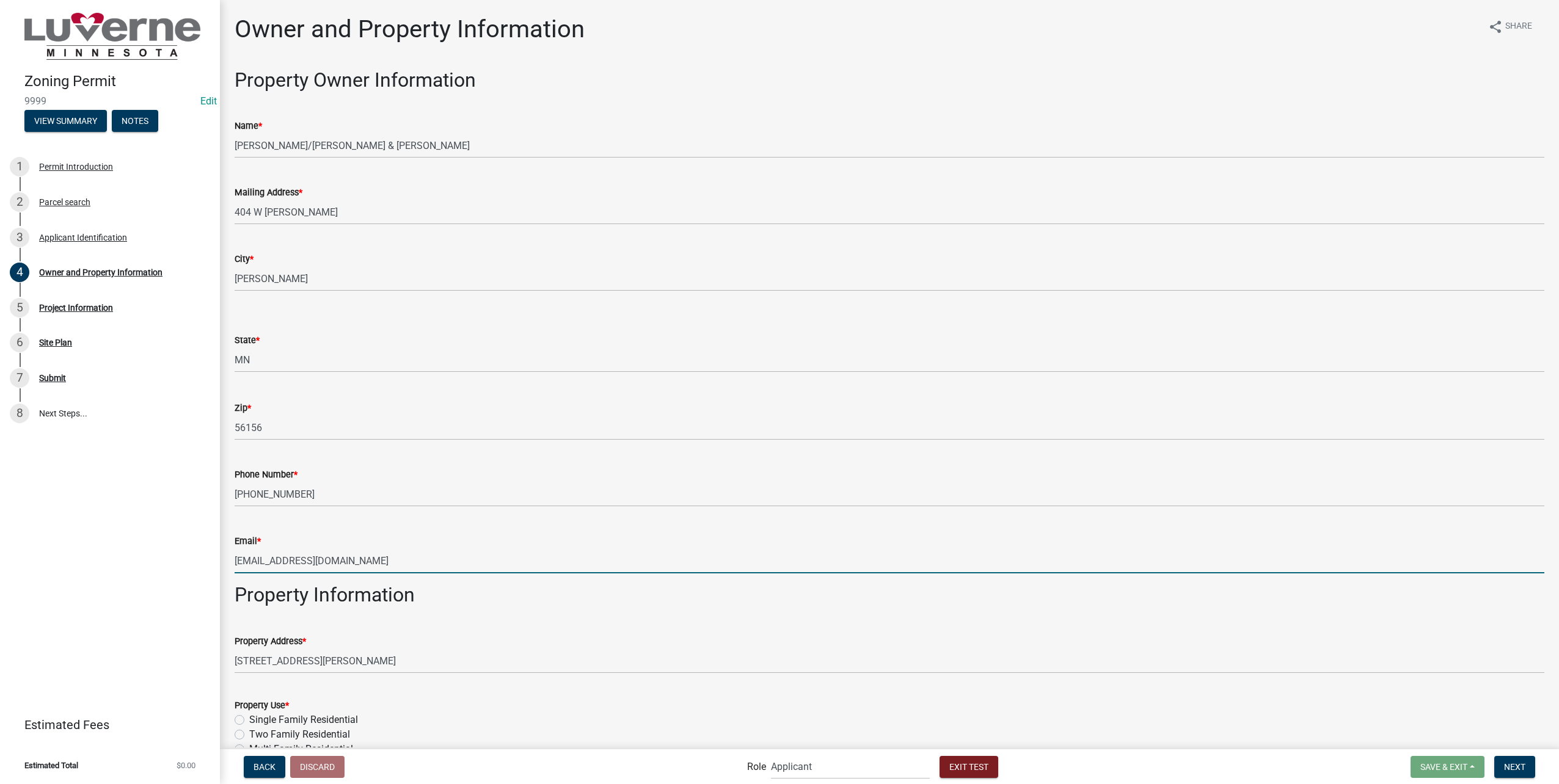
type input "[EMAIL_ADDRESS][DOMAIN_NAME]"
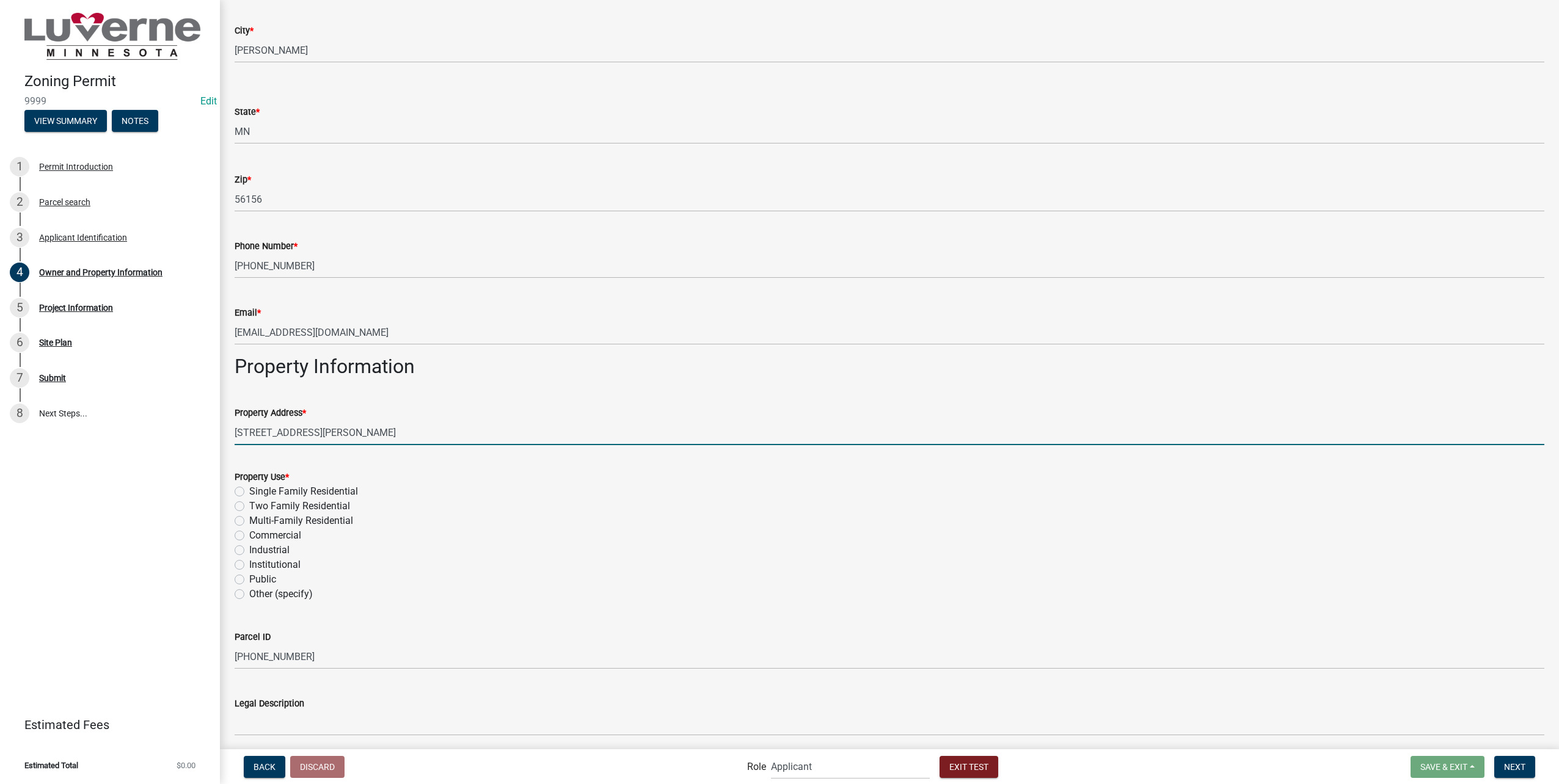
scroll to position [341, 0]
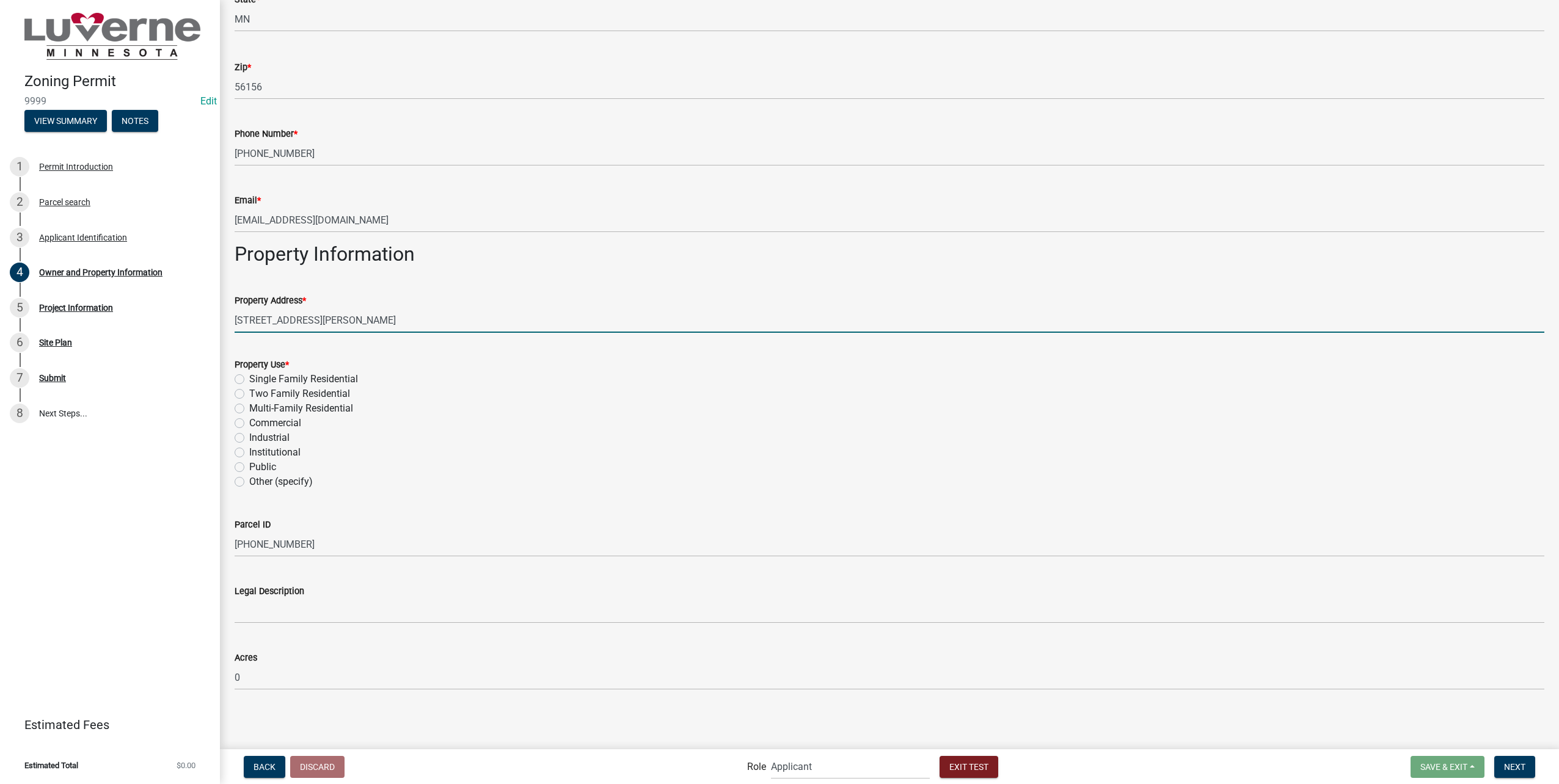
click at [343, 377] on label "Single Family Residential" at bounding box center [303, 379] width 109 height 14
click at [257, 377] on input "Single Family Residential" at bounding box center [253, 376] width 8 height 8
radio input "true"
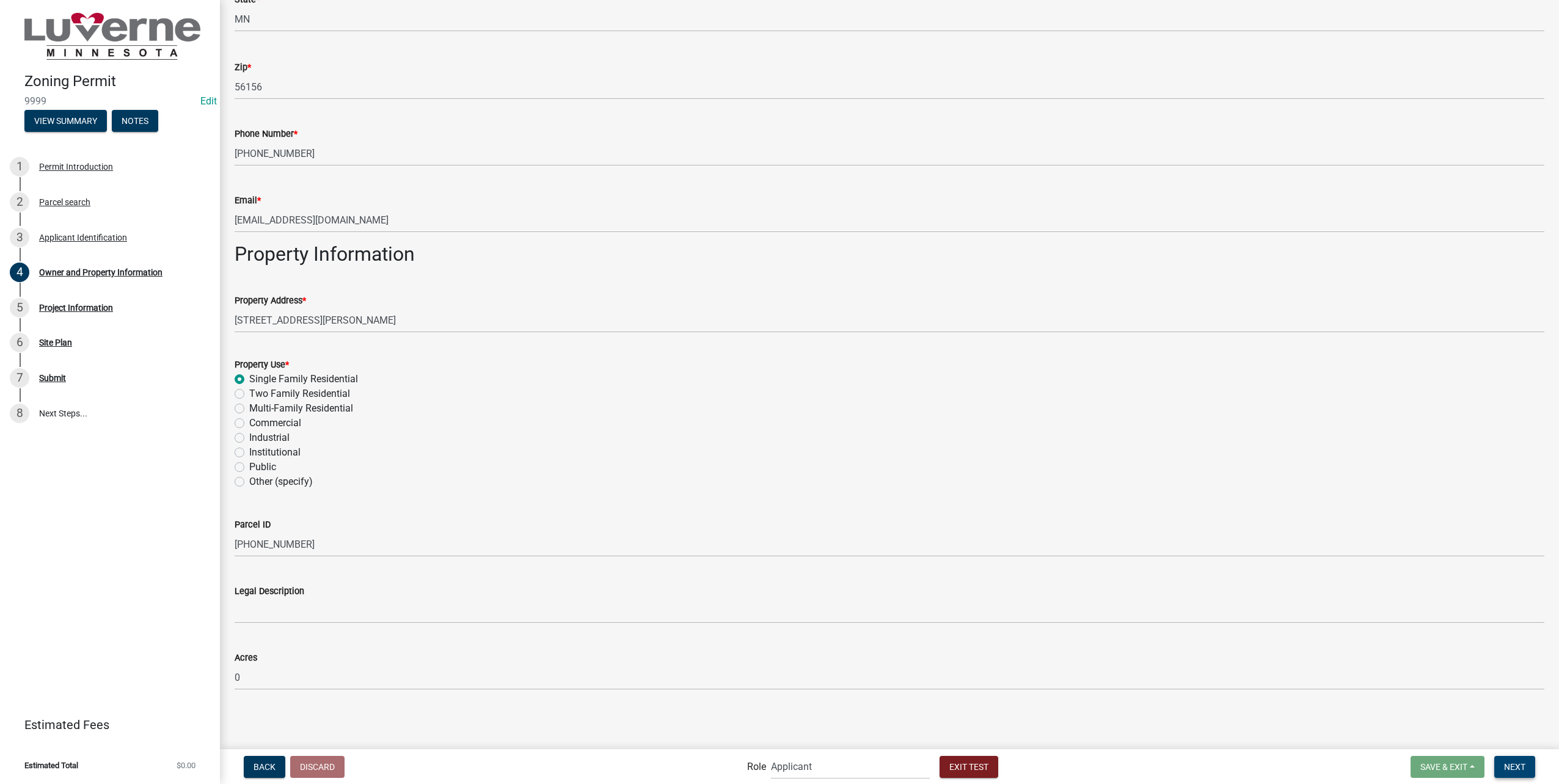
click at [1504, 765] on span "Next" at bounding box center [1515, 767] width 21 height 10
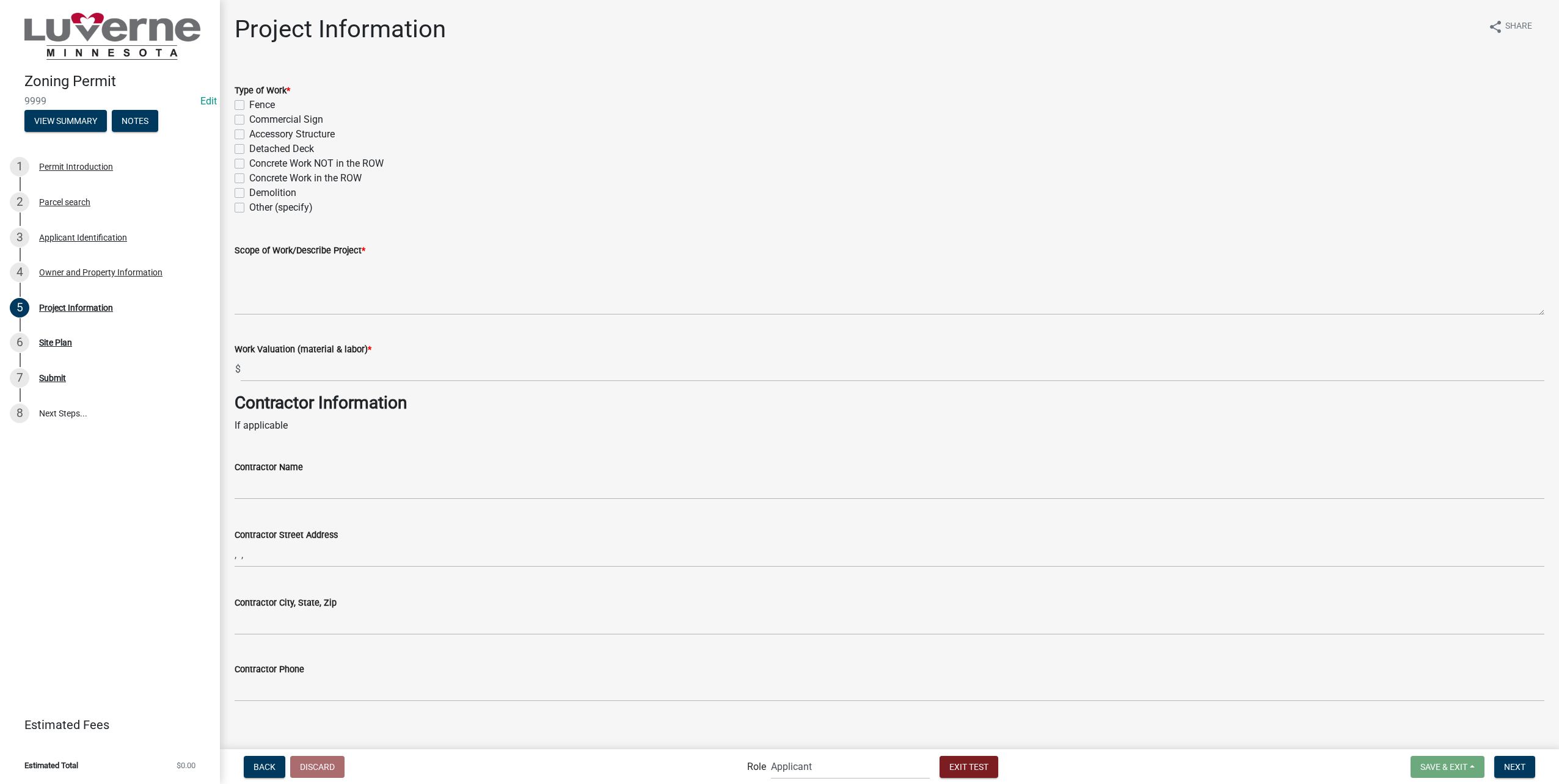
click at [249, 106] on label "Fence" at bounding box center [262, 105] width 26 height 14
click at [249, 105] on input "Fence" at bounding box center [253, 102] width 8 height 8
checkbox input "true"
checkbox input "false"
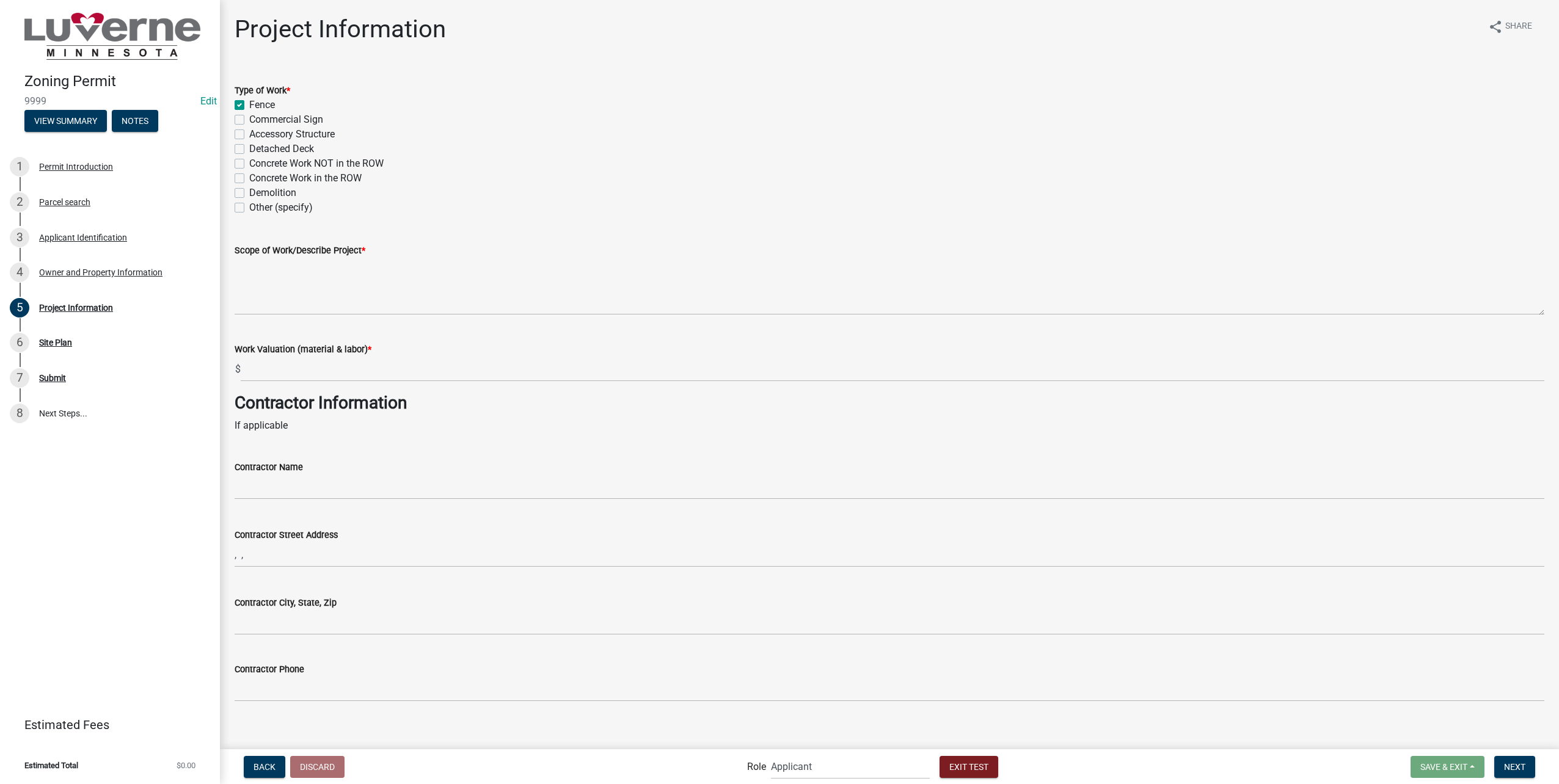
checkbox input "false"
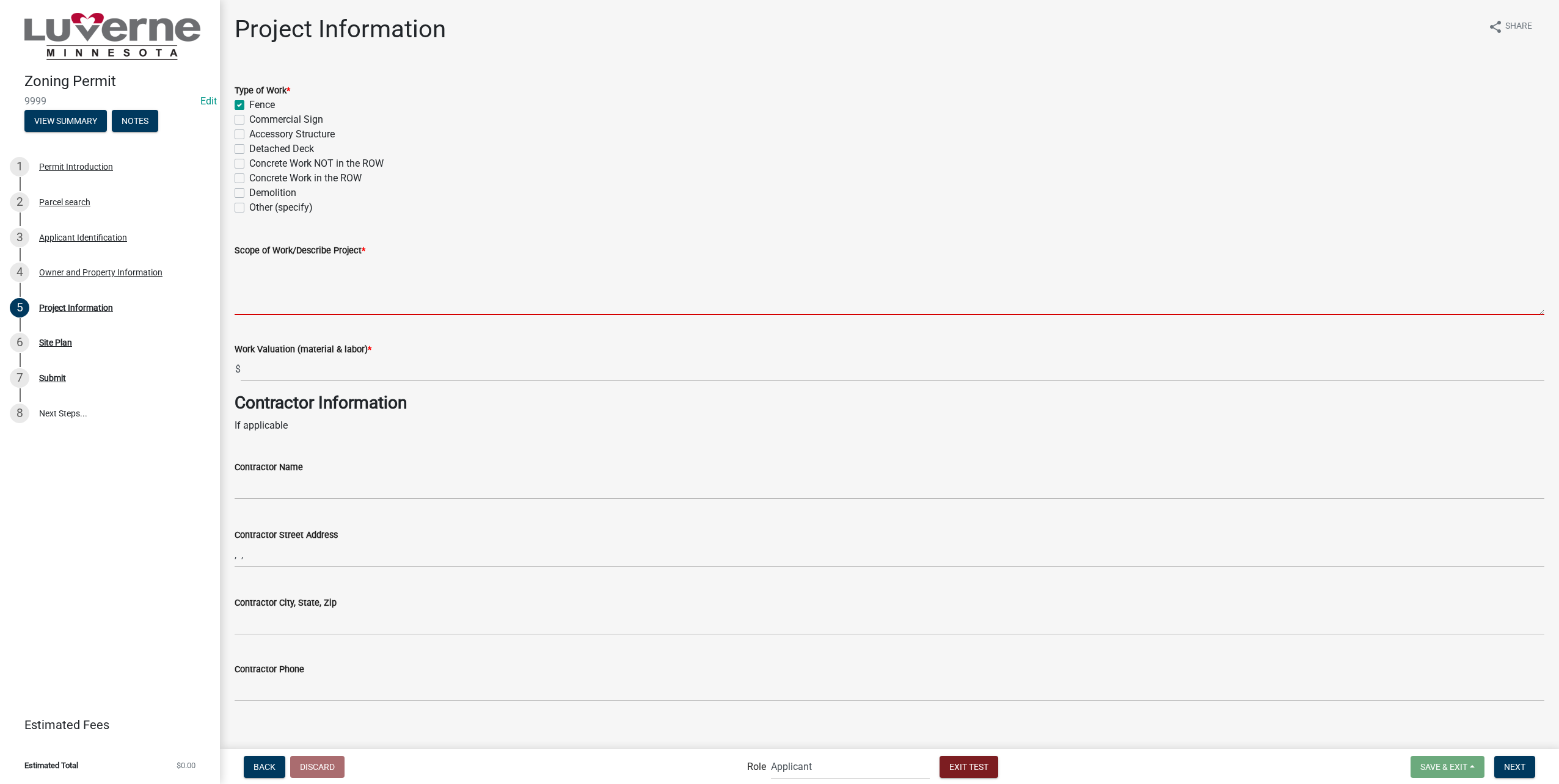
click at [357, 308] on textarea "Scope of Work/Describe Project *" at bounding box center [890, 287] width 1310 height 57
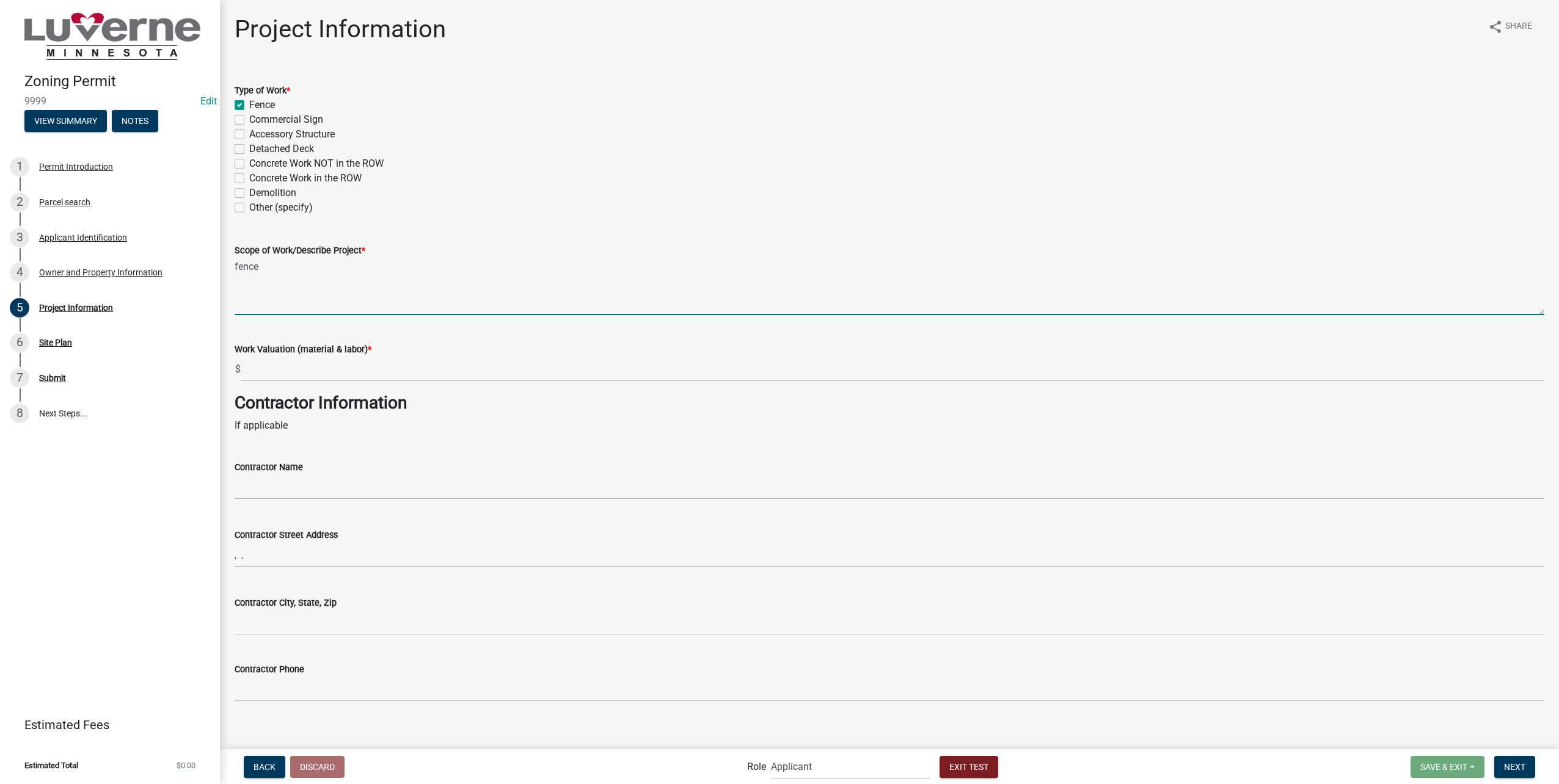
type textarea "fence"
click at [325, 351] on label "Work Valuation (material & labor) *" at bounding box center [303, 350] width 137 height 9
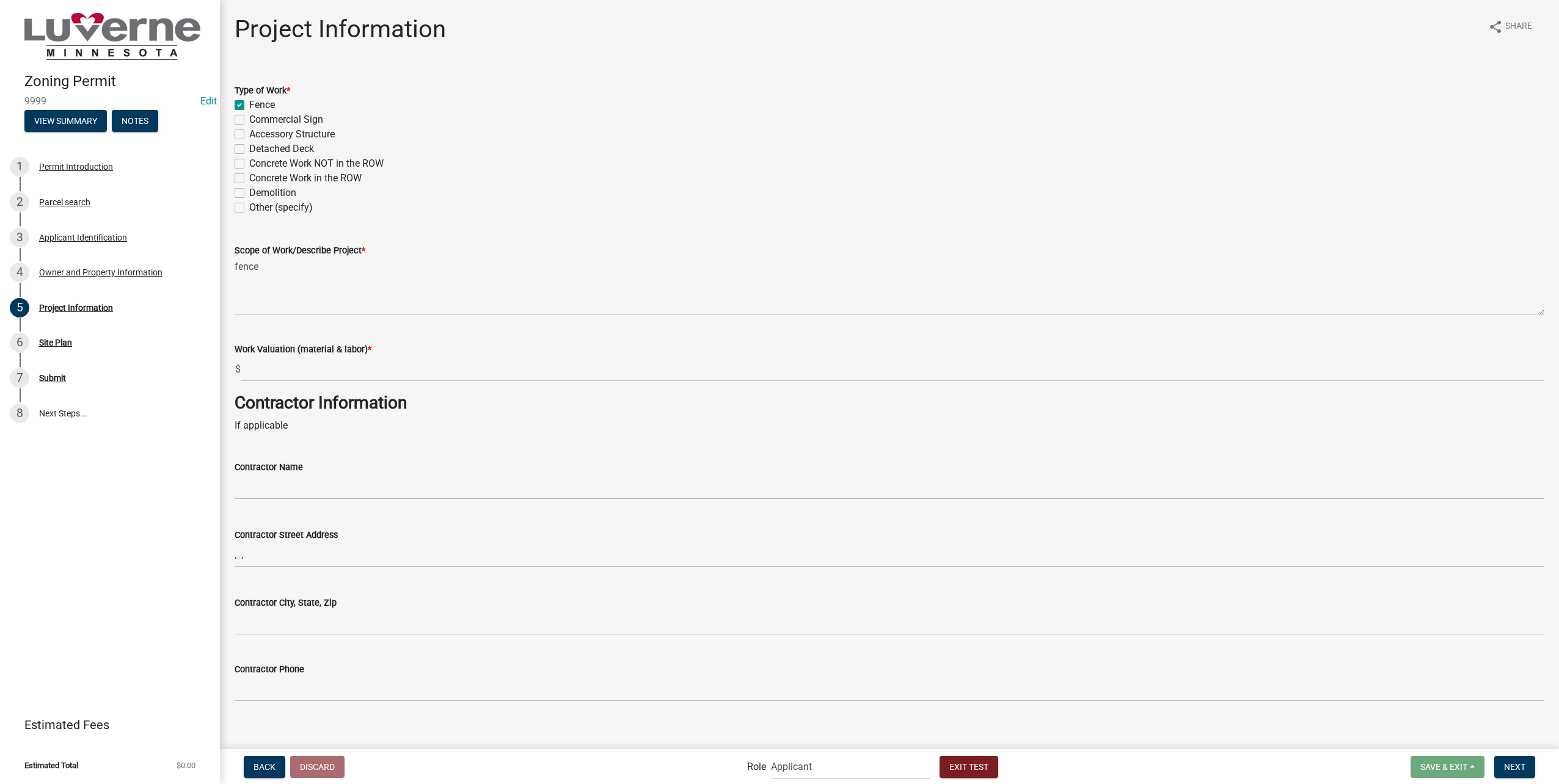
click at [325, 356] on div "Work Valuation (material & labor) *" at bounding box center [890, 349] width 1310 height 14
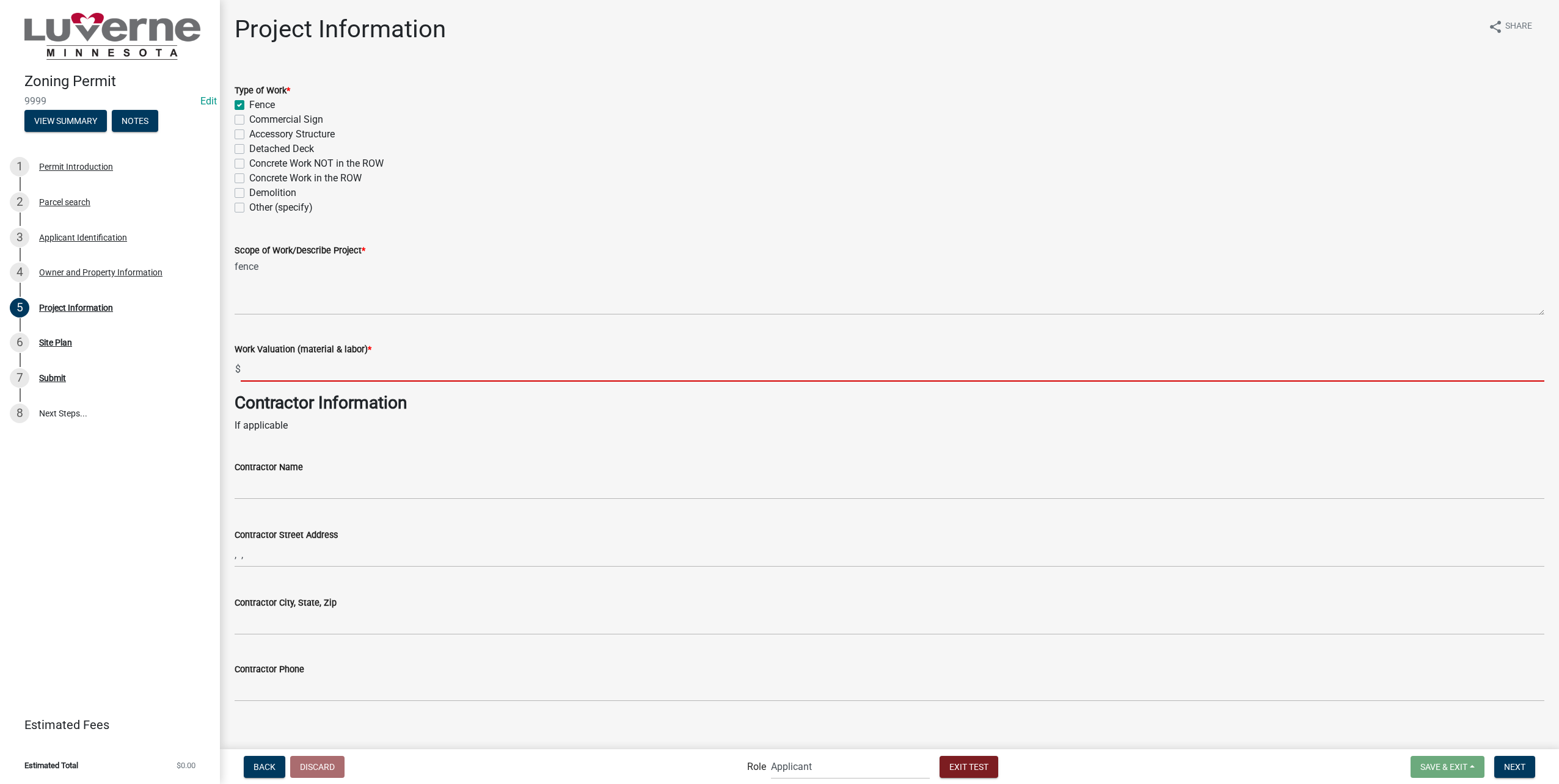
click at [325, 362] on input "text" at bounding box center [892, 369] width 1304 height 25
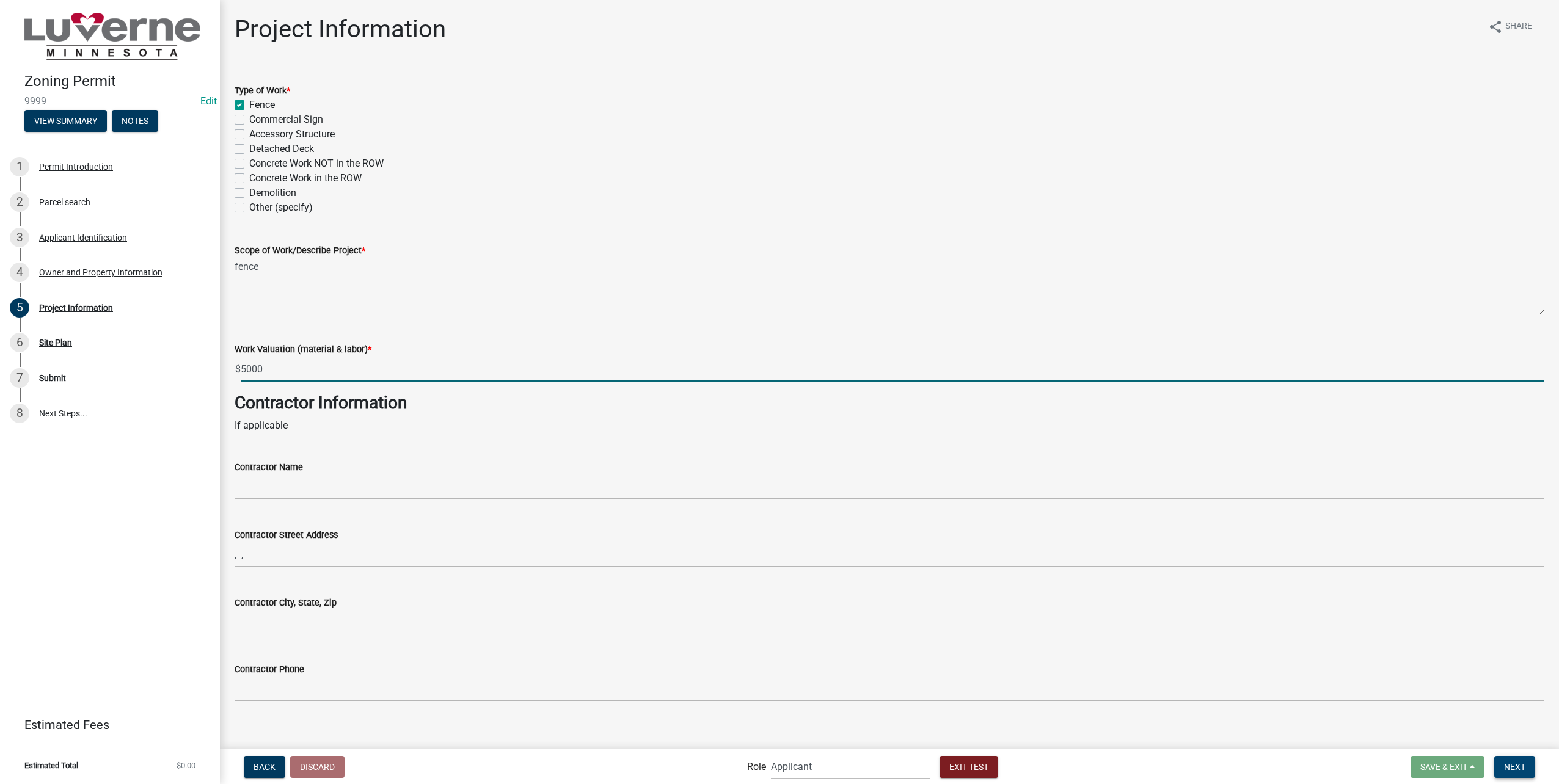
type input "5000"
click at [1523, 763] on span "Next" at bounding box center [1515, 767] width 21 height 10
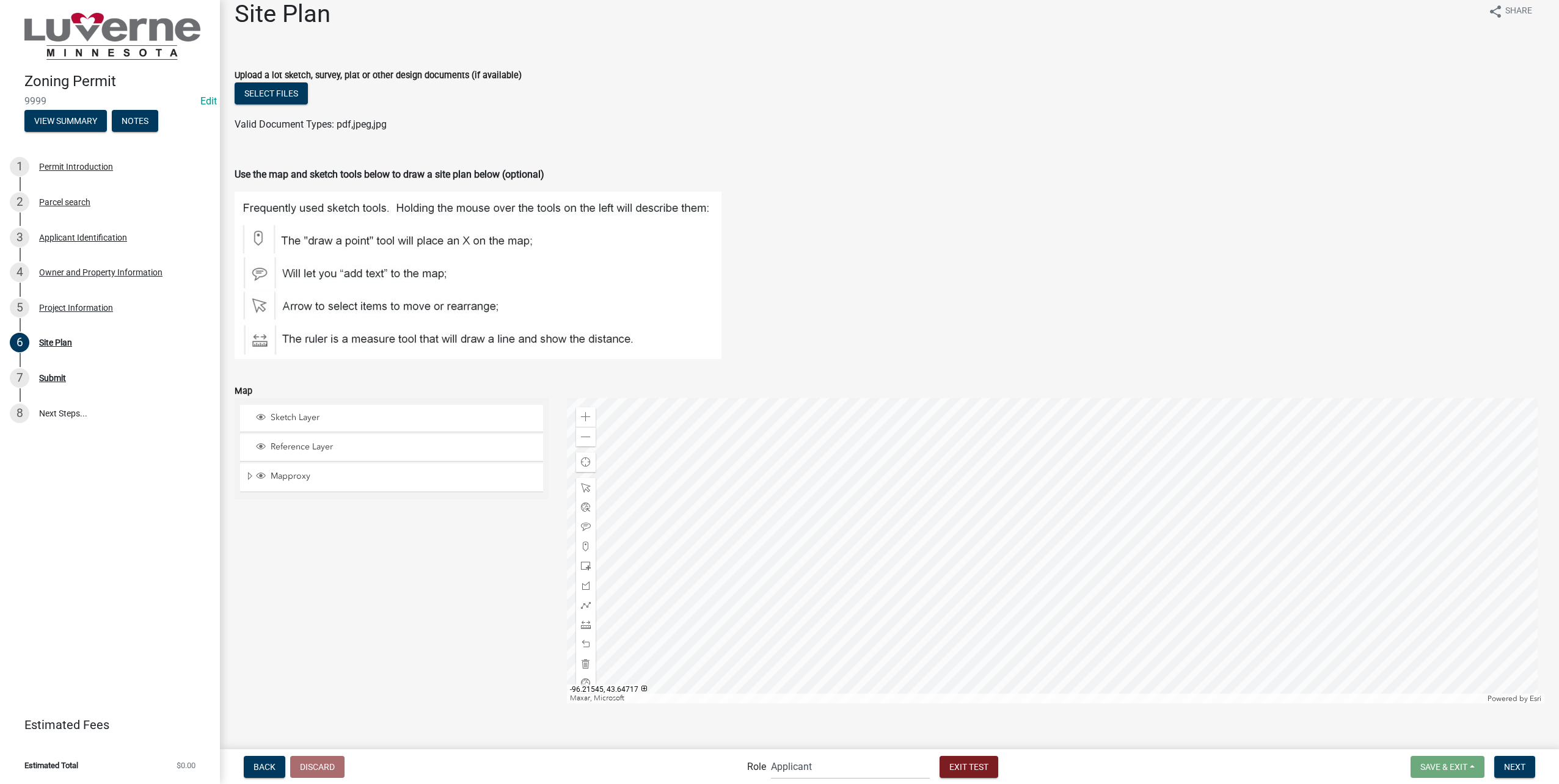
scroll to position [30, 0]
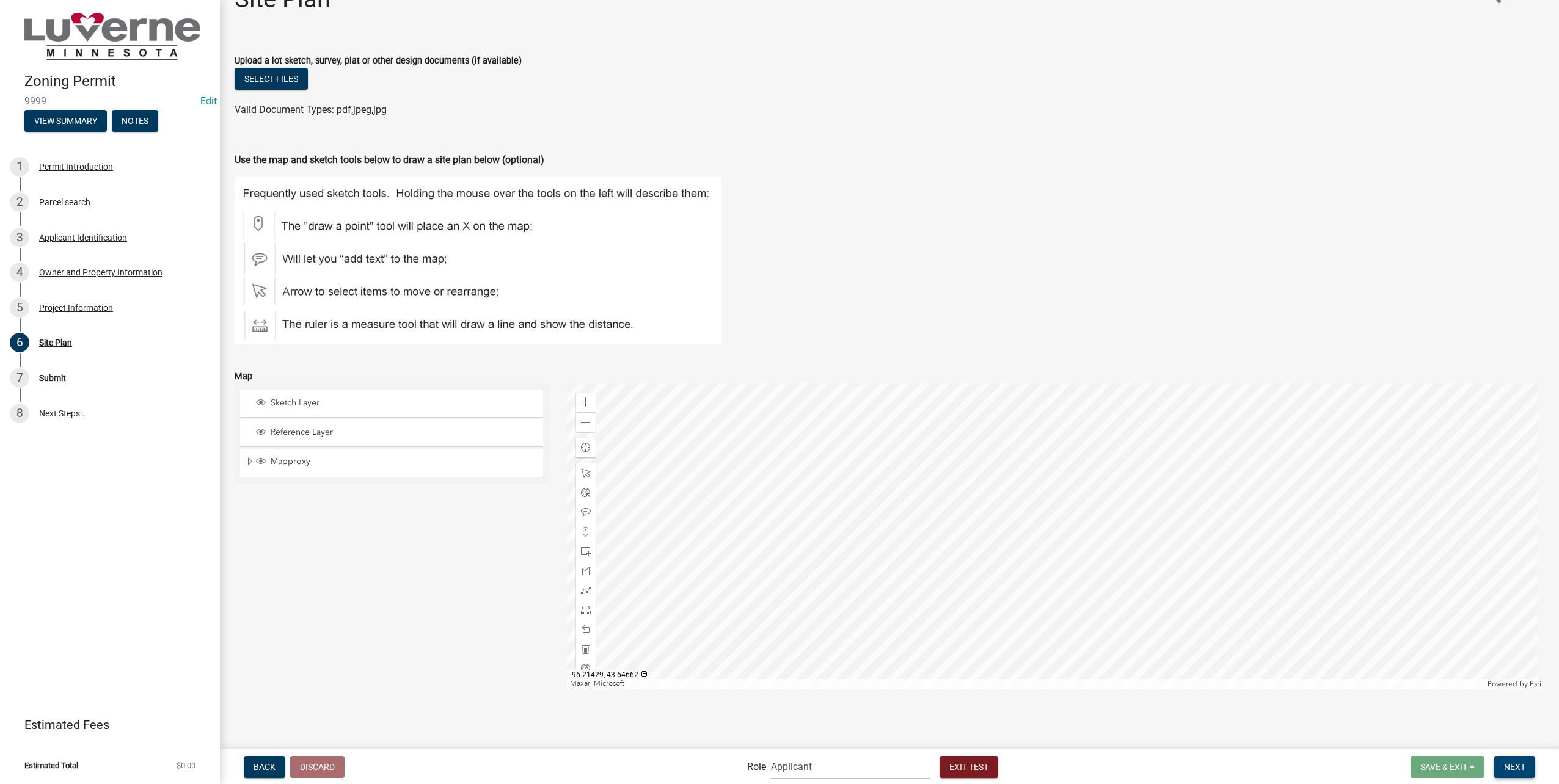
click at [1515, 776] on button "Next" at bounding box center [1515, 767] width 41 height 22
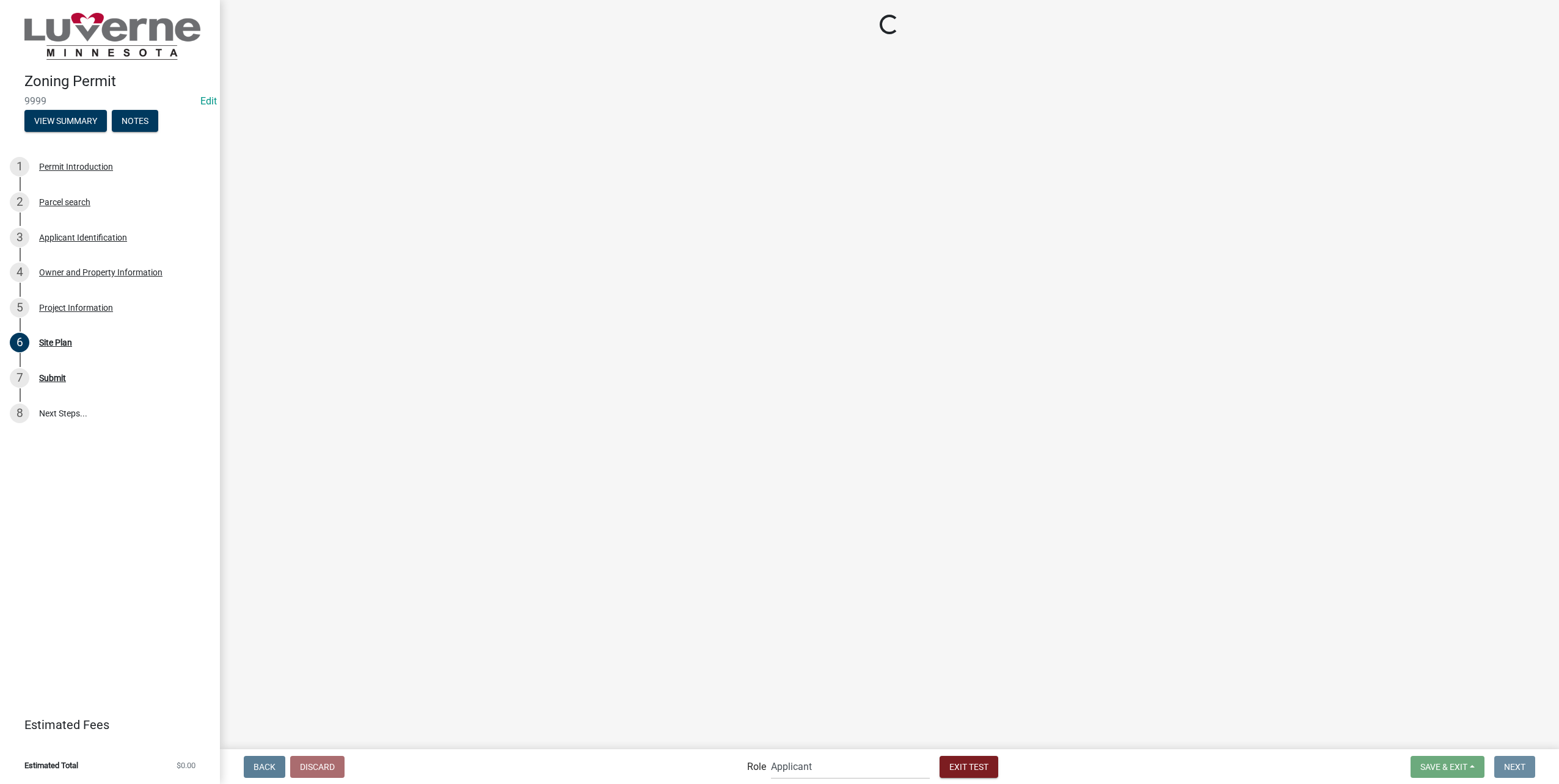
scroll to position [0, 0]
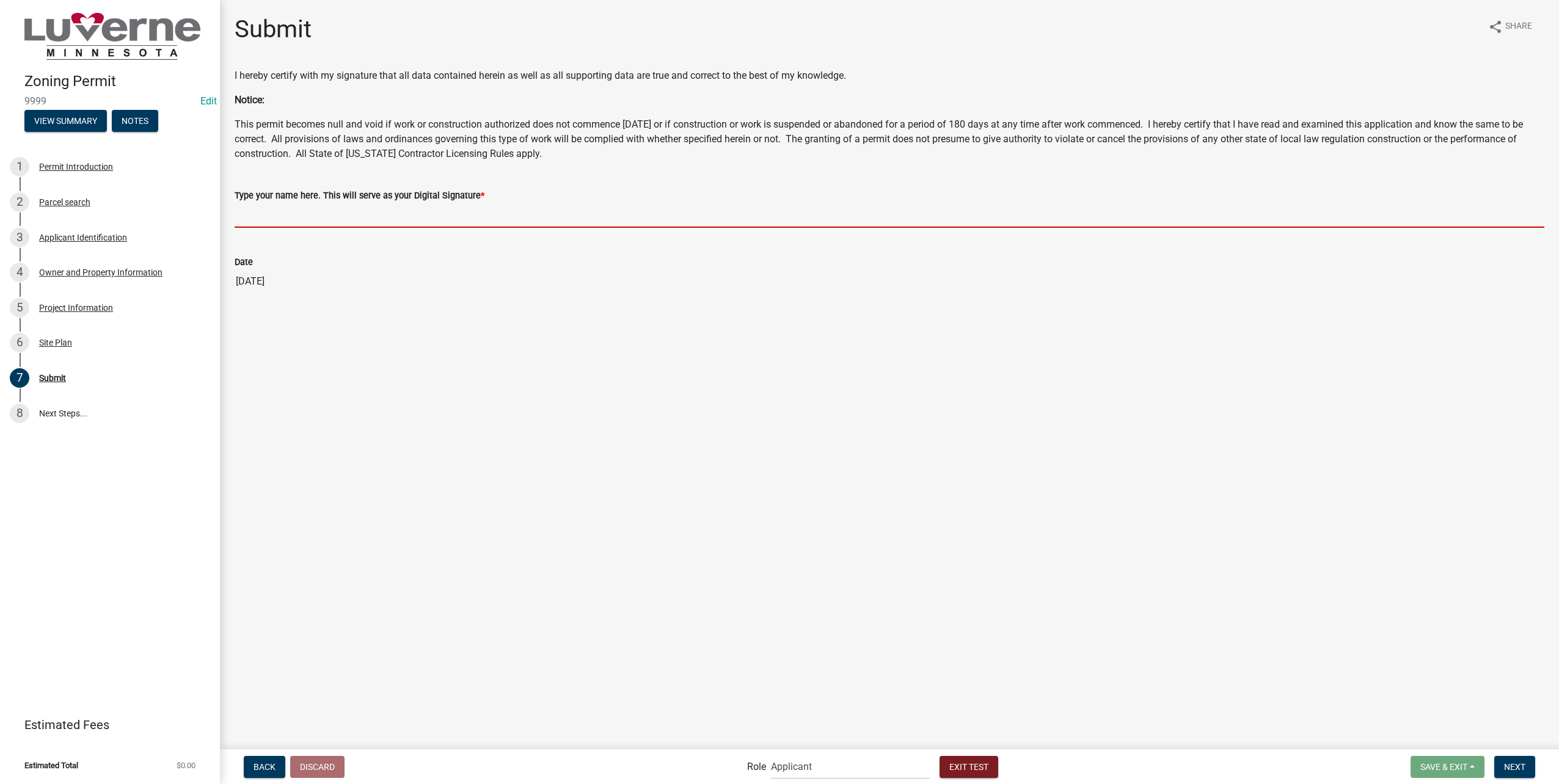
click at [298, 208] on input "Type your name here. This will serve as your Digital Signature *" at bounding box center [890, 215] width 1310 height 25
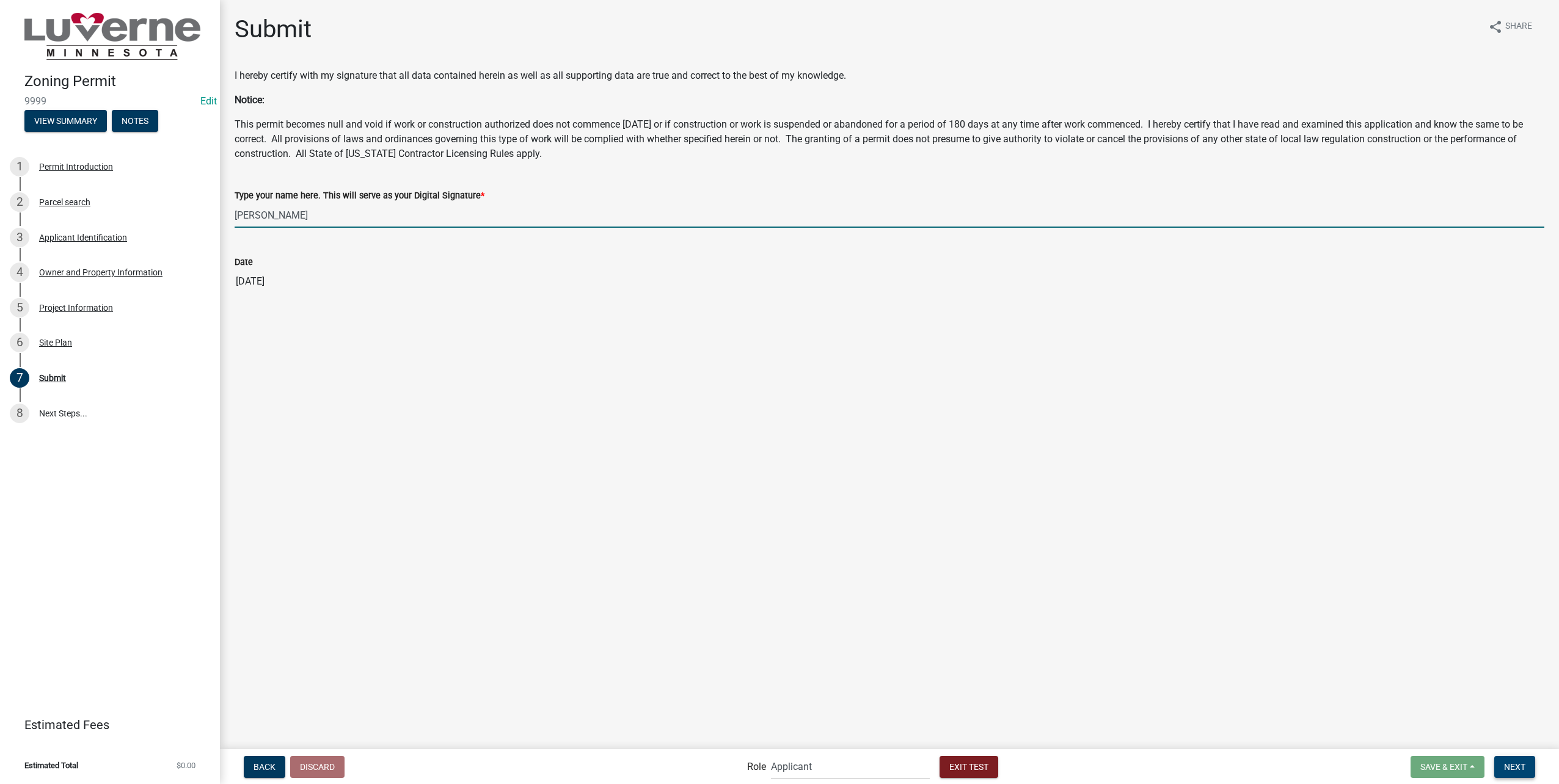
type input "[PERSON_NAME]"
click at [1504, 762] on span "Next" at bounding box center [1515, 767] width 21 height 10
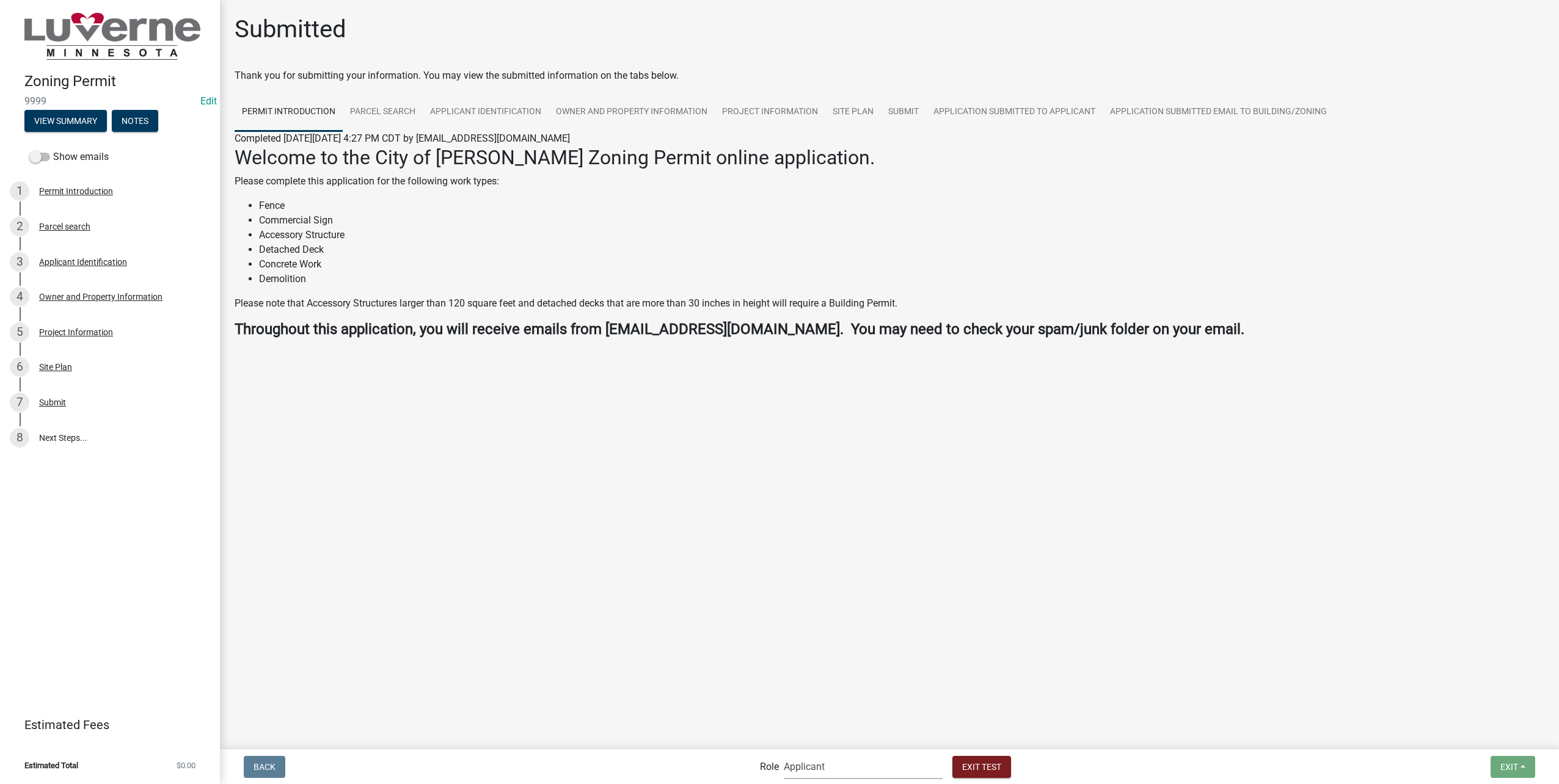
click at [890, 772] on select "Applicant Admin Building-Zoning & Code Enforcement" at bounding box center [863, 767] width 159 height 25
select select "aa0f0e89-27ad-4056-a8df-c2d0f55e2258"
click at [784, 754] on select "Applicant Admin Building-Zoning & Code Enforcement" at bounding box center [863, 767] width 159 height 25
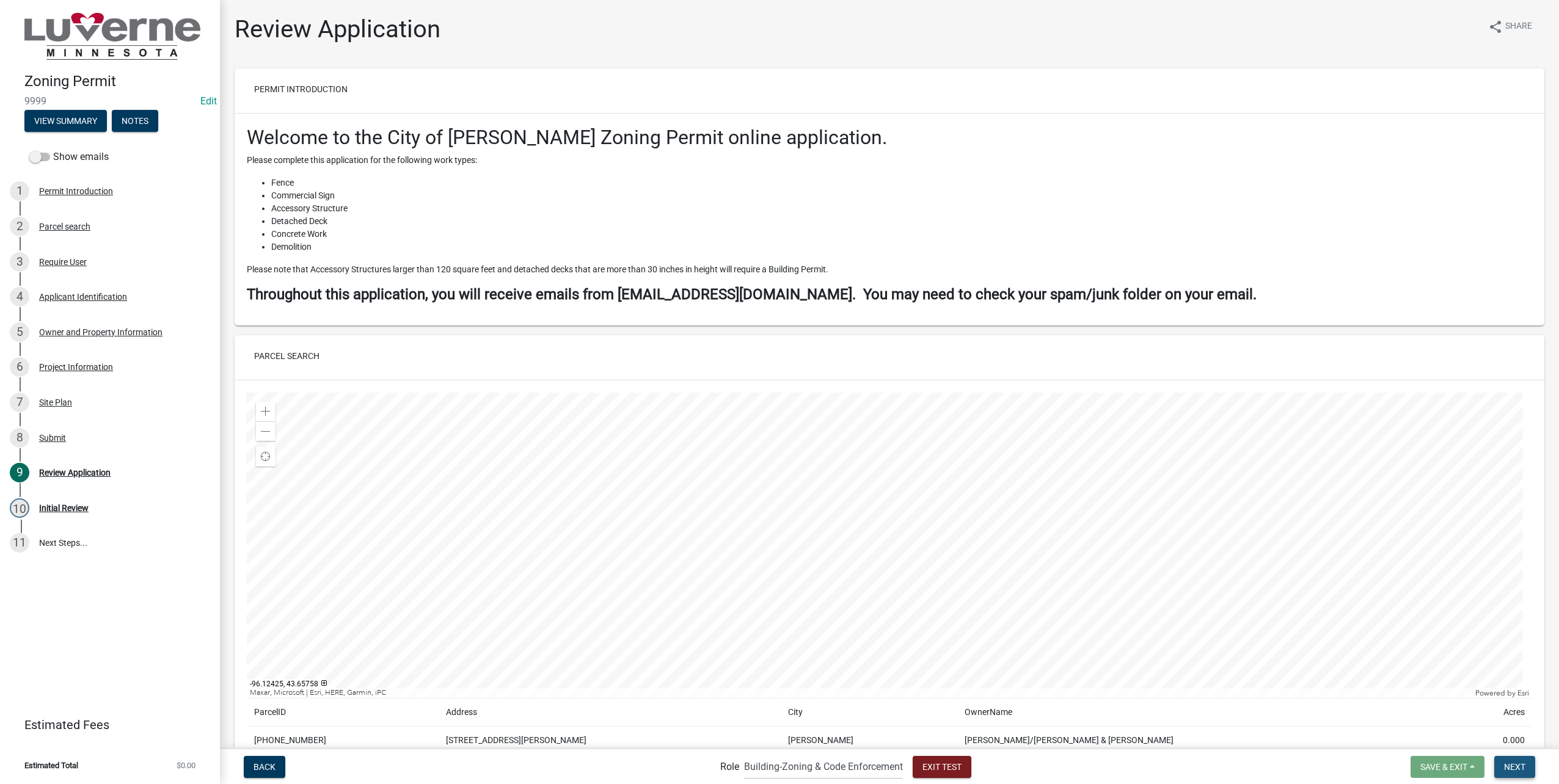
click at [1520, 765] on span "Next" at bounding box center [1515, 767] width 21 height 10
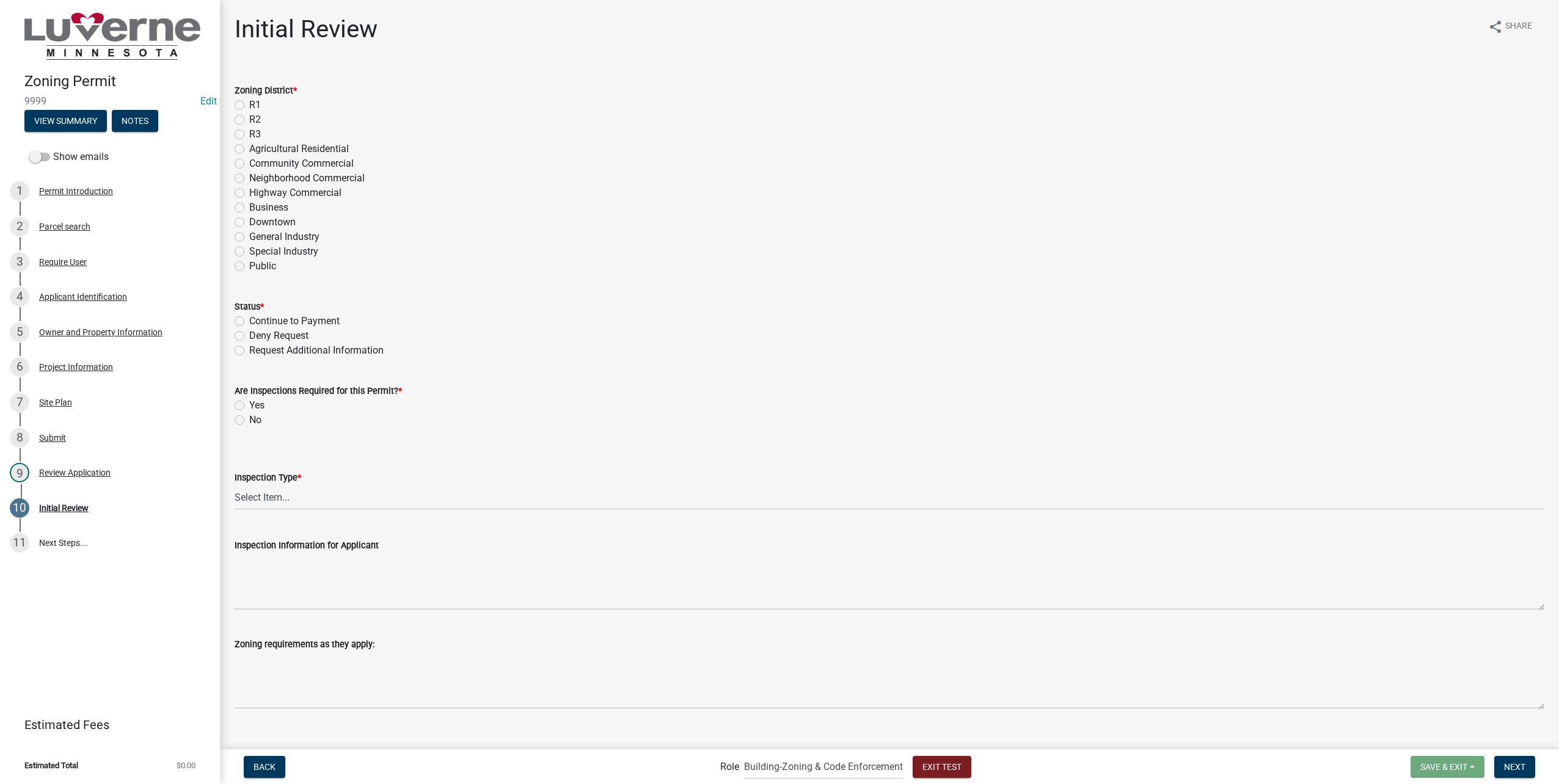
click at [249, 104] on label "R1" at bounding box center [255, 105] width 12 height 14
click at [249, 104] on input "R1" at bounding box center [253, 102] width 8 height 8
radio input "true"
click at [294, 325] on label "Continue to Payment" at bounding box center [294, 321] width 91 height 14
click at [257, 322] on input "Continue to Payment" at bounding box center [253, 318] width 8 height 8
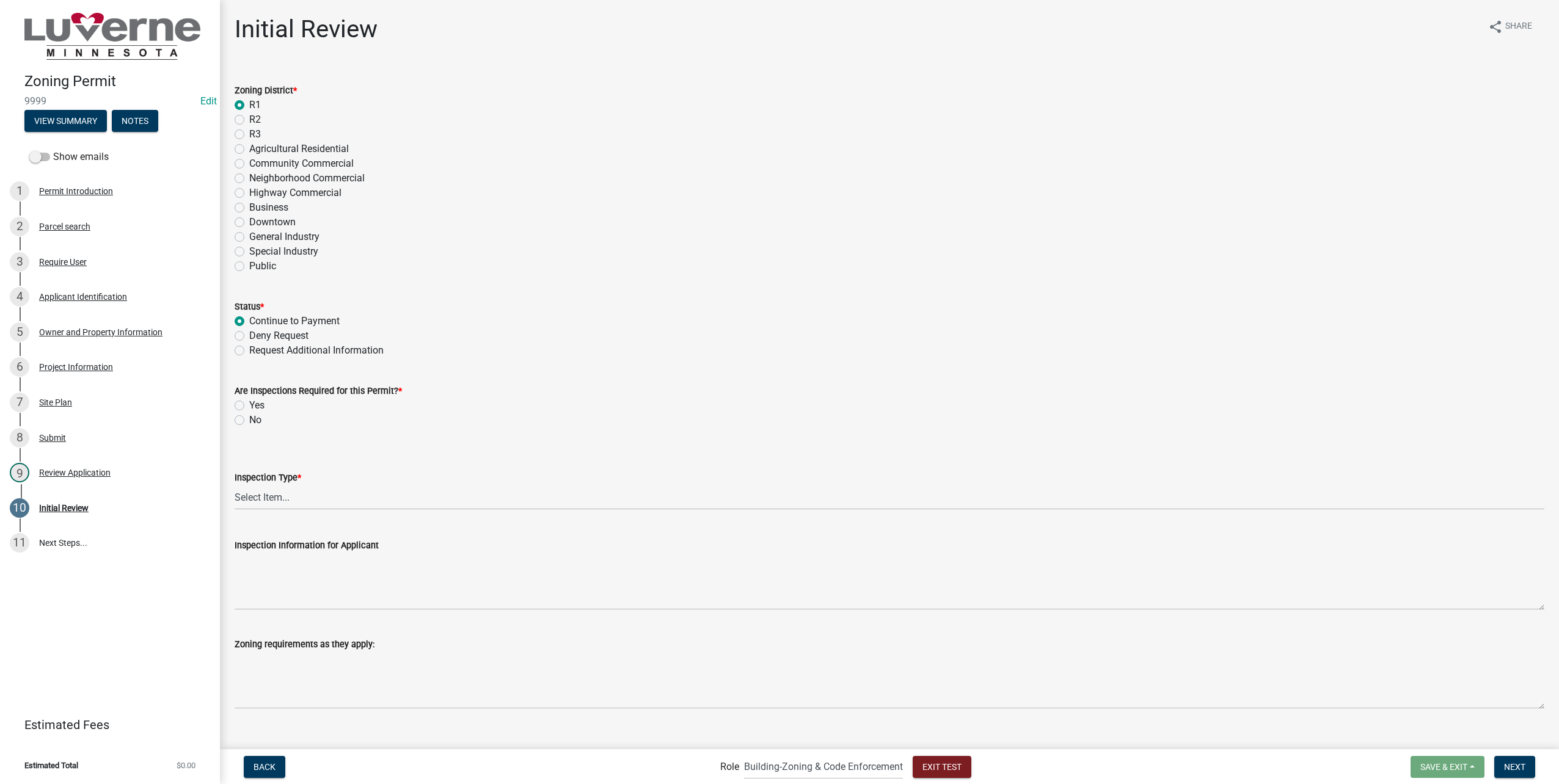
radio input "true"
click at [249, 415] on label "No" at bounding box center [255, 419] width 12 height 14
click at [249, 415] on input "No" at bounding box center [253, 416] width 8 height 8
radio input "true"
click at [1517, 765] on span "Next" at bounding box center [1515, 767] width 21 height 10
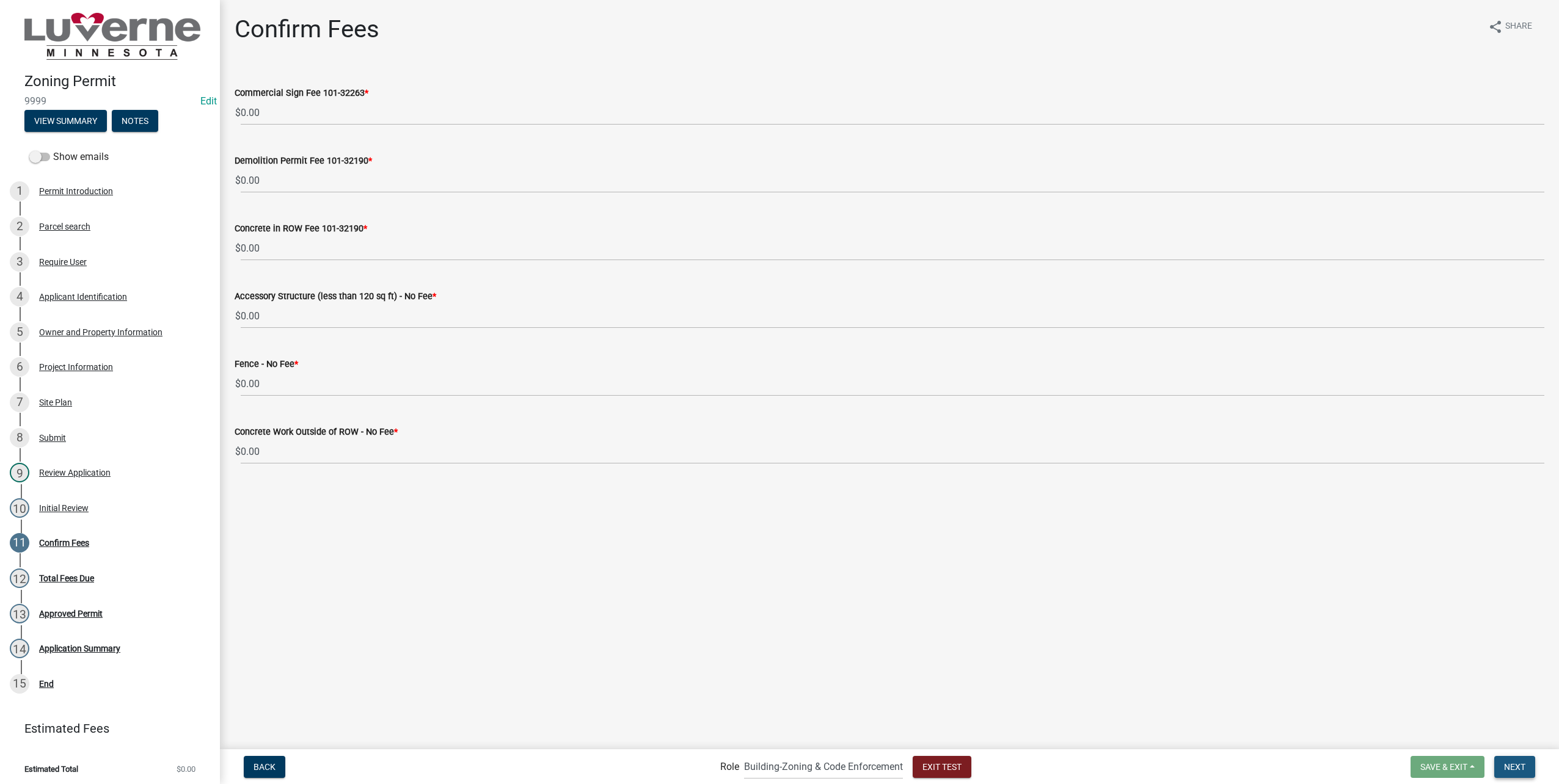
click at [1517, 763] on span "Next" at bounding box center [1515, 767] width 21 height 10
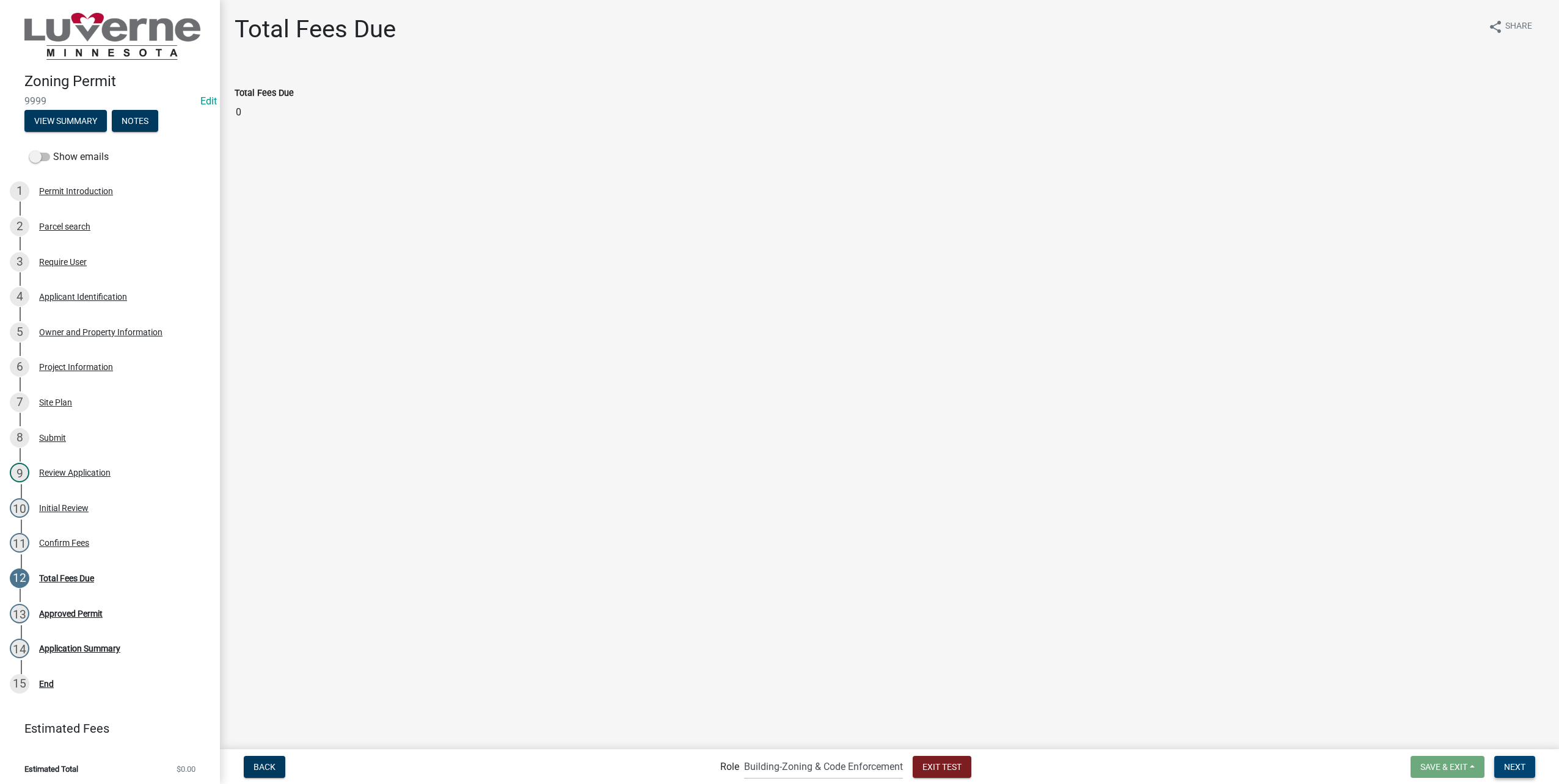
click at [1505, 759] on button "Next" at bounding box center [1515, 767] width 41 height 22
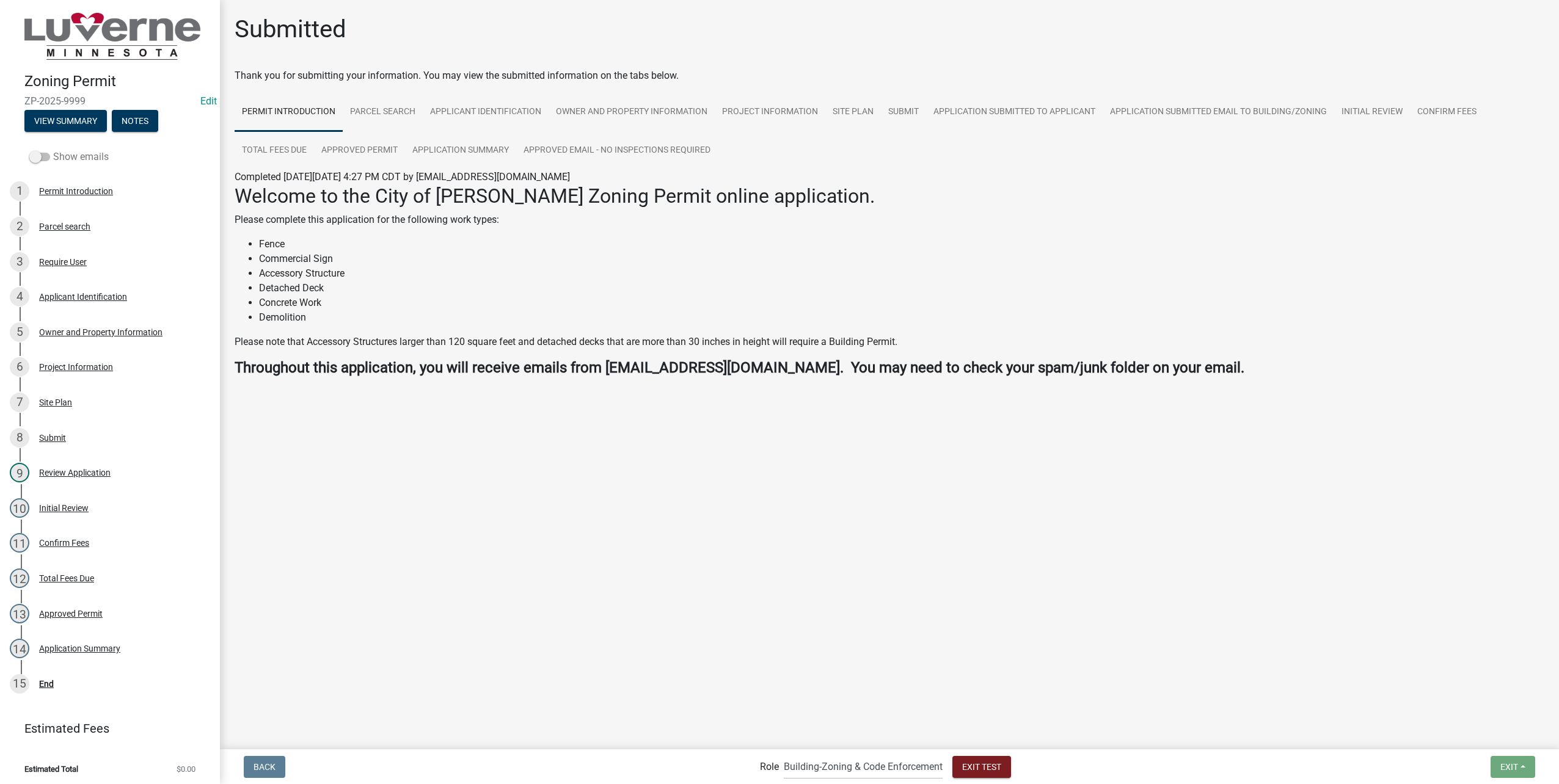
click at [46, 153] on span at bounding box center [39, 157] width 21 height 9
click at [53, 150] on input "Show emails" at bounding box center [53, 150] width 0 height 0
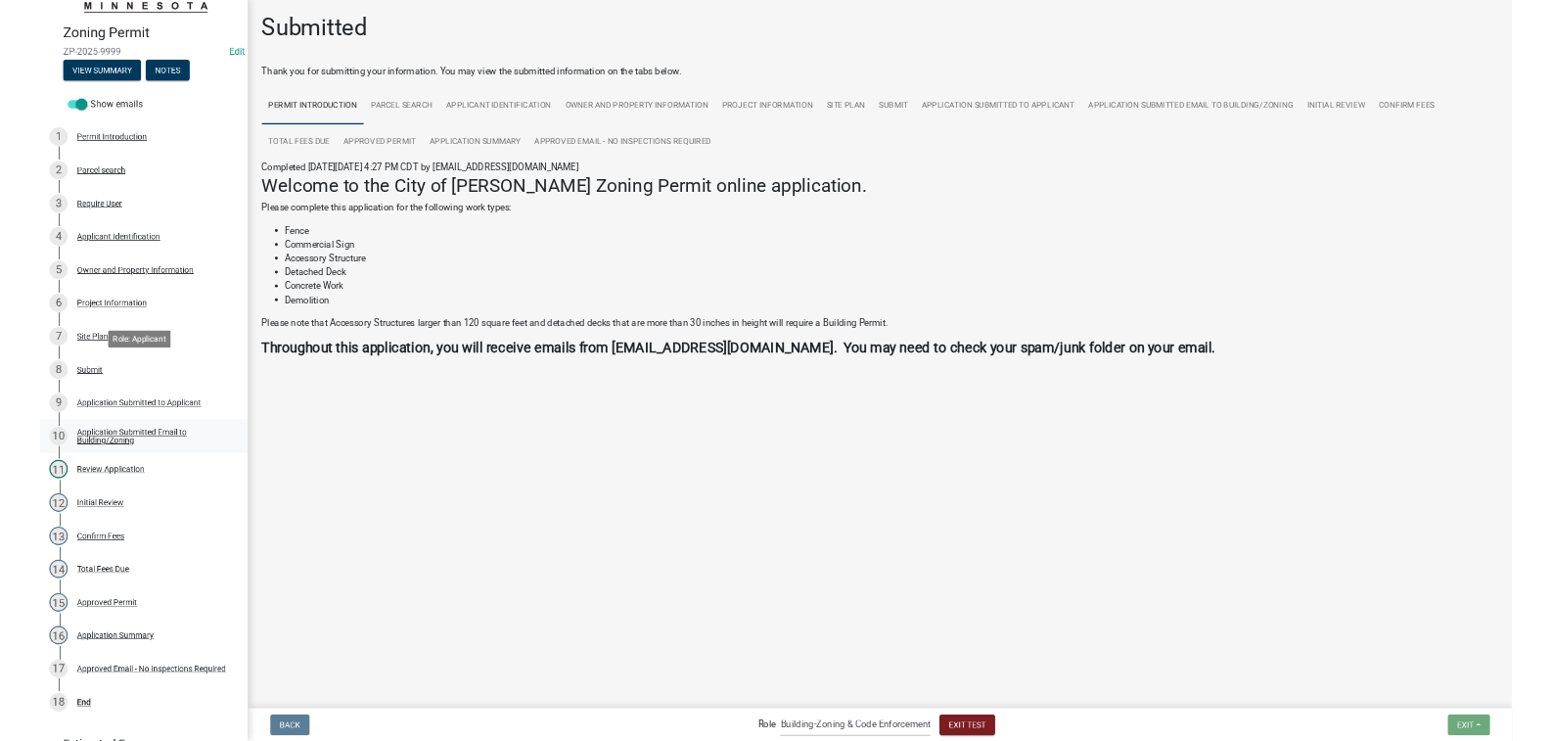
scroll to position [170, 0]
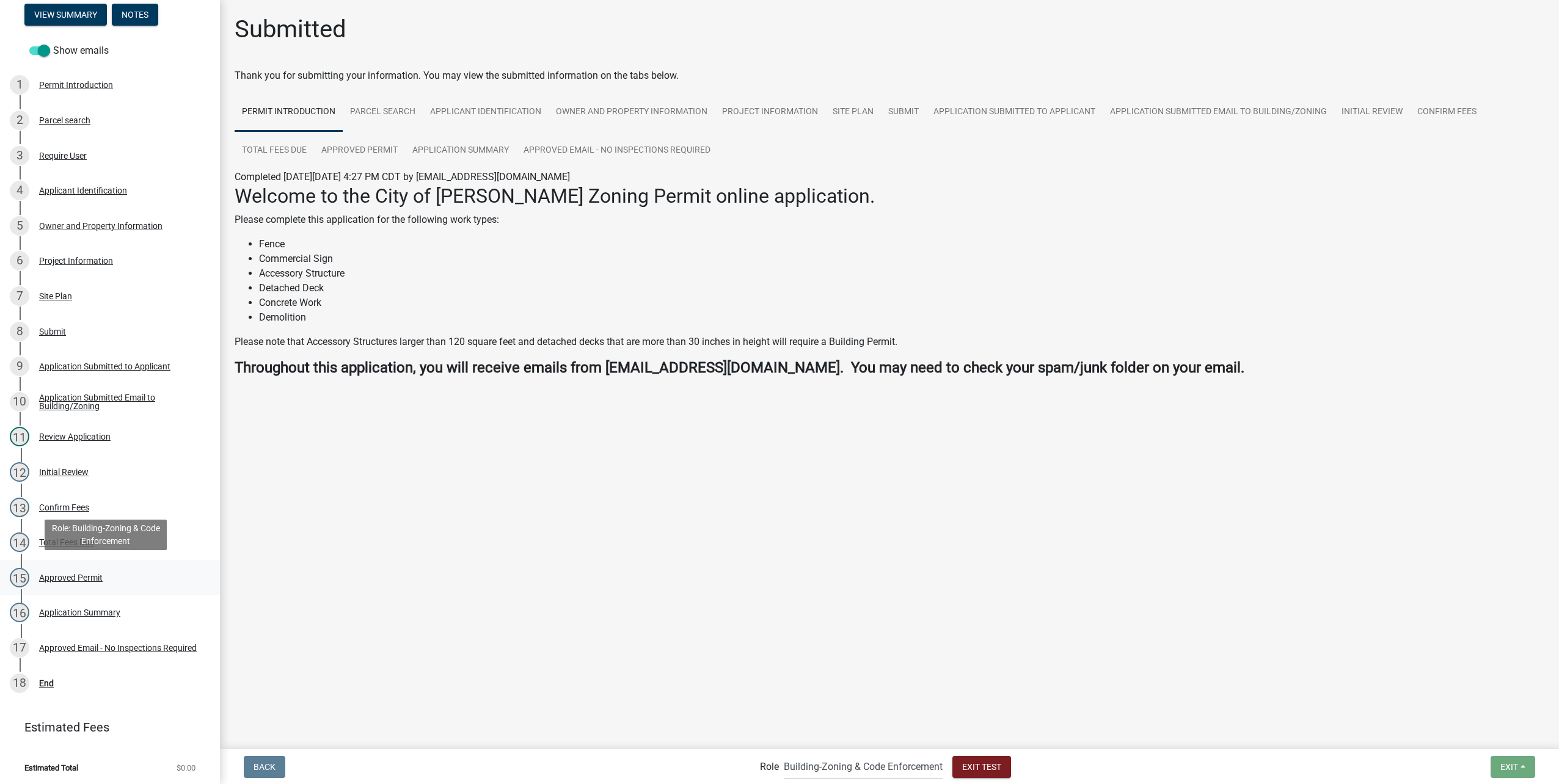
click at [109, 574] on div "15 Approved Permit" at bounding box center [105, 577] width 190 height 19
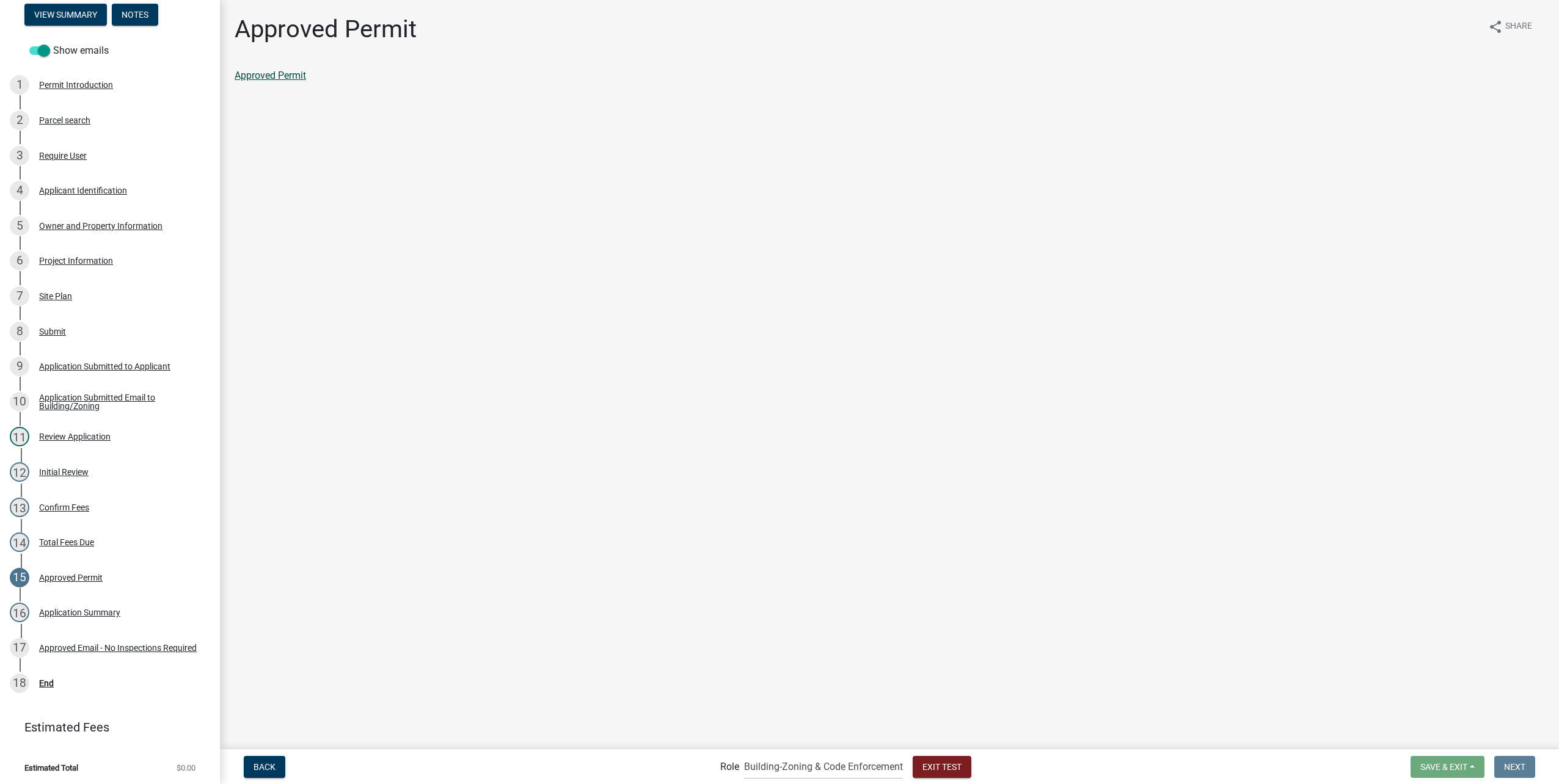
click at [268, 75] on link "Approved Permit" at bounding box center [270, 76] width 71 height 12
click at [106, 609] on div "Application Summary" at bounding box center [80, 612] width 81 height 9
click at [312, 77] on link "Application Summary" at bounding box center [282, 76] width 94 height 12
click at [941, 759] on button "Exit Test" at bounding box center [942, 767] width 59 height 22
